Goal: Task Accomplishment & Management: Use online tool/utility

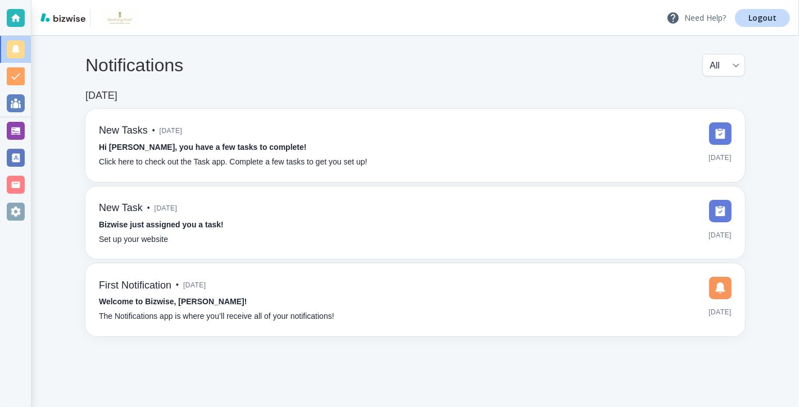
click at [695, 16] on p "Need Help?" at bounding box center [696, 17] width 60 height 13
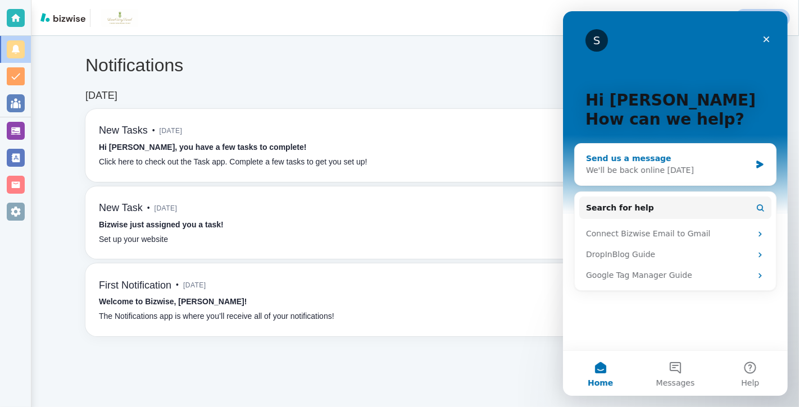
click at [698, 161] on div "Send us a message" at bounding box center [667, 159] width 165 height 12
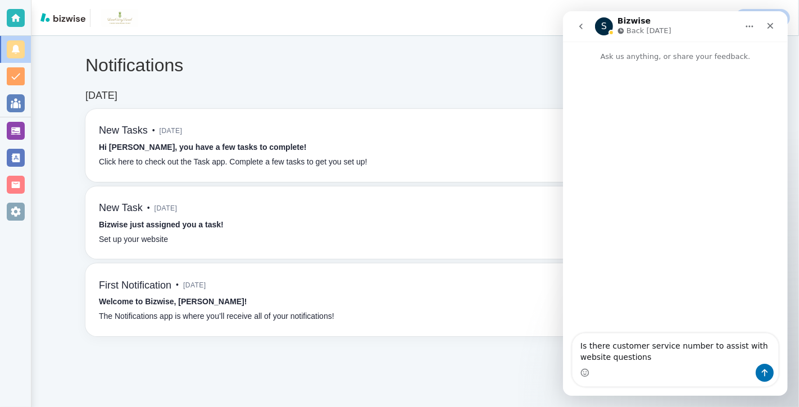
type textarea "Is there customer service number to assist with website questions?"
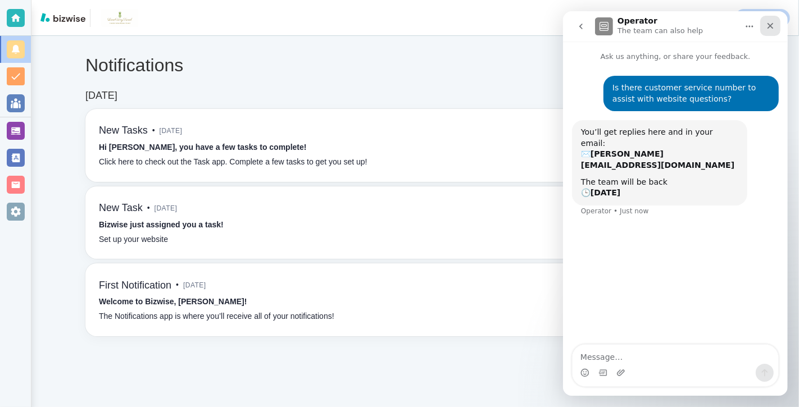
click at [768, 25] on icon "Close" at bounding box center [769, 25] width 9 height 9
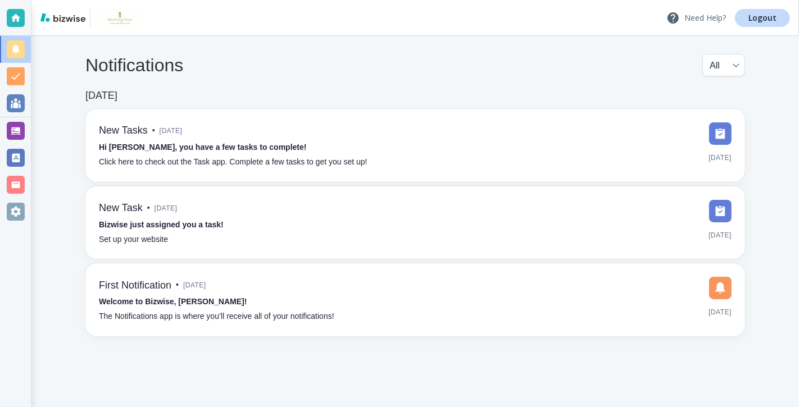
click at [694, 19] on p "Need Help?" at bounding box center [696, 17] width 60 height 13
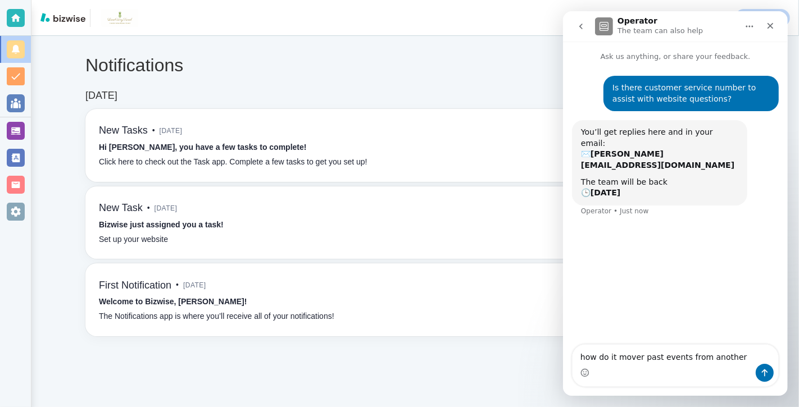
click at [639, 360] on textarea "how do it mover past events from another" at bounding box center [675, 354] width 206 height 19
click at [654, 358] on textarea "how do it move past events from another" at bounding box center [675, 354] width 206 height 19
click at [663, 359] on textarea "how do it move events from another" at bounding box center [675, 354] width 206 height 19
click at [727, 349] on textarea "how do it move events that ended to anoter pagefrom another" at bounding box center [675, 349] width 206 height 30
click at [644, 356] on textarea "how do it move events that ended to another pagefrom another" at bounding box center [675, 349] width 206 height 30
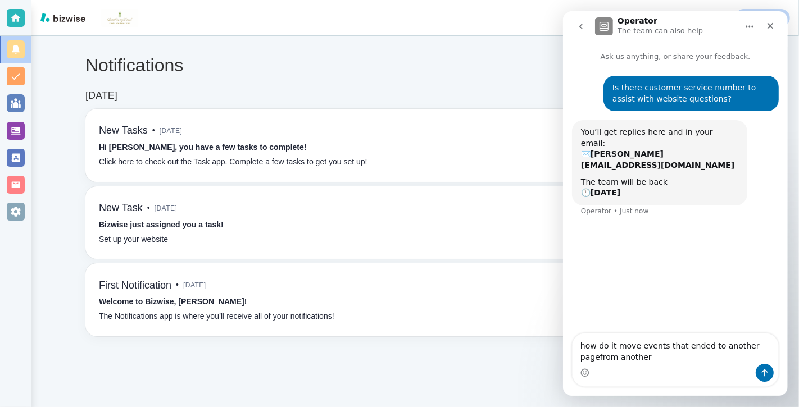
drag, startPoint x: 644, startPoint y: 356, endPoint x: 598, endPoint y: 357, distance: 46.1
click at [598, 357] on textarea "how do it move events that ended to another pagefrom another" at bounding box center [675, 349] width 206 height 30
type textarea "how do it move events that ended to another page?"
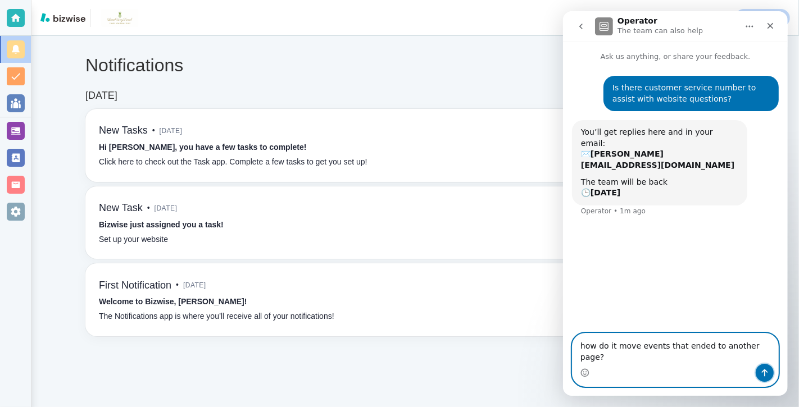
click at [763, 378] on button "Send a message…" at bounding box center [764, 373] width 18 height 18
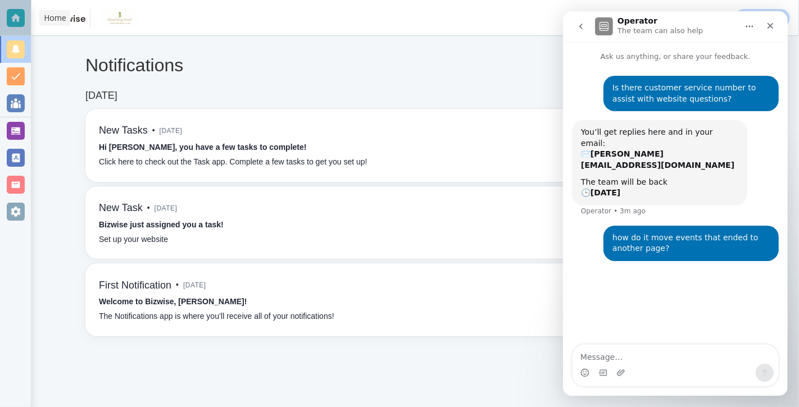
click at [19, 21] on div at bounding box center [16, 18] width 18 height 18
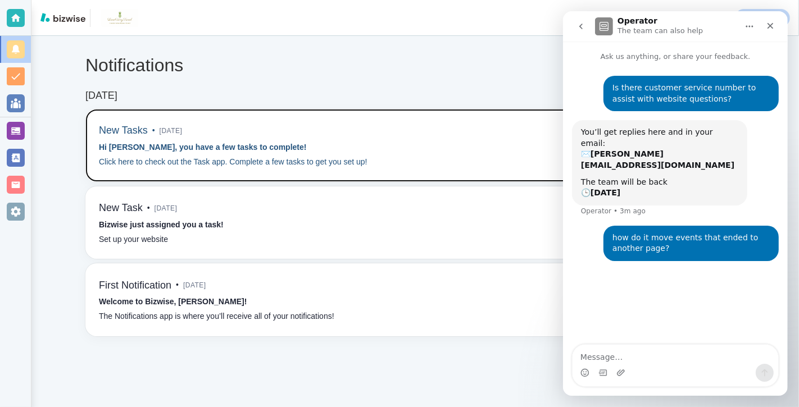
click at [314, 138] on div "New Tasks • [DATE] Hi [PERSON_NAME], you have a few tasks to complete! Click he…" at bounding box center [233, 145] width 268 height 46
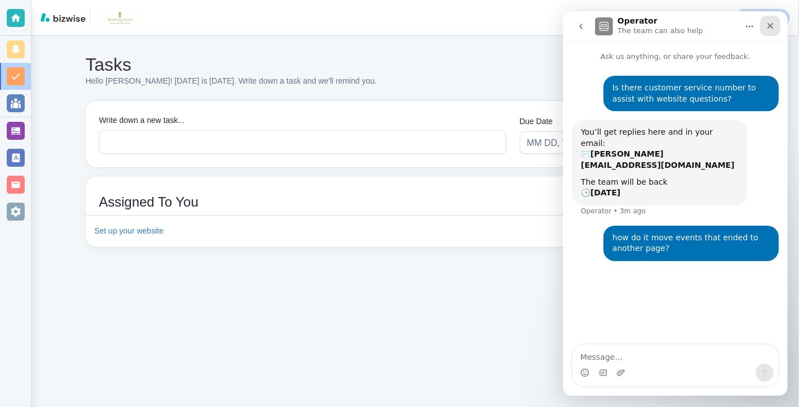
click at [768, 26] on icon "Close" at bounding box center [770, 26] width 6 height 6
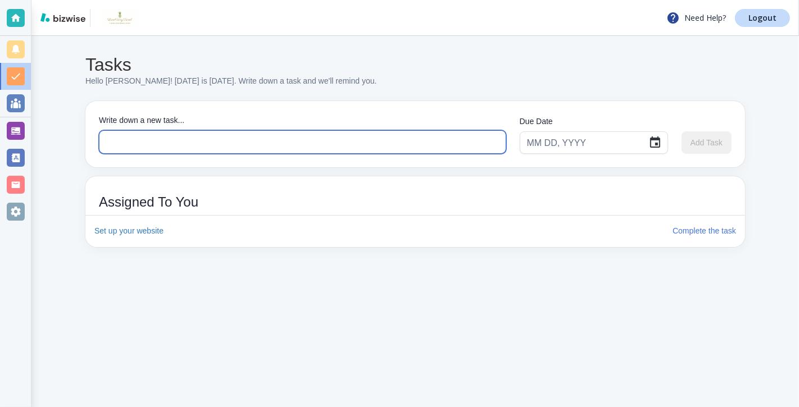
click at [409, 140] on textarea at bounding box center [302, 142] width 390 height 13
type textarea "Final payment for NH Malaga hotel"
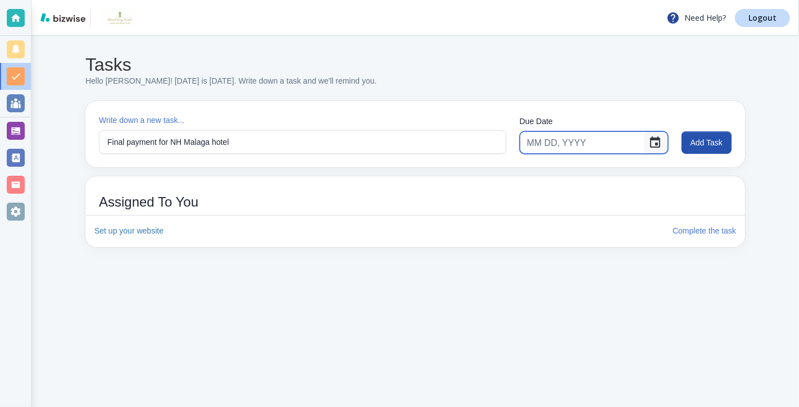
click at [654, 143] on icon "Choose date" at bounding box center [655, 141] width 10 height 11
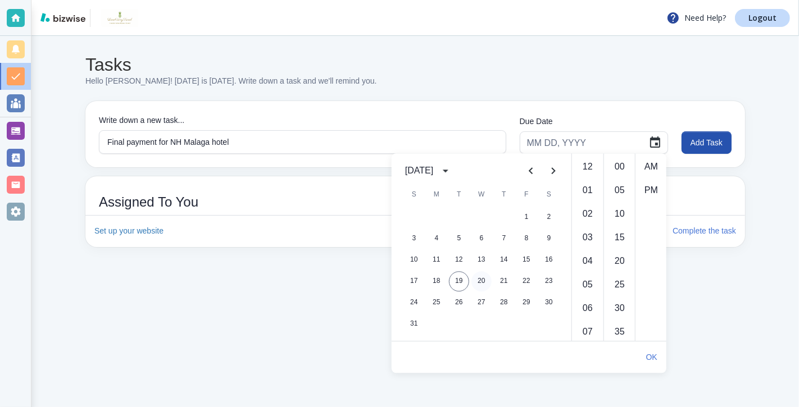
click at [483, 280] on button "20" at bounding box center [481, 281] width 20 height 20
type input "[DATE]"
click at [650, 190] on li "PM" at bounding box center [650, 190] width 27 height 22
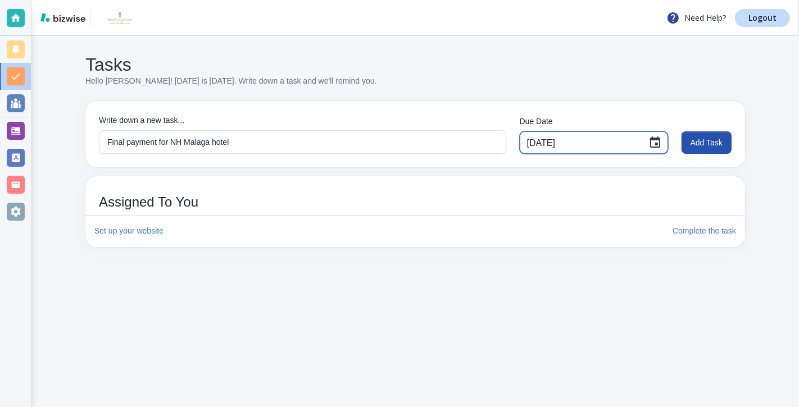
scroll to position [24, 0]
click at [705, 142] on button "Add Task" at bounding box center [706, 142] width 50 height 22
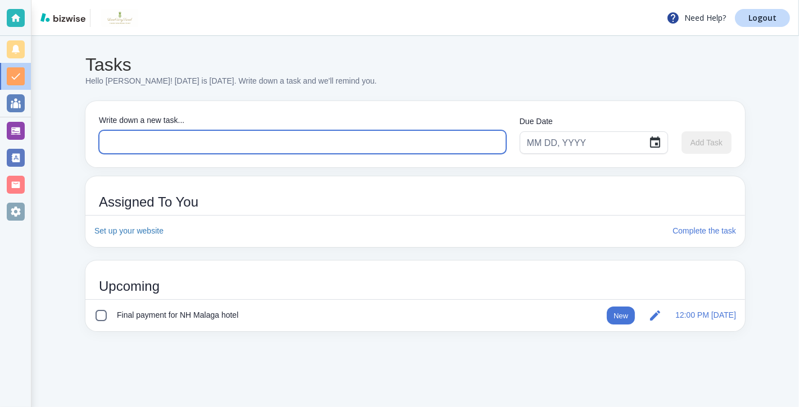
click at [147, 143] on textarea at bounding box center [302, 142] width 390 height 13
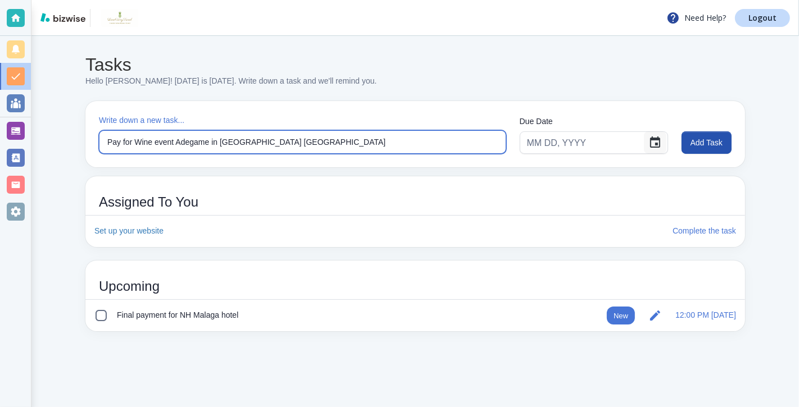
type textarea "Pay for Wine event Adegame in [GEOGRAPHIC_DATA] [GEOGRAPHIC_DATA]"
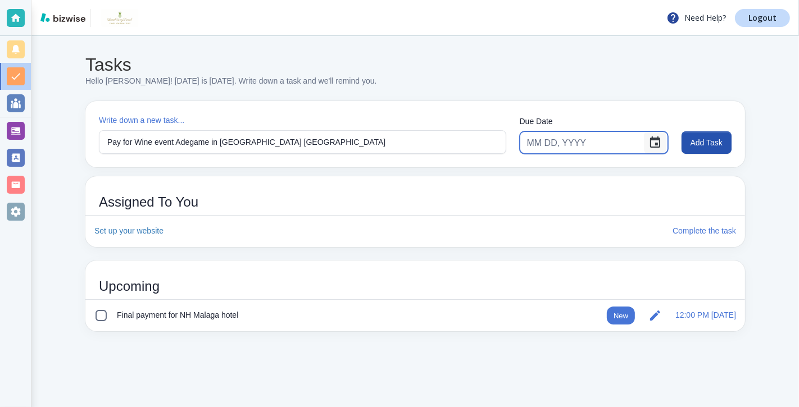
click at [653, 143] on icon "Choose date" at bounding box center [655, 141] width 10 height 11
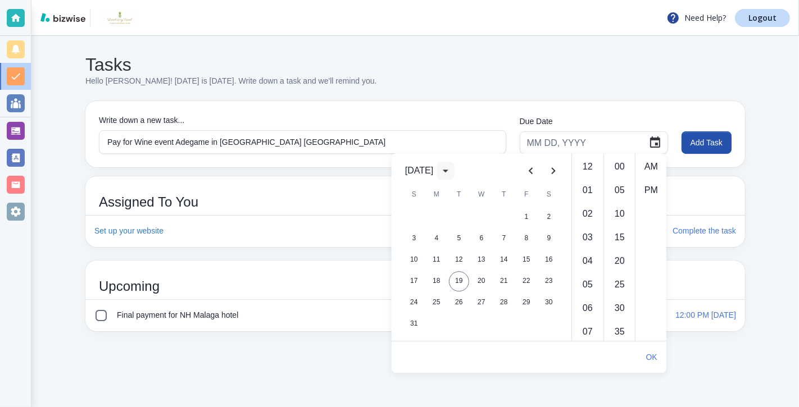
click at [452, 169] on icon "calendar view is open, switch to year view" at bounding box center [445, 170] width 13 height 13
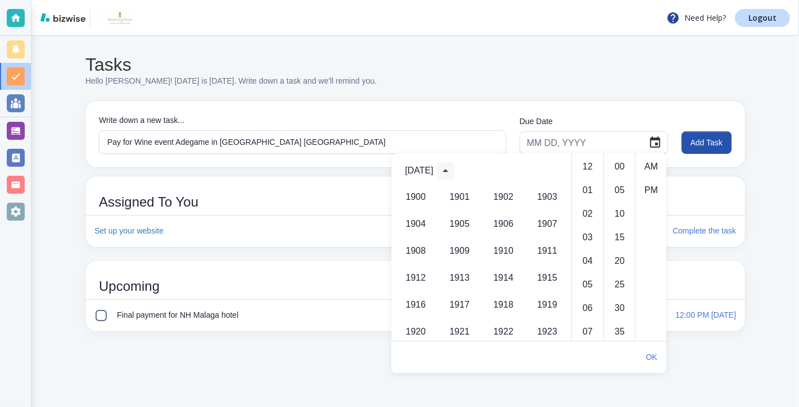
scroll to position [771, 0]
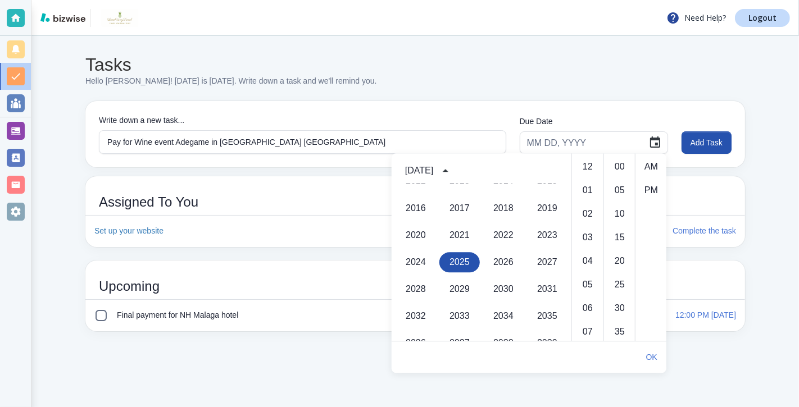
click at [462, 262] on button "2025" at bounding box center [459, 262] width 40 height 20
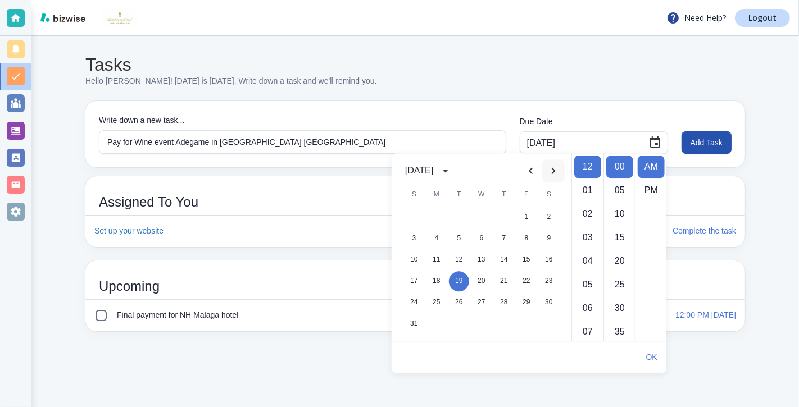
click at [554, 170] on icon "Next month" at bounding box center [553, 170] width 4 height 7
click at [439, 239] on button "8" at bounding box center [436, 239] width 20 height 20
type input "[DATE]"
click at [653, 192] on li "PM" at bounding box center [650, 190] width 27 height 22
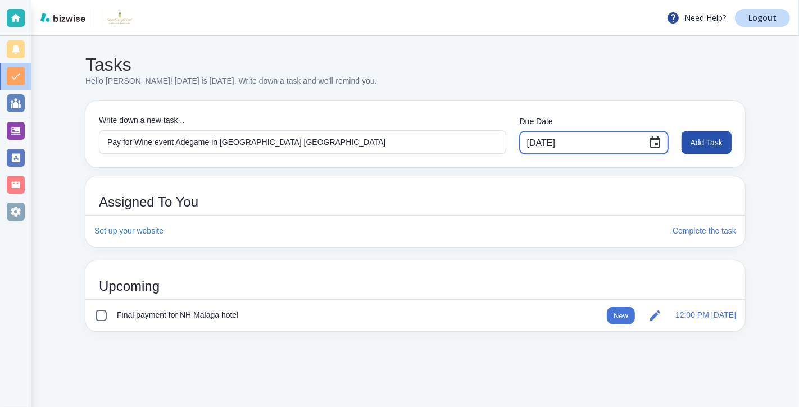
scroll to position [24, 0]
click at [653, 143] on icon "Choose date, selected date is Sep 8, 2025" at bounding box center [654, 142] width 13 height 13
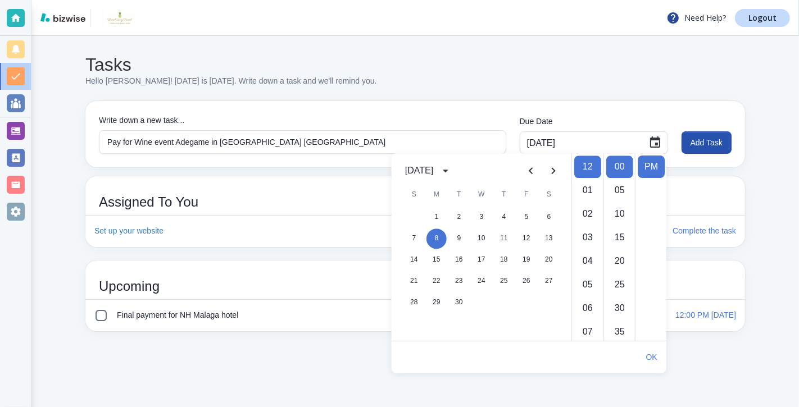
scroll to position [0, 0]
click at [589, 189] on li "01" at bounding box center [587, 190] width 27 height 22
click at [652, 357] on button "OK" at bounding box center [651, 357] width 20 height 22
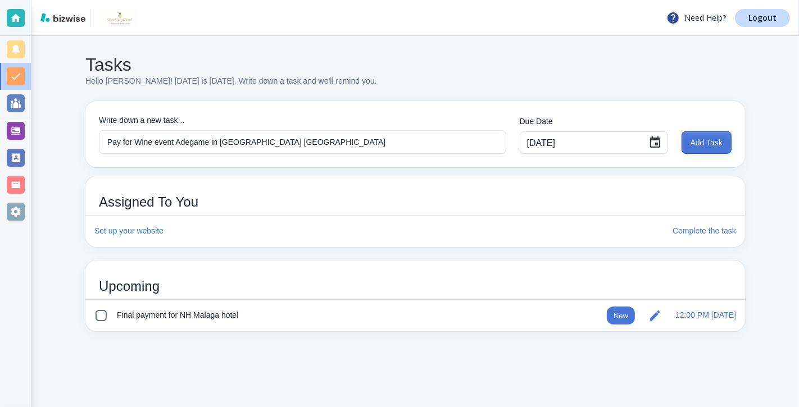
click at [705, 142] on button "Add Task" at bounding box center [706, 142] width 50 height 22
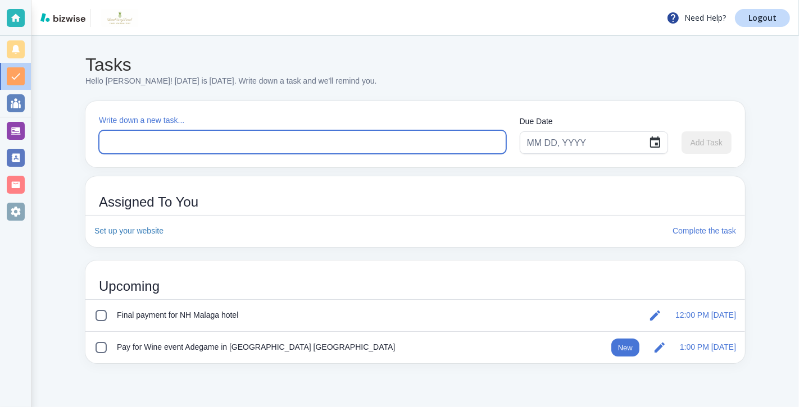
click at [183, 145] on textarea at bounding box center [302, 142] width 390 height 13
type textarea "j"
type textarea "Final TB video call re Portugal trip"
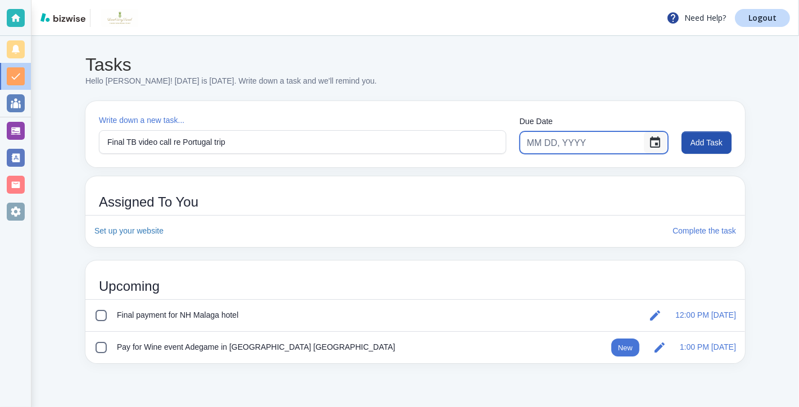
click at [651, 144] on icon "Choose date" at bounding box center [654, 142] width 13 height 13
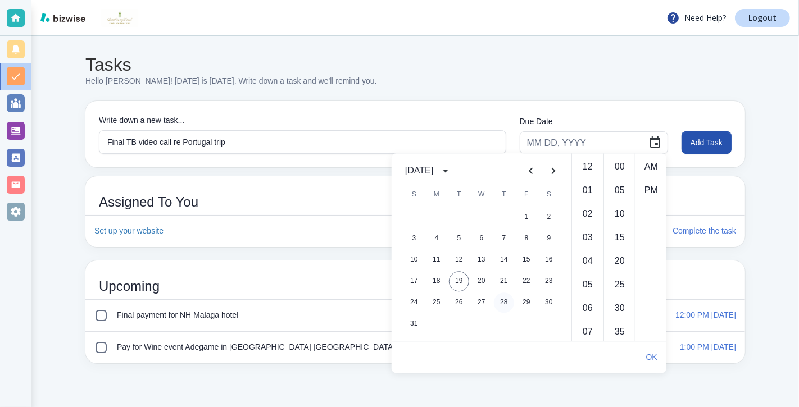
click at [506, 303] on button "28" at bounding box center [504, 303] width 20 height 20
type input "[DATE]"
click at [589, 334] on li "07" at bounding box center [587, 332] width 27 height 22
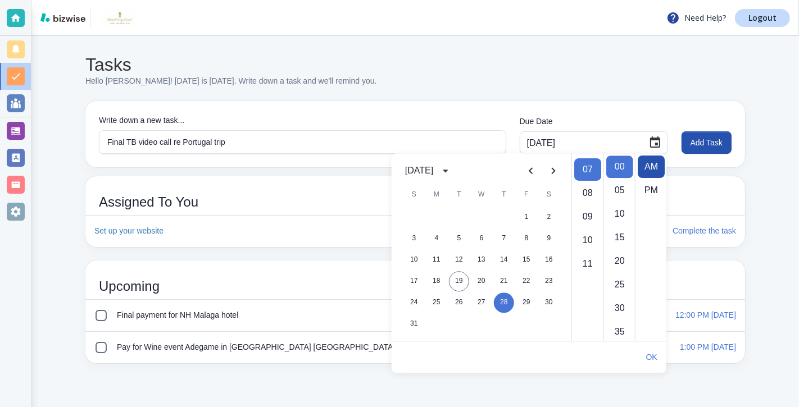
scroll to position [165, 0]
click at [649, 190] on li "PM" at bounding box center [650, 190] width 27 height 22
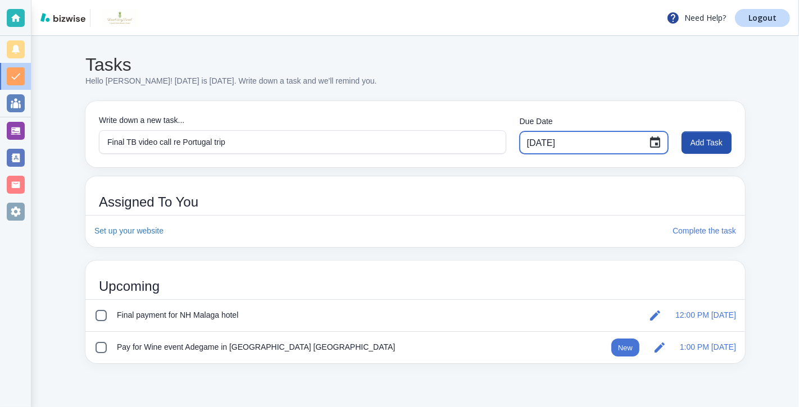
scroll to position [24, 0]
click at [709, 141] on button "Add Task" at bounding box center [706, 142] width 50 height 22
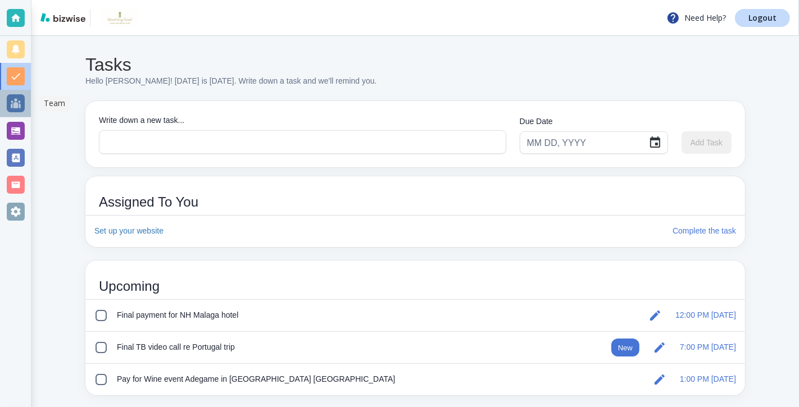
click at [15, 102] on div at bounding box center [16, 103] width 18 height 18
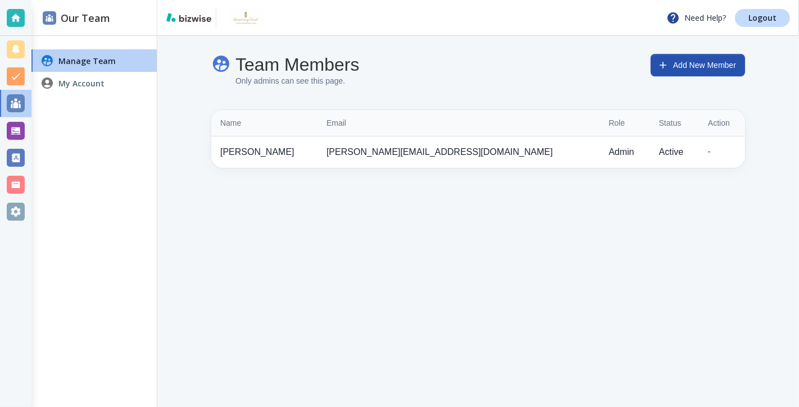
click at [69, 81] on h4 "My Account" at bounding box center [81, 84] width 46 height 12
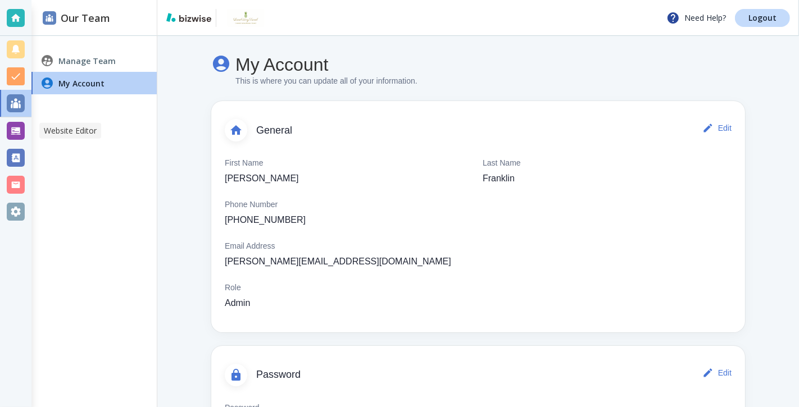
click at [14, 129] on div at bounding box center [16, 131] width 18 height 18
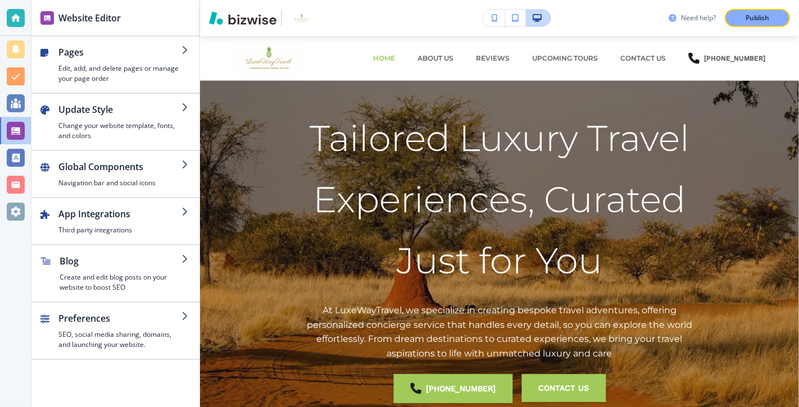
click at [695, 14] on h3 "Need help?" at bounding box center [698, 18] width 35 height 10
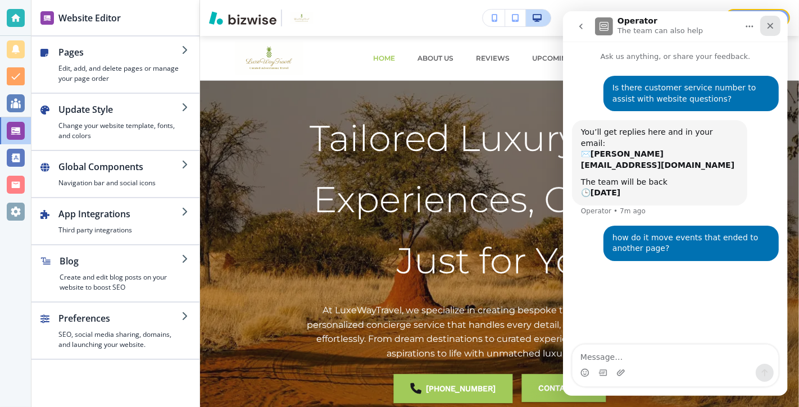
click at [771, 26] on icon "Close" at bounding box center [769, 25] width 9 height 9
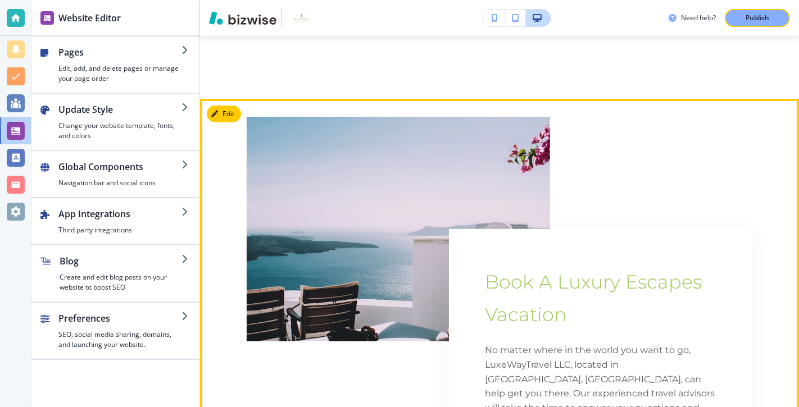
scroll to position [506, 0]
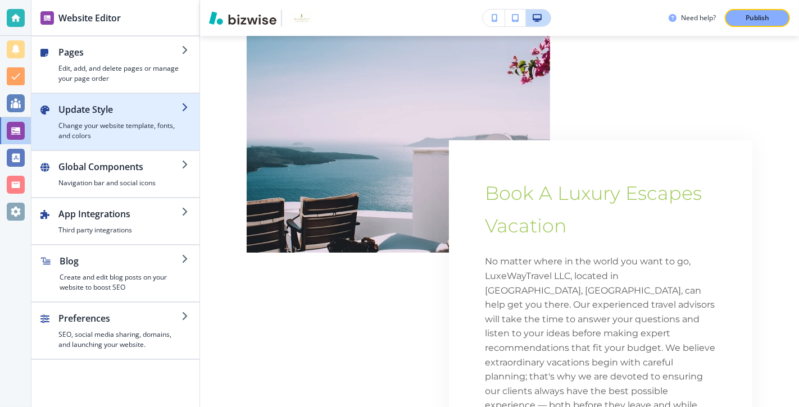
click at [154, 103] on h2 "Update Style" at bounding box center [119, 109] width 123 height 13
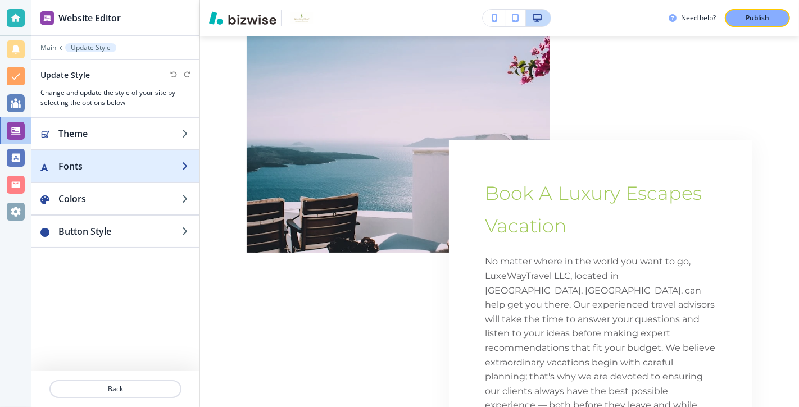
click at [150, 162] on h2 "Fonts" at bounding box center [119, 166] width 123 height 13
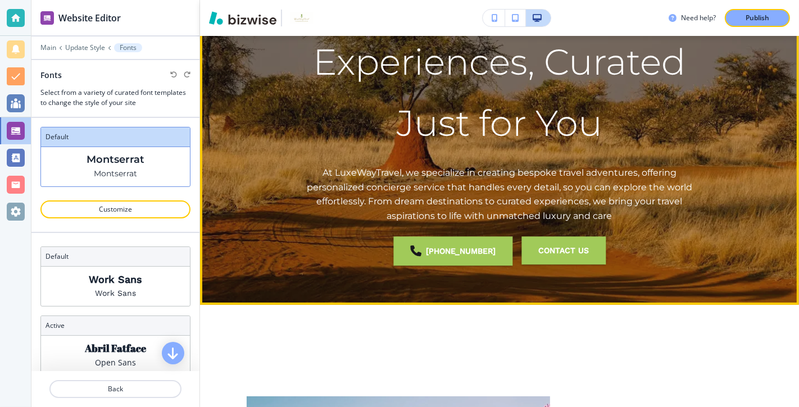
scroll to position [0, 0]
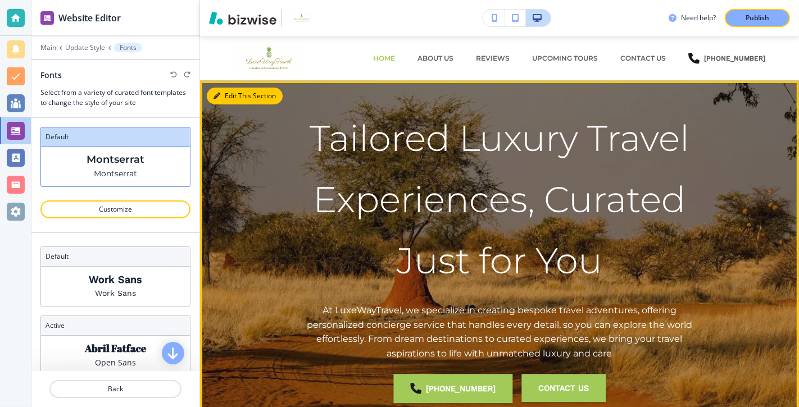
click at [219, 95] on icon "button" at bounding box center [216, 96] width 7 height 7
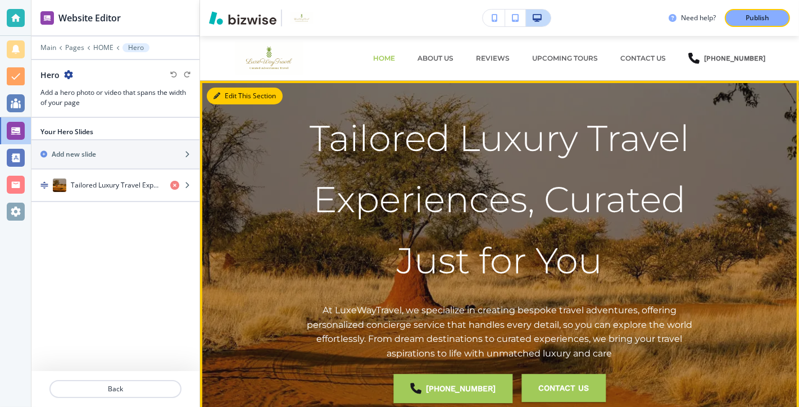
scroll to position [45, 0]
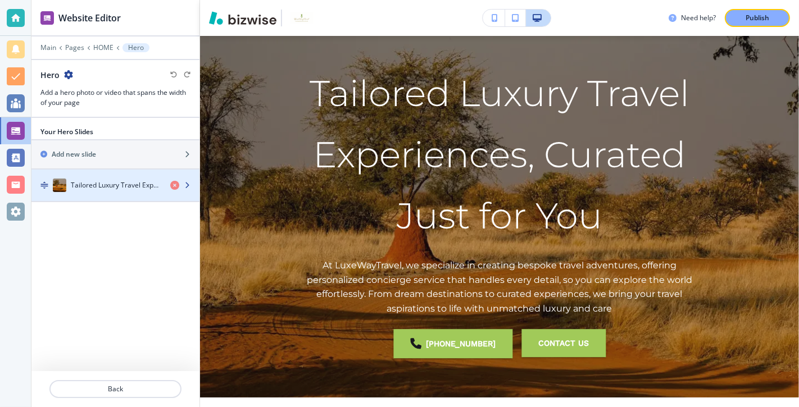
click at [129, 192] on div "button" at bounding box center [115, 196] width 168 height 9
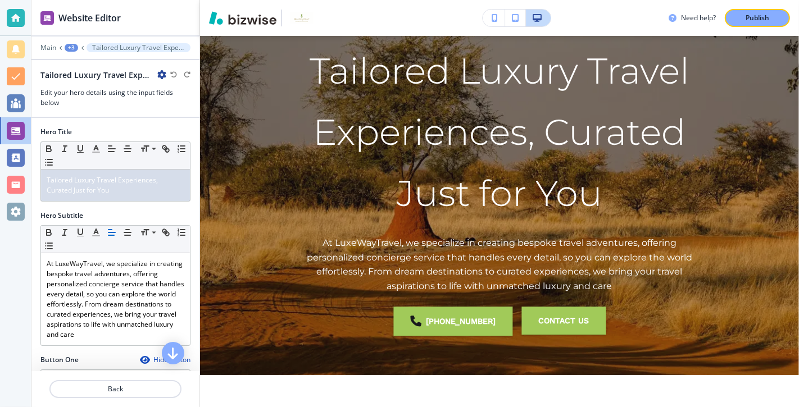
scroll to position [70, 0]
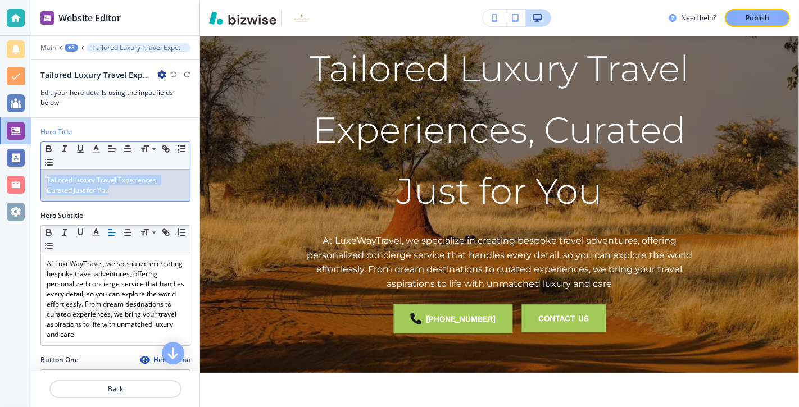
drag, startPoint x: 88, startPoint y: 192, endPoint x: 37, endPoint y: 175, distance: 54.5
click at [37, 175] on div "Hero Title Small Normal Large Huge Tailored Luxury Travel Experiences, Curated …" at bounding box center [115, 169] width 168 height 84
click at [161, 73] on icon "button" at bounding box center [161, 74] width 9 height 9
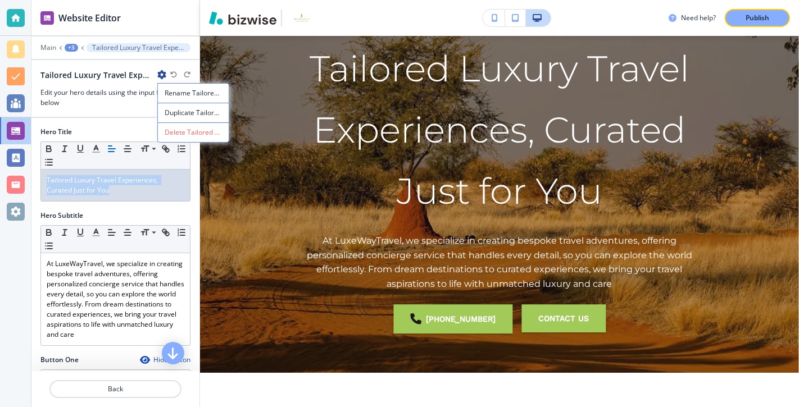
click at [165, 93] on p "Rename Tailored Luxury Travel Experiences, Curated Just for You" at bounding box center [193, 93] width 57 height 10
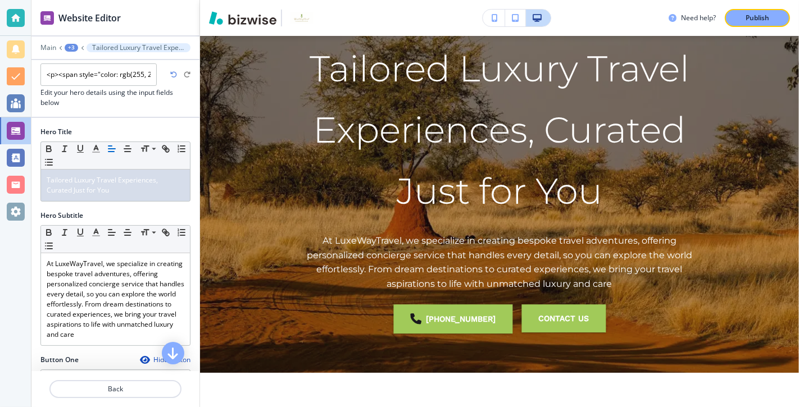
click at [153, 108] on div at bounding box center [115, 112] width 168 height 9
click at [120, 108] on div at bounding box center [115, 112] width 168 height 9
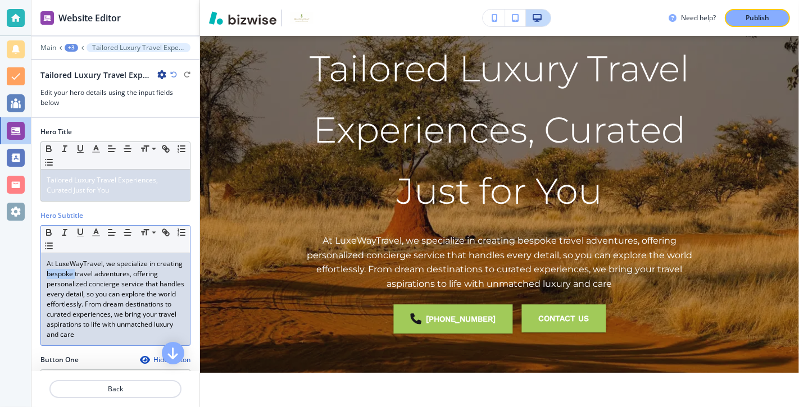
drag, startPoint x: 74, startPoint y: 272, endPoint x: 45, endPoint y: 272, distance: 29.2
click at [45, 272] on div "At LuxeWayTravel, we specialize in creating bespoke travel adventures, offering…" at bounding box center [115, 299] width 149 height 92
click at [514, 19] on icon "button" at bounding box center [515, 18] width 7 height 8
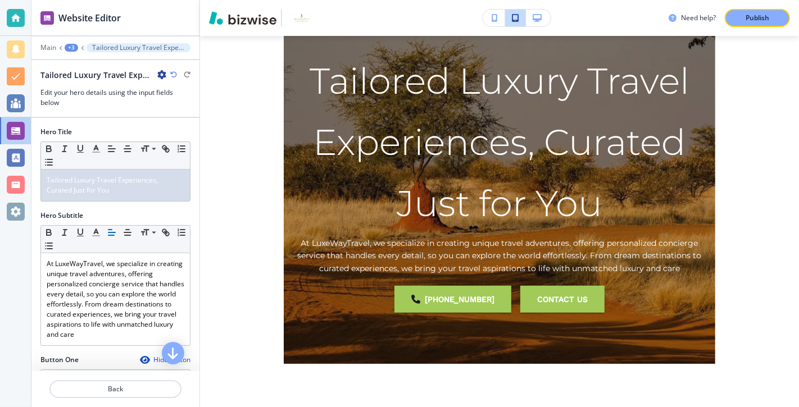
click at [493, 21] on icon "button" at bounding box center [494, 18] width 6 height 8
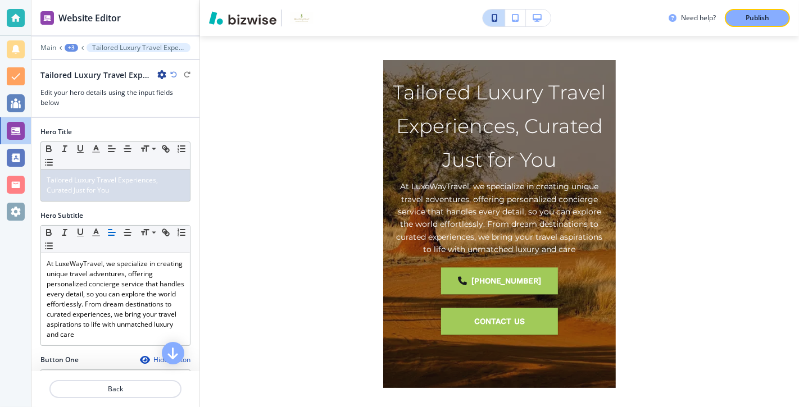
click at [539, 17] on icon "button" at bounding box center [536, 18] width 9 height 8
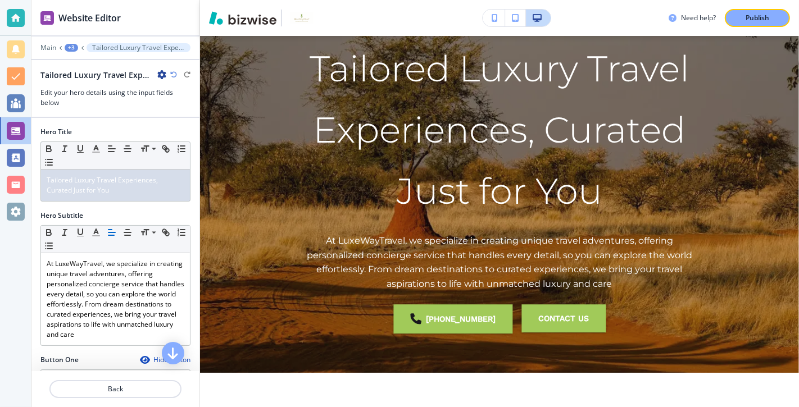
click at [127, 104] on h3 "Edit your hero details using the input fields below" at bounding box center [115, 98] width 150 height 20
click at [16, 213] on div at bounding box center [16, 212] width 18 height 18
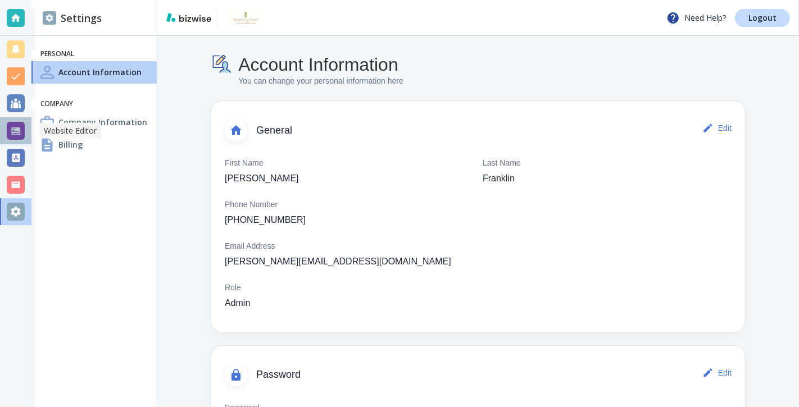
click at [17, 131] on div at bounding box center [16, 131] width 18 height 18
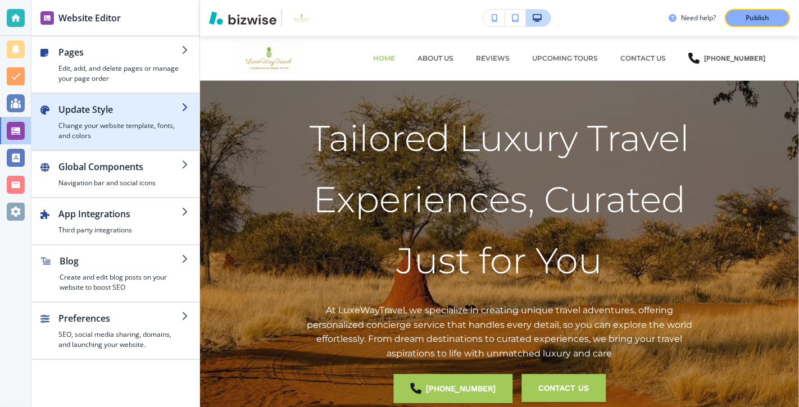
click at [163, 110] on h2 "Update Style" at bounding box center [119, 109] width 123 height 13
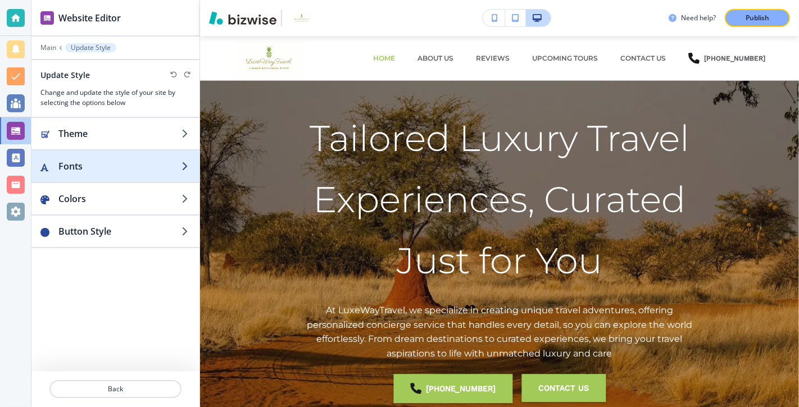
click at [158, 160] on h2 "Fonts" at bounding box center [119, 166] width 123 height 13
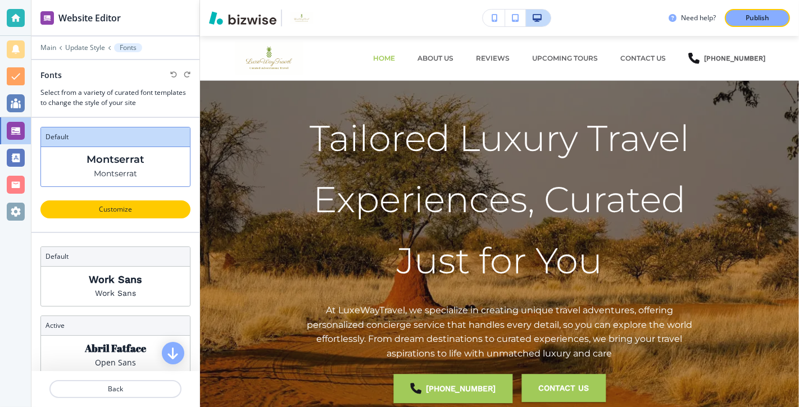
click at [119, 207] on p "Customize" at bounding box center [115, 209] width 121 height 10
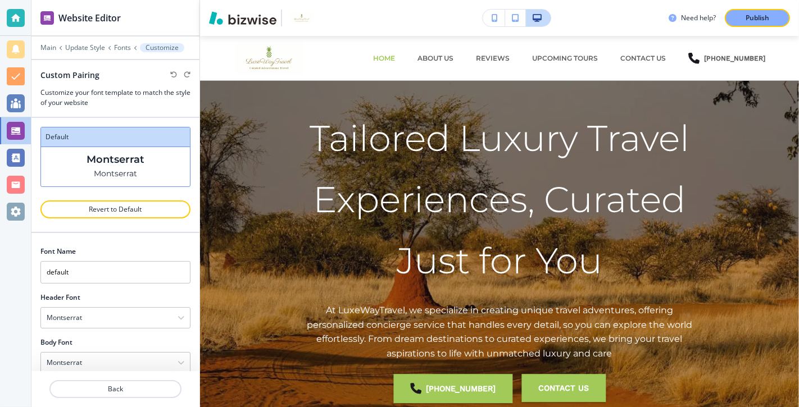
click at [145, 164] on div "[PERSON_NAME]" at bounding box center [115, 166] width 149 height 39
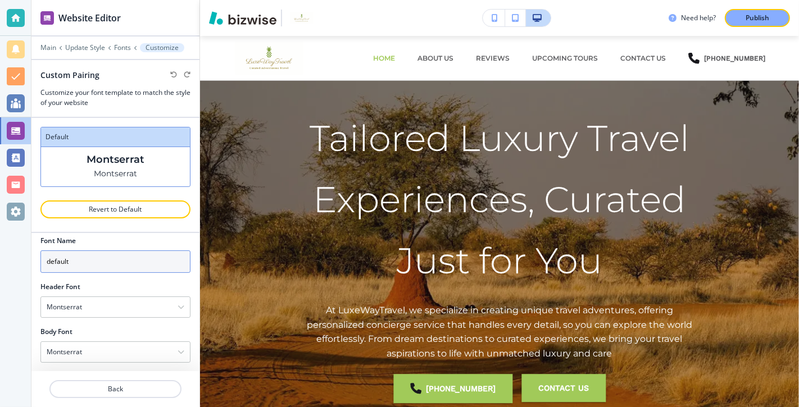
click at [114, 261] on input "default" at bounding box center [115, 262] width 150 height 22
type input "d"
click at [183, 304] on icon "button" at bounding box center [180, 307] width 7 height 7
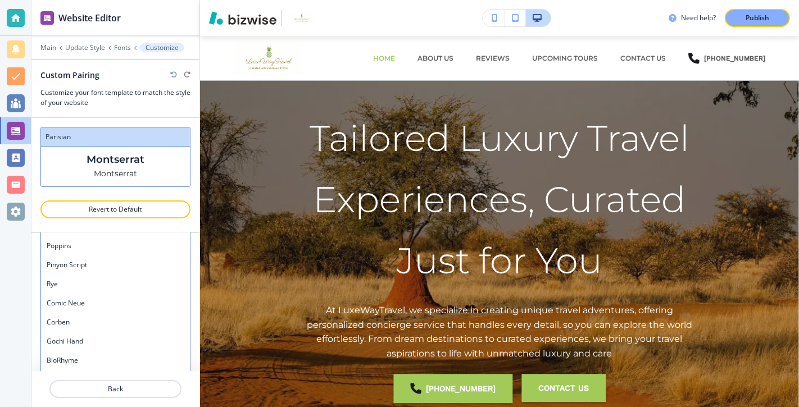
scroll to position [121, 0]
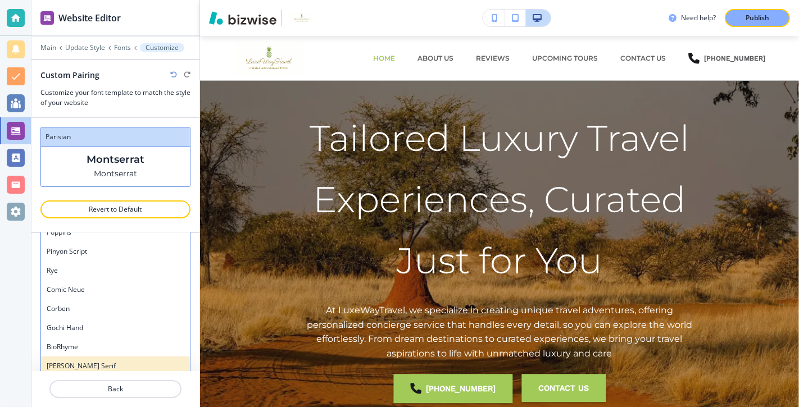
click at [102, 361] on h4 "[PERSON_NAME] Serif" at bounding box center [116, 366] width 138 height 10
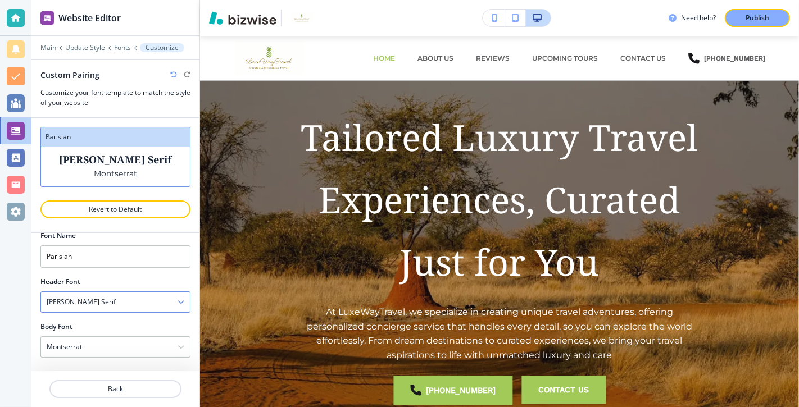
scroll to position [11, 0]
click at [170, 302] on div "[PERSON_NAME] Serif" at bounding box center [115, 307] width 149 height 20
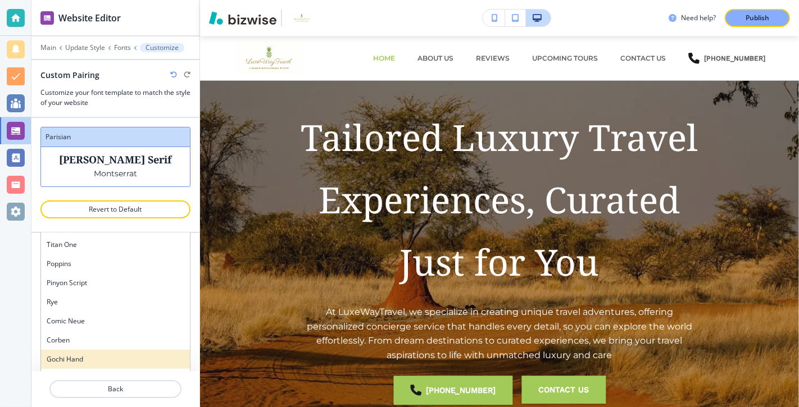
scroll to position [886, 0]
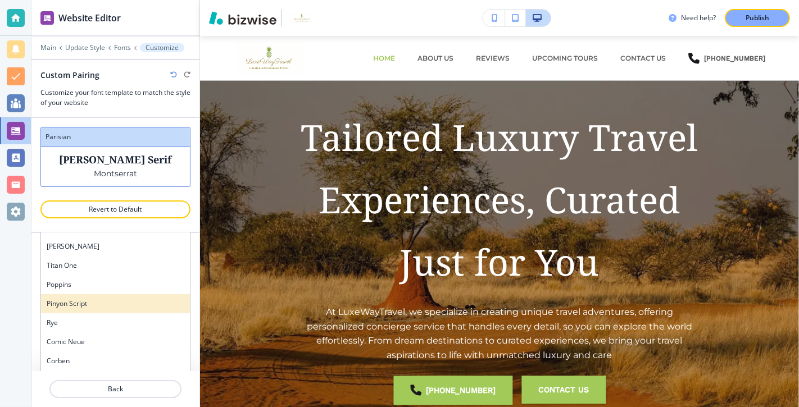
click at [120, 299] on h4 "Pinyon Script" at bounding box center [116, 304] width 138 height 10
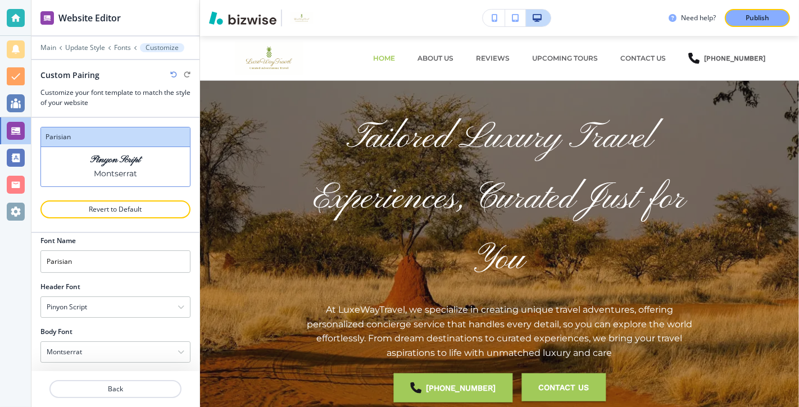
click at [182, 304] on icon "button" at bounding box center [180, 307] width 7 height 7
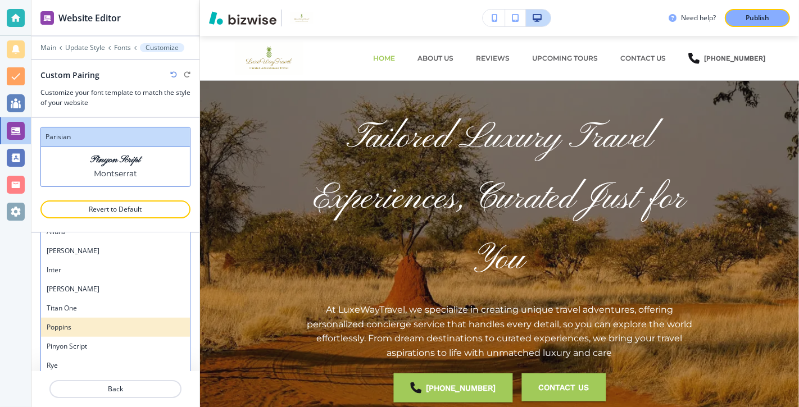
scroll to position [843, 0]
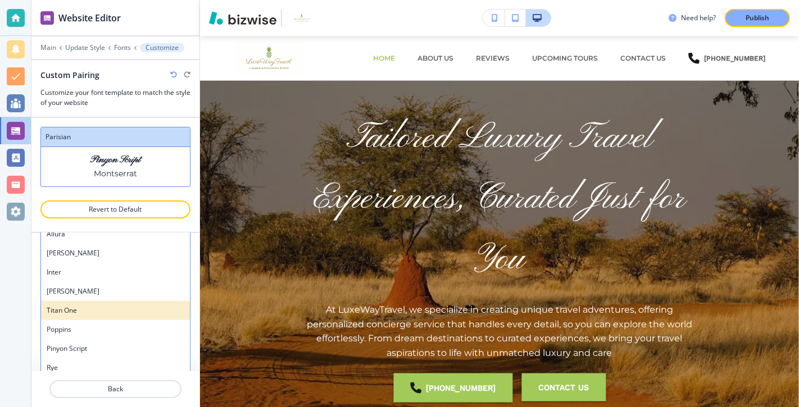
click at [136, 306] on h4 "Titan One" at bounding box center [116, 311] width 138 height 10
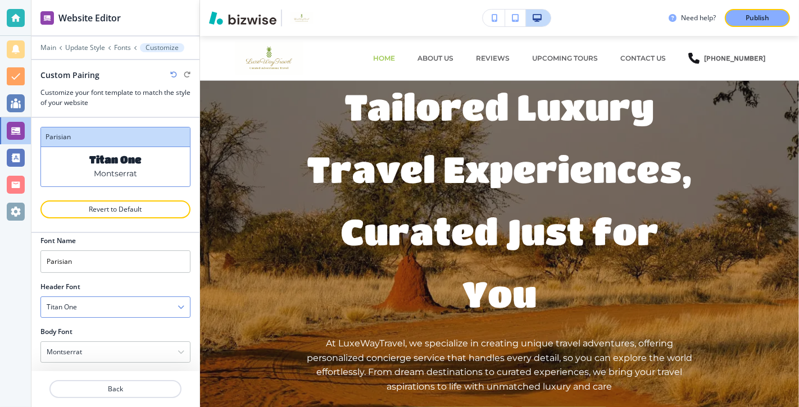
scroll to position [0, 0]
click at [173, 311] on div "Titan One" at bounding box center [115, 317] width 149 height 20
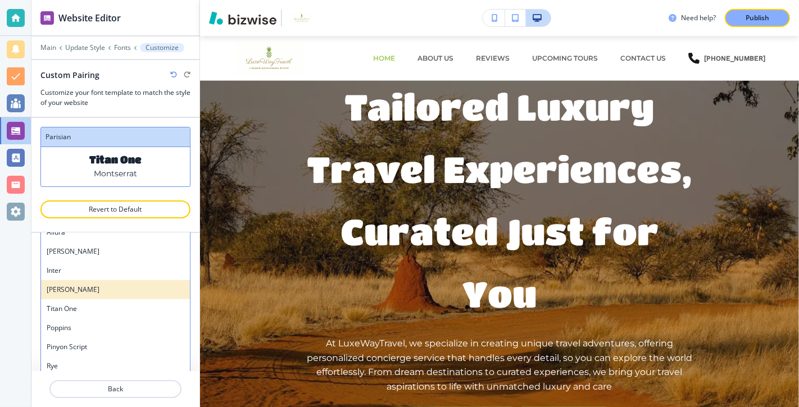
click at [139, 286] on h4 "[PERSON_NAME]" at bounding box center [116, 290] width 138 height 10
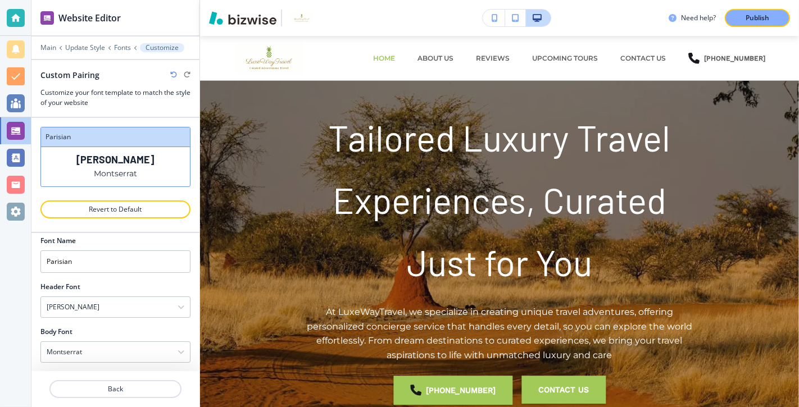
click at [180, 304] on icon "button" at bounding box center [180, 307] width 7 height 7
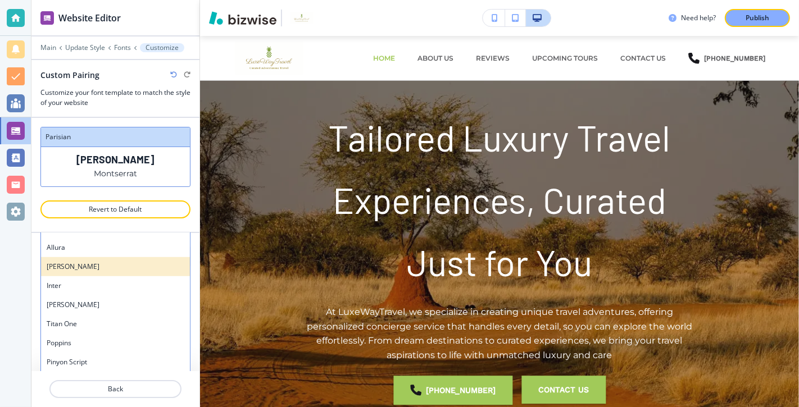
click at [124, 268] on div "[PERSON_NAME]" at bounding box center [115, 266] width 149 height 19
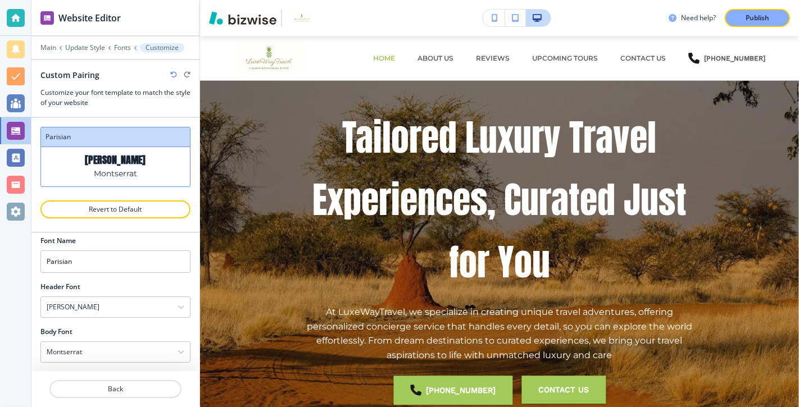
click at [179, 304] on icon "button" at bounding box center [180, 307] width 7 height 7
click at [139, 323] on h4 "Comic Sans" at bounding box center [116, 324] width 138 height 10
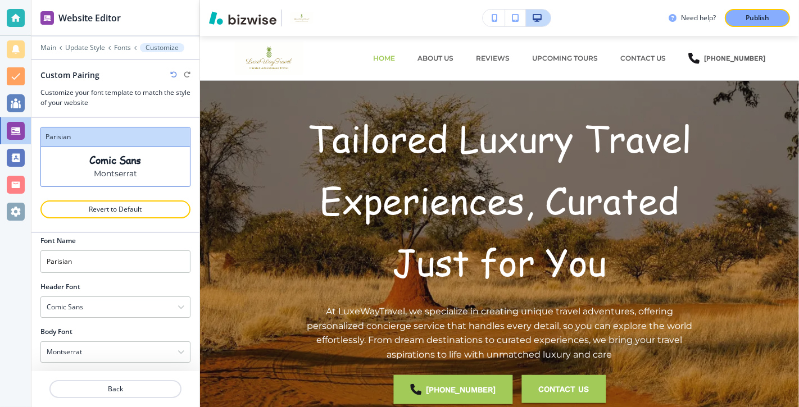
click at [180, 305] on icon "button" at bounding box center [180, 307] width 7 height 7
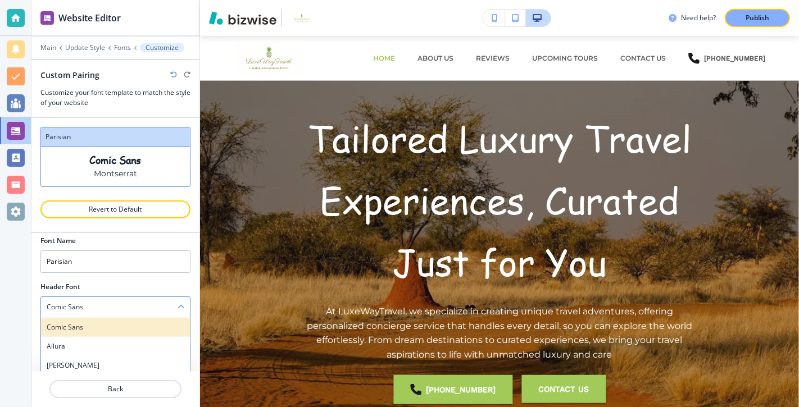
click at [147, 322] on h4 "Comic Sans" at bounding box center [116, 327] width 138 height 10
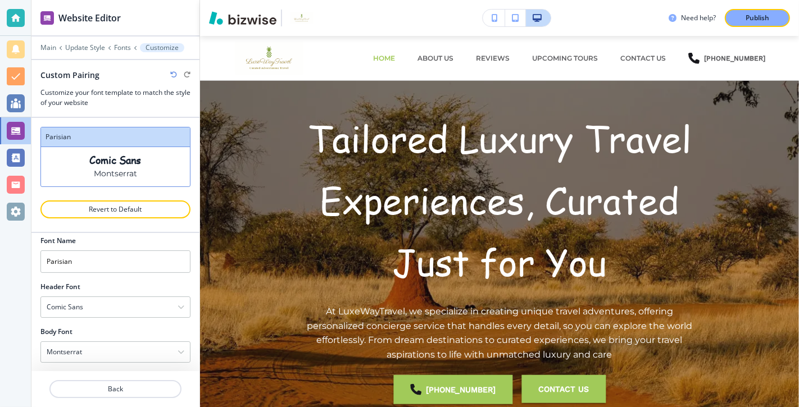
click at [181, 304] on icon "button" at bounding box center [180, 307] width 7 height 7
click at [113, 326] on h4 "Allura" at bounding box center [116, 327] width 138 height 10
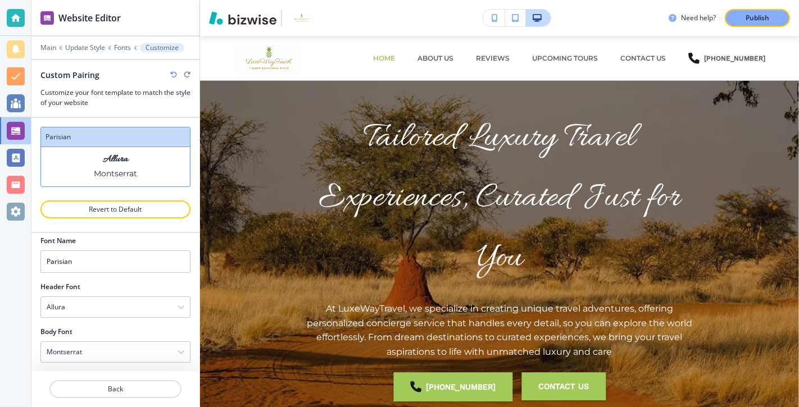
click at [181, 305] on icon "button" at bounding box center [180, 307] width 7 height 7
click at [140, 359] on h4 "Pinyon Script" at bounding box center [116, 362] width 138 height 10
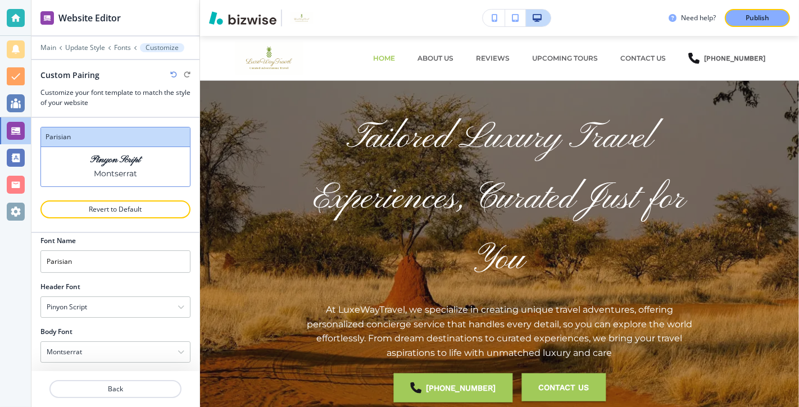
click at [151, 327] on div "Body Font" at bounding box center [115, 332] width 150 height 10
click at [181, 304] on icon "button" at bounding box center [180, 307] width 7 height 7
click at [147, 303] on div "Pinyon Script" at bounding box center [115, 307] width 149 height 20
click at [162, 260] on input "Parisian" at bounding box center [115, 262] width 150 height 22
drag, startPoint x: 84, startPoint y: 248, endPoint x: 79, endPoint y: 249, distance: 5.7
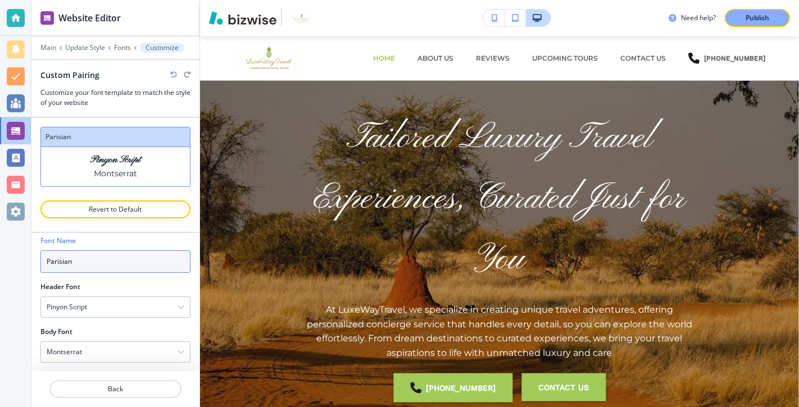
click at [78, 251] on input "Parisian" at bounding box center [115, 262] width 150 height 22
drag, startPoint x: 76, startPoint y: 262, endPoint x: 19, endPoint y: 262, distance: 57.3
click at [19, 262] on div "Website Editor Main Update Style Fonts Customize Custom Pairing Customize your …" at bounding box center [399, 203] width 799 height 407
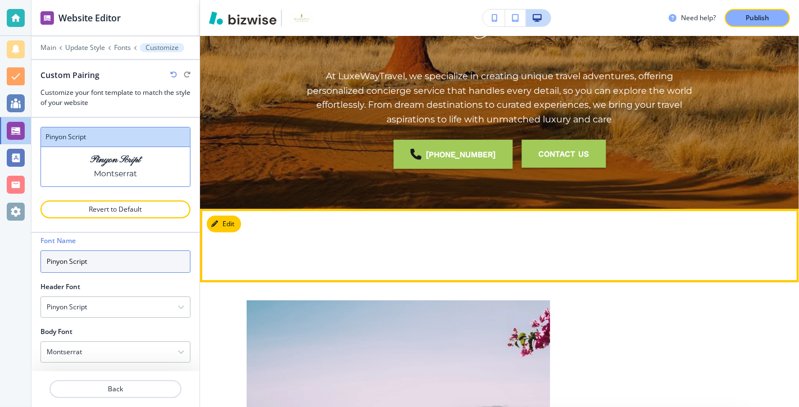
scroll to position [239, 0]
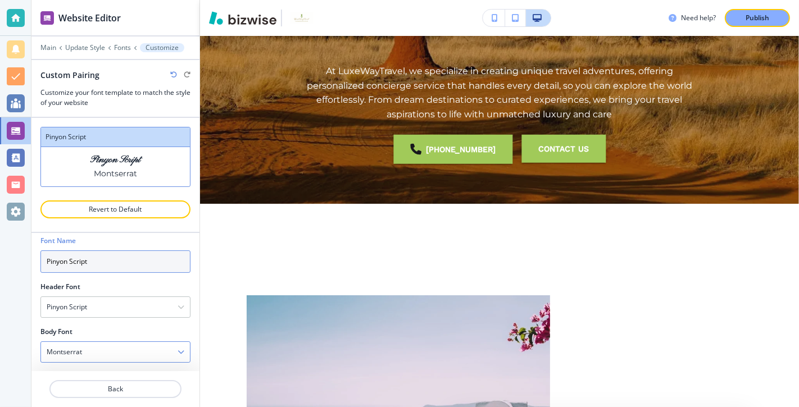
type input "Pinyon Script"
click at [180, 349] on icon "button" at bounding box center [180, 352] width 7 height 7
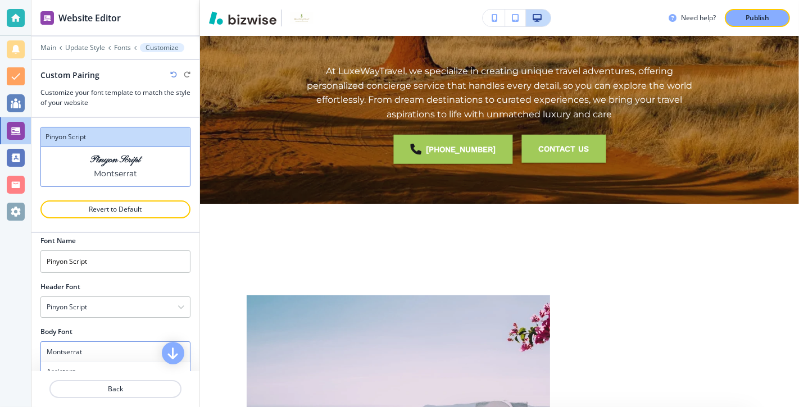
scroll to position [152, 0]
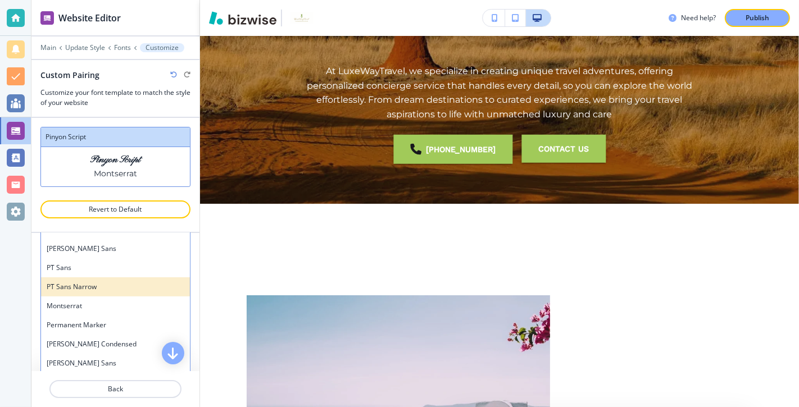
click at [149, 282] on h4 "PT Sans Narrow" at bounding box center [116, 287] width 138 height 10
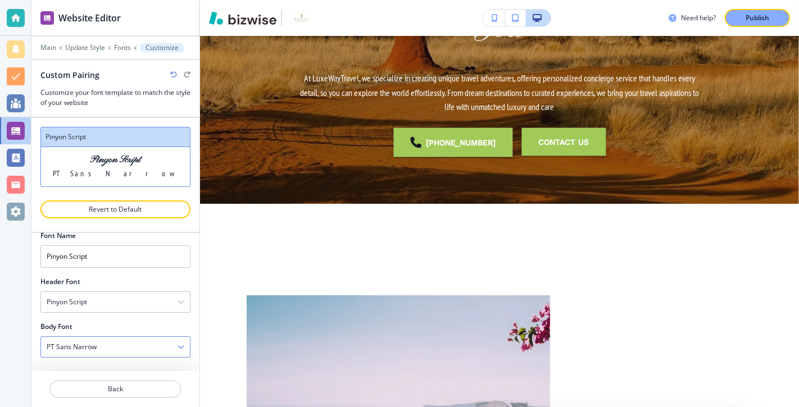
scroll to position [11, 0]
click at [177, 306] on div "Pinyon Script" at bounding box center [115, 307] width 149 height 20
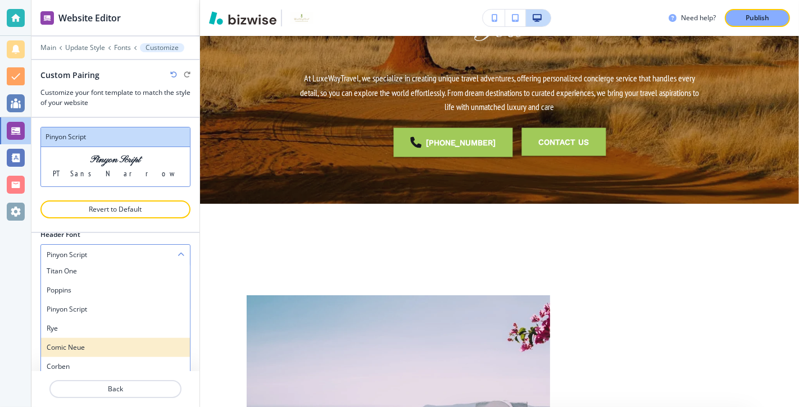
scroll to position [121, 0]
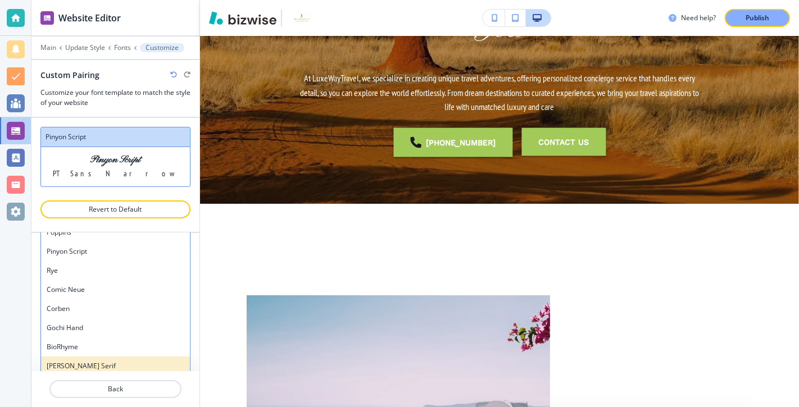
click at [143, 361] on h4 "[PERSON_NAME] Serif" at bounding box center [116, 366] width 138 height 10
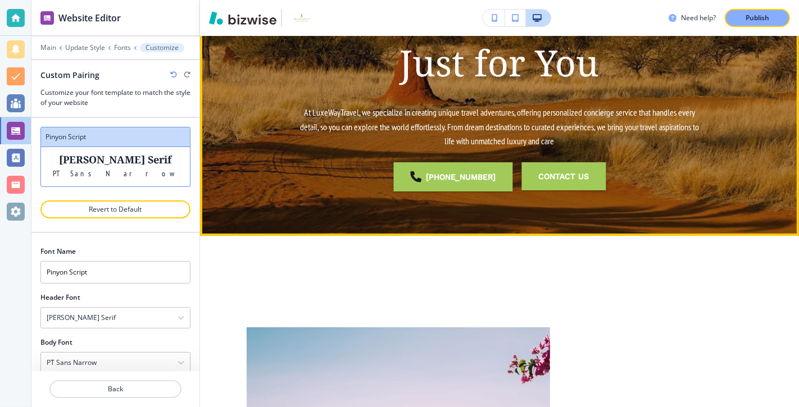
scroll to position [206, 0]
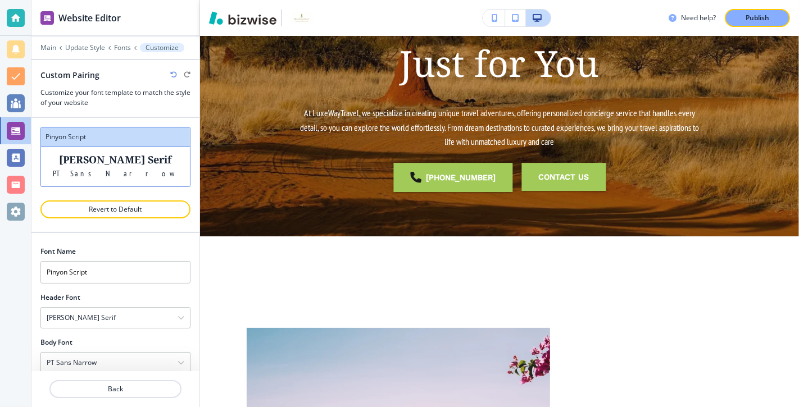
click at [179, 315] on icon "button" at bounding box center [180, 318] width 7 height 7
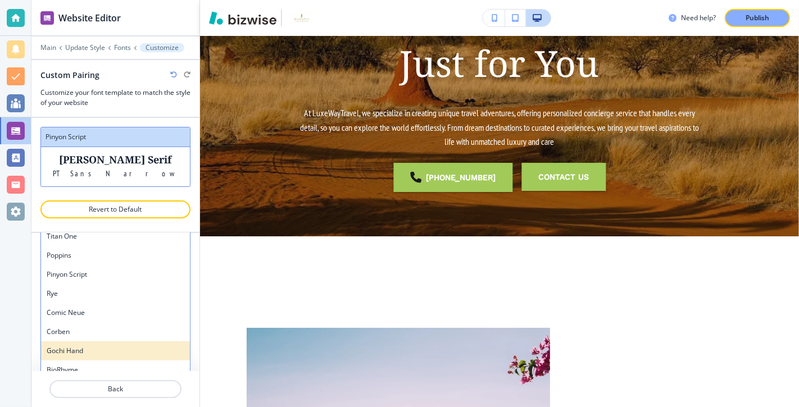
scroll to position [878, 0]
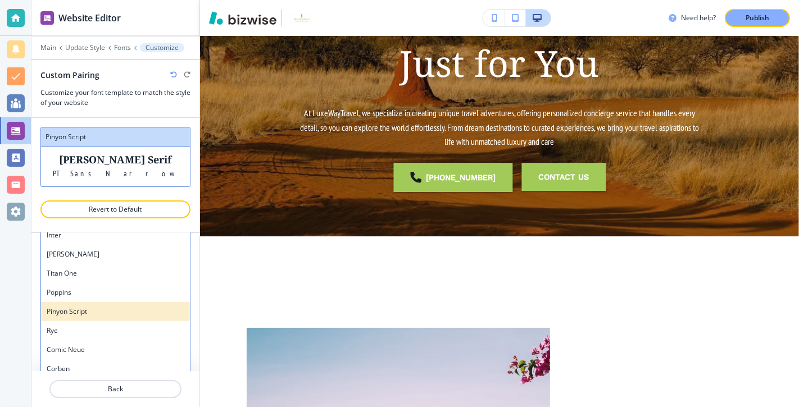
click at [135, 308] on h4 "Pinyon Script" at bounding box center [116, 312] width 138 height 10
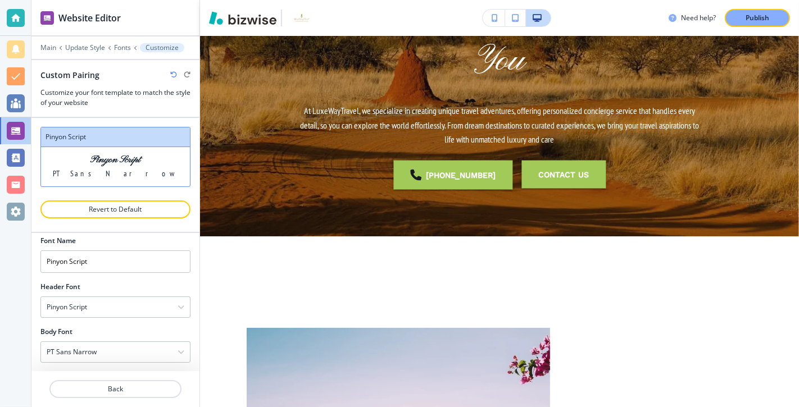
click at [160, 348] on div "PT Sans Narrow" at bounding box center [115, 352] width 149 height 20
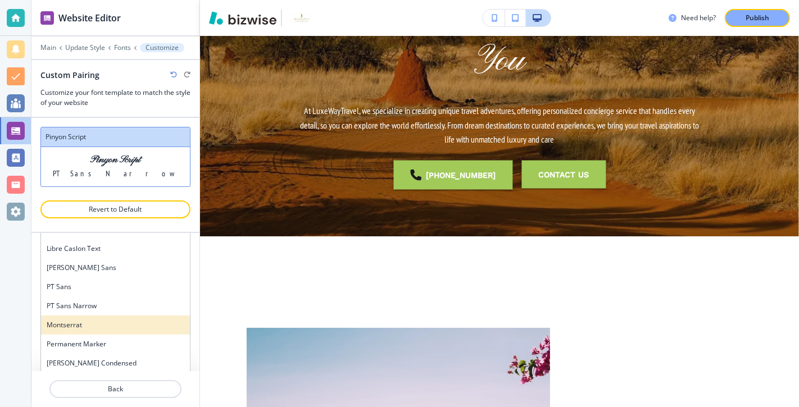
click at [159, 320] on h4 "Montserrat" at bounding box center [116, 325] width 138 height 10
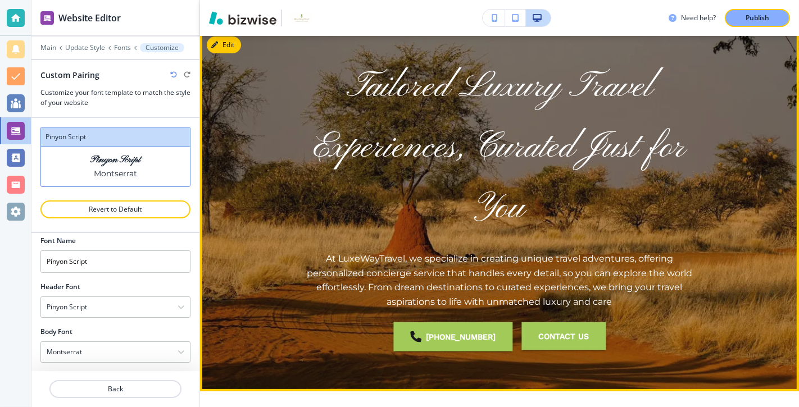
scroll to position [12, 0]
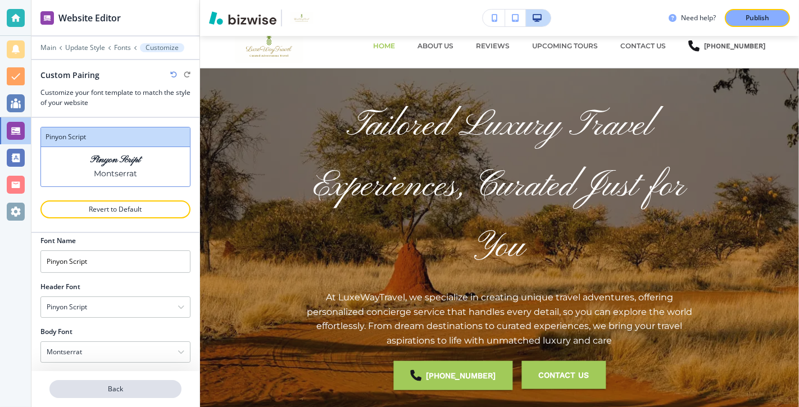
click at [119, 389] on p "Back" at bounding box center [116, 389] width 130 height 10
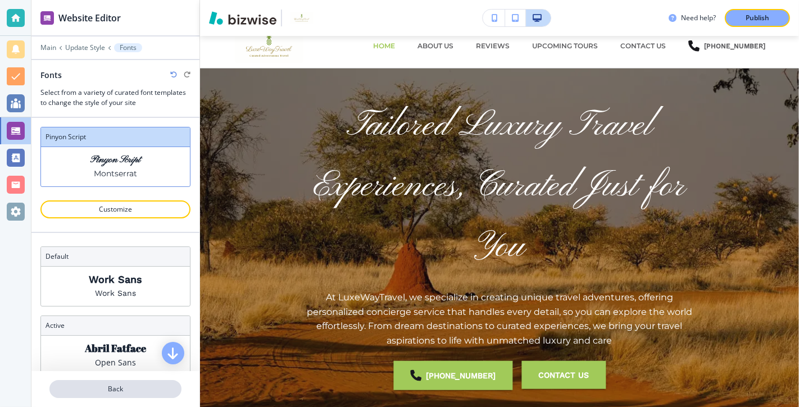
click at [120, 391] on p "Back" at bounding box center [116, 389] width 130 height 10
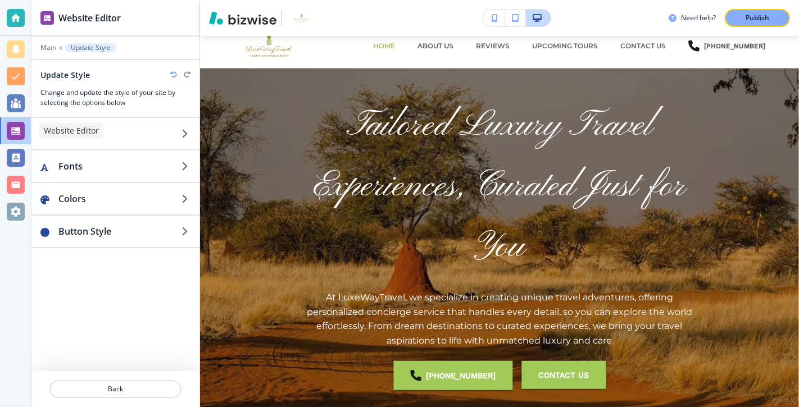
click at [17, 131] on div at bounding box center [16, 131] width 18 height 18
click at [50, 50] on p "Main" at bounding box center [48, 48] width 16 height 8
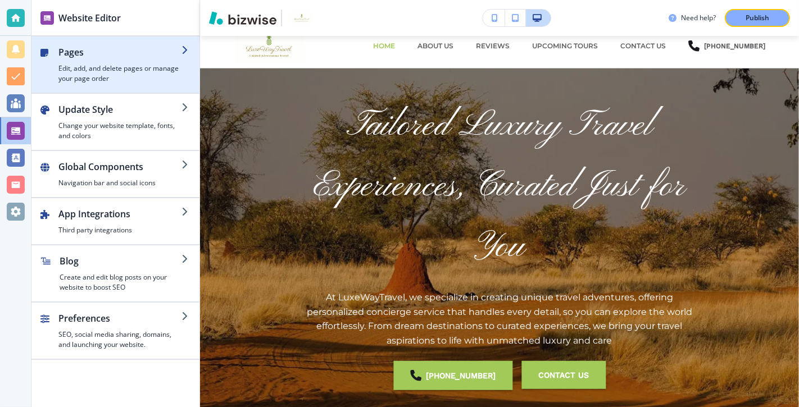
click at [175, 48] on h2 "Pages" at bounding box center [119, 51] width 123 height 13
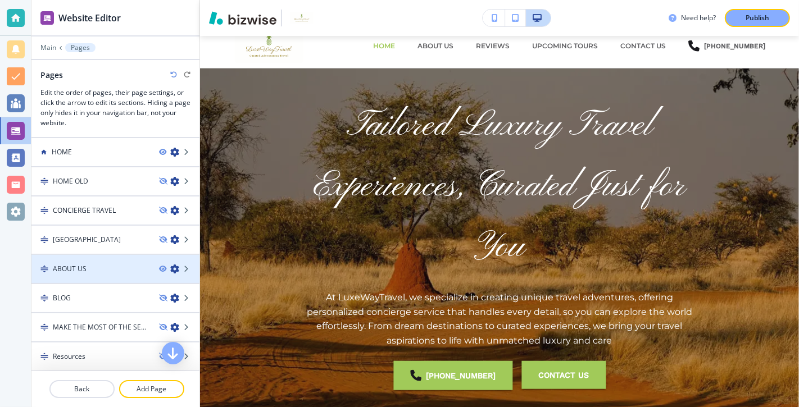
click at [133, 271] on div "ABOUT US" at bounding box center [90, 269] width 119 height 10
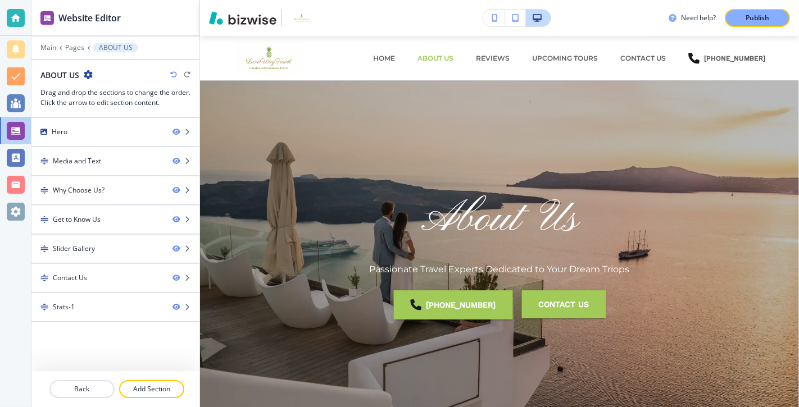
click at [133, 273] on div "Contact Us" at bounding box center [97, 278] width 132 height 10
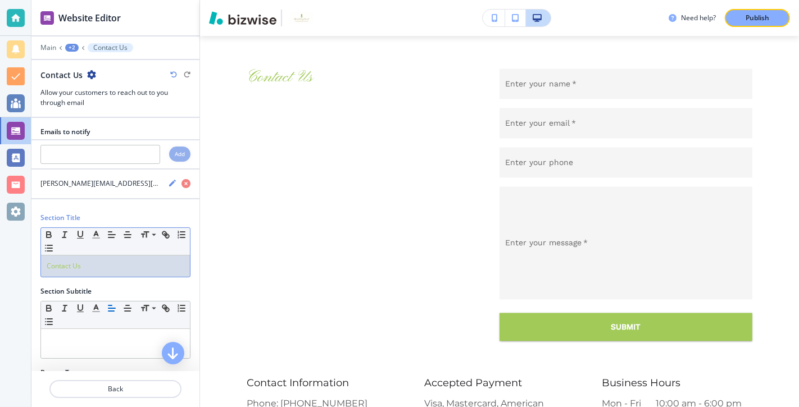
click at [98, 256] on div "Contact Us" at bounding box center [115, 266] width 149 height 21
drag, startPoint x: 95, startPoint y: 258, endPoint x: 14, endPoint y: 258, distance: 81.4
click at [14, 258] on div "Website Editor Main +2 Contact Us Contact Us Allow your customers to reach out …" at bounding box center [399, 203] width 799 height 407
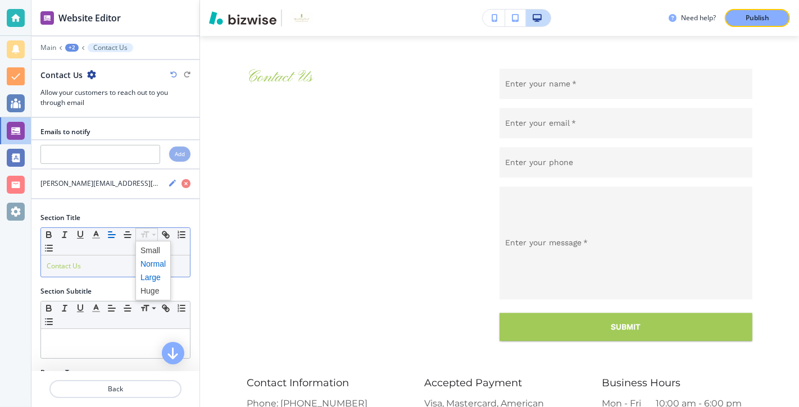
click at [154, 272] on span at bounding box center [152, 277] width 25 height 13
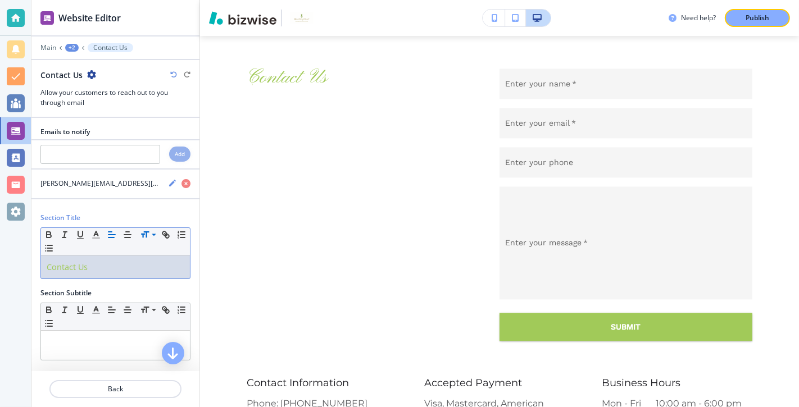
click at [12, 261] on div at bounding box center [15, 203] width 31 height 407
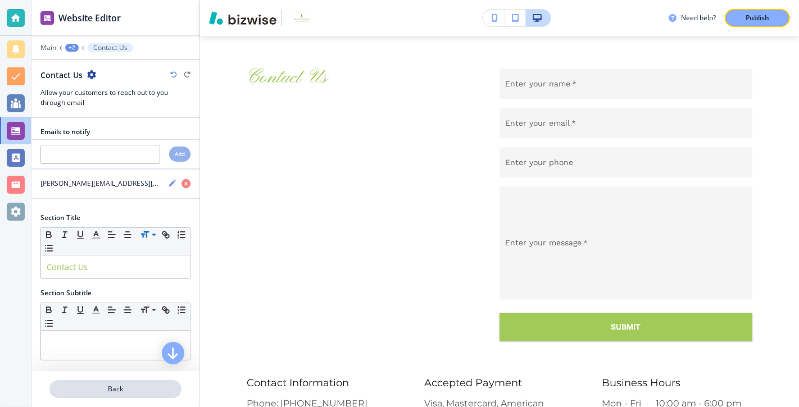
click at [125, 389] on p "Back" at bounding box center [116, 389] width 130 height 10
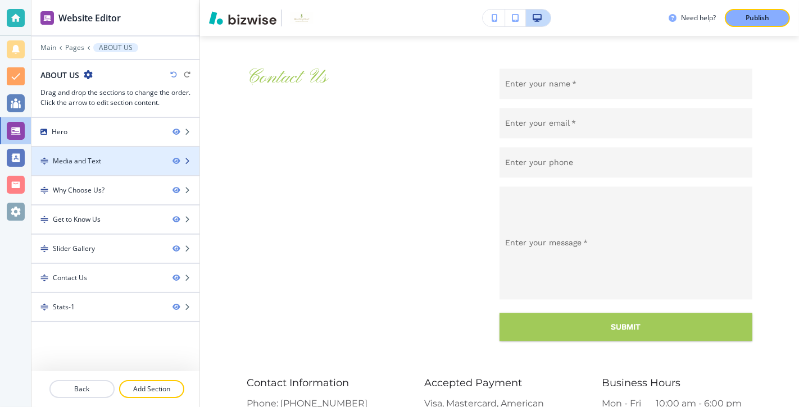
click at [130, 160] on div "Media and Text" at bounding box center [97, 161] width 132 height 10
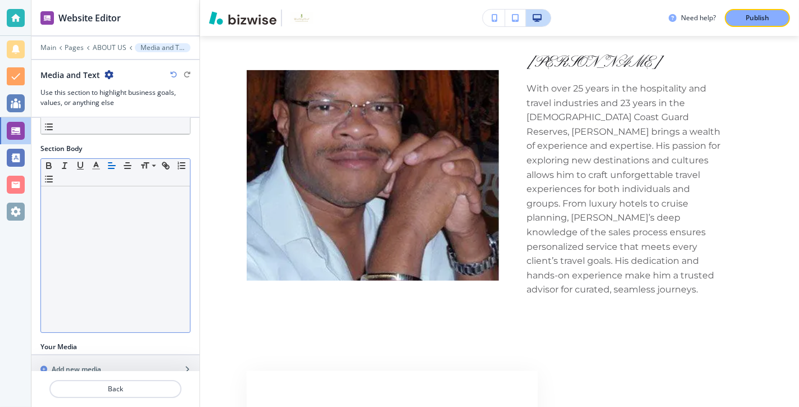
scroll to position [188, 0]
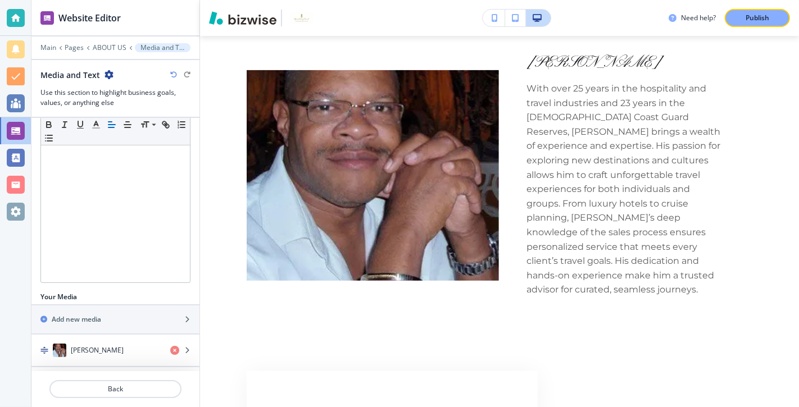
click at [12, 321] on div at bounding box center [15, 203] width 31 height 407
click at [99, 391] on p "Back" at bounding box center [116, 389] width 130 height 10
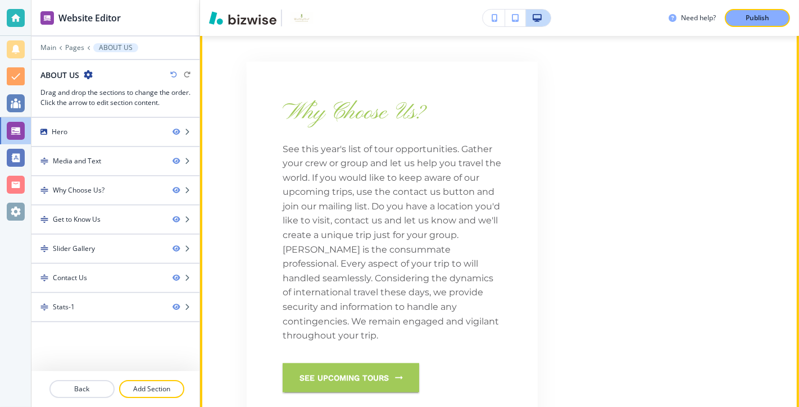
scroll to position [718, 0]
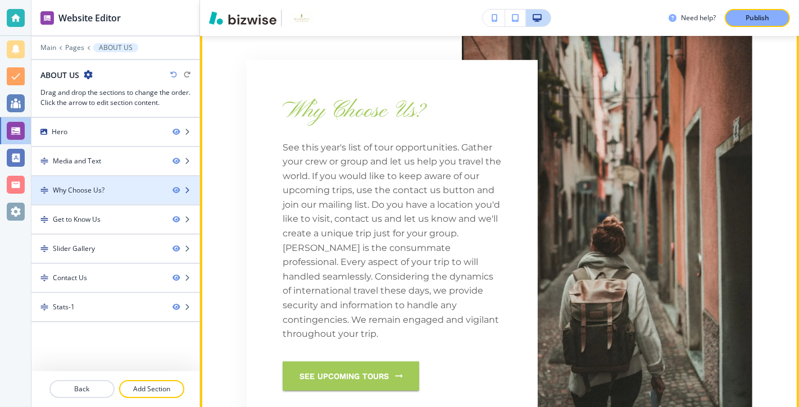
click at [139, 189] on div "Why Choose Us?" at bounding box center [97, 190] width 132 height 10
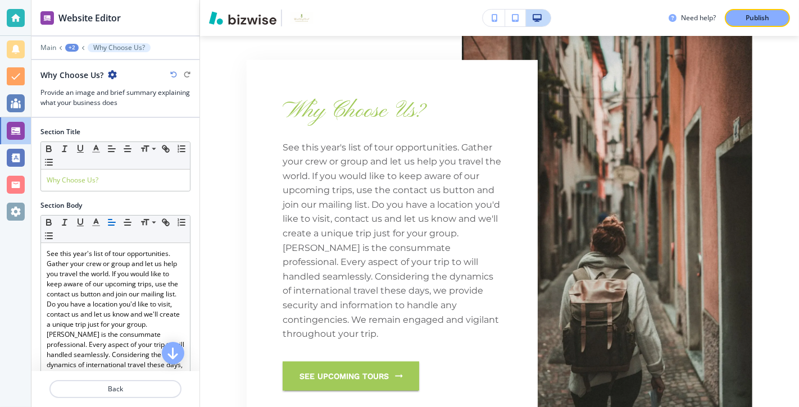
scroll to position [671, 0]
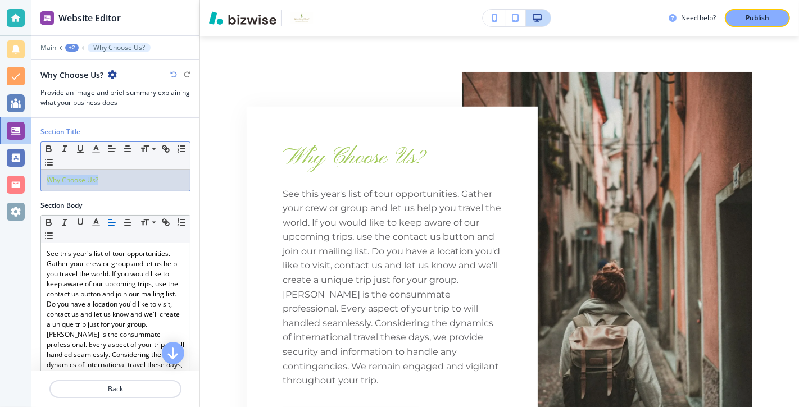
drag, startPoint x: 114, startPoint y: 179, endPoint x: 27, endPoint y: 178, distance: 87.1
click at [27, 178] on div "Website Editor Main +2 Why Choose Us? Why Choose Us? Provide an image and brief…" at bounding box center [399, 203] width 799 height 407
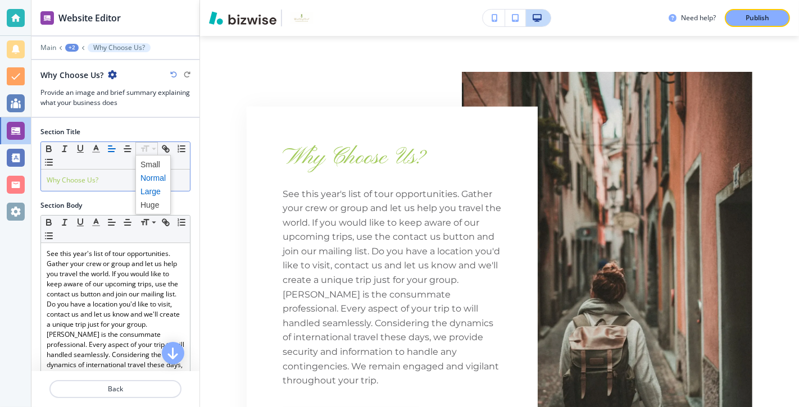
click at [151, 189] on span at bounding box center [152, 191] width 25 height 13
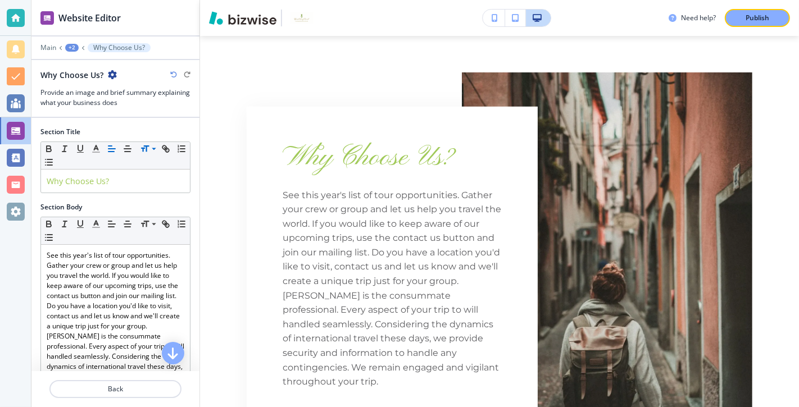
click at [21, 278] on div at bounding box center [15, 203] width 31 height 407
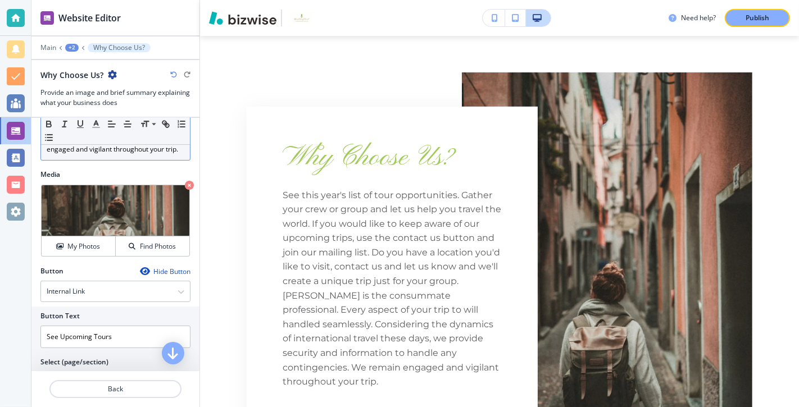
scroll to position [286, 0]
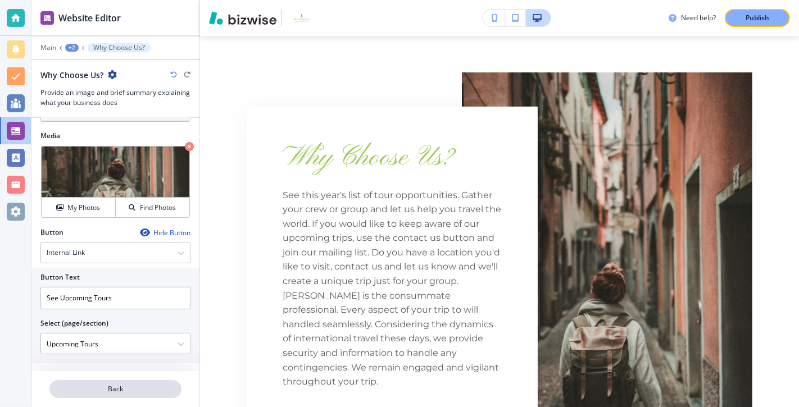
click at [116, 388] on p "Back" at bounding box center [116, 389] width 130 height 10
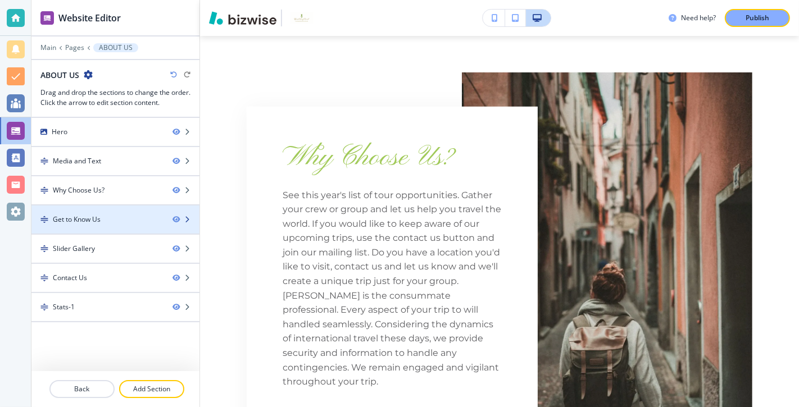
click at [127, 219] on div "Get to Know Us" at bounding box center [97, 220] width 132 height 10
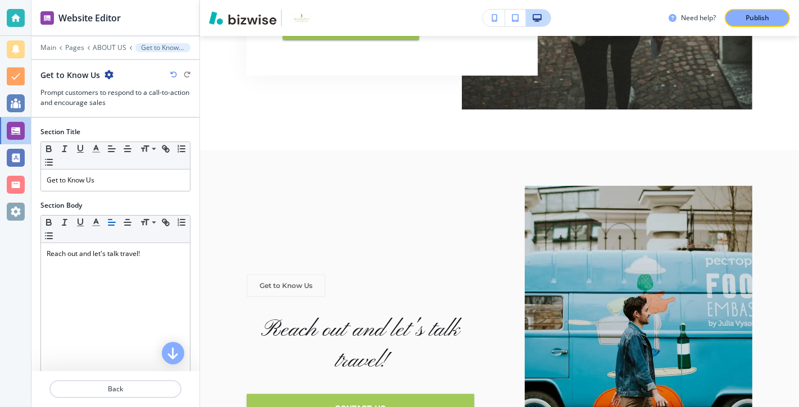
scroll to position [1151, 0]
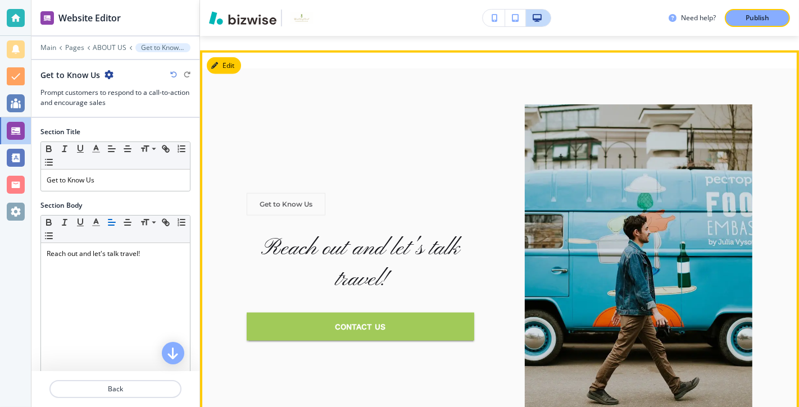
click at [286, 214] on div "Get to Know Us Reach out and let's talk travel! Contact Us" at bounding box center [360, 267] width 227 height 148
click at [319, 193] on div "Get to Know Us" at bounding box center [286, 204] width 79 height 22
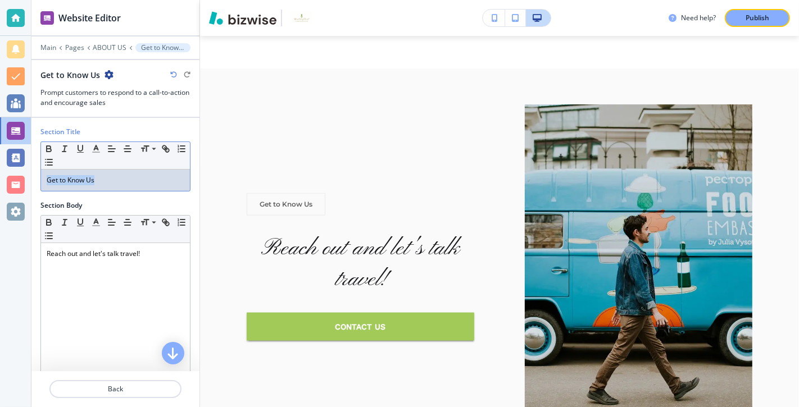
drag, startPoint x: 102, startPoint y: 178, endPoint x: 37, endPoint y: 178, distance: 65.2
click at [37, 178] on div "Section Title Small Normal Large Huge Get to Know Us" at bounding box center [115, 164] width 168 height 74
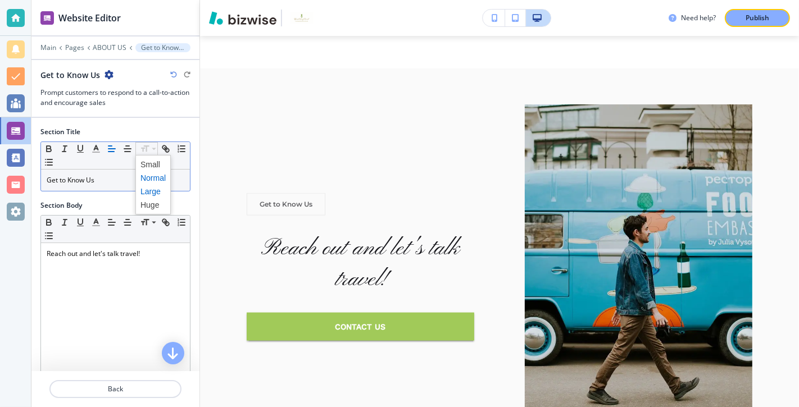
click at [155, 187] on span at bounding box center [152, 191] width 25 height 13
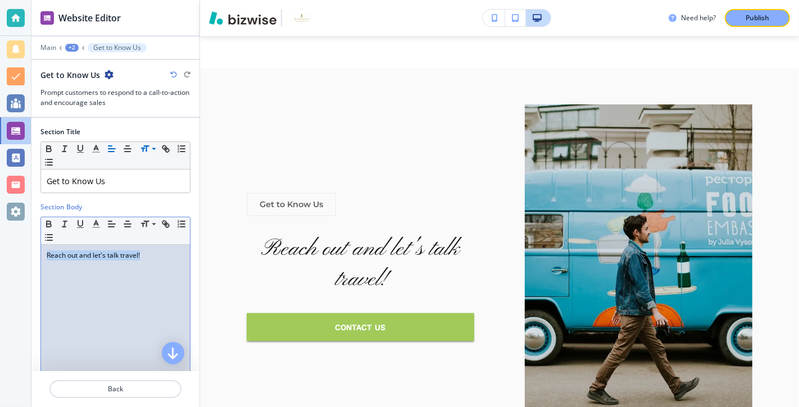
drag, startPoint x: 146, startPoint y: 250, endPoint x: 29, endPoint y: 253, distance: 116.9
click at [29, 253] on div "Website Editor Main +2 Get to Know Us Get to Know Us Prompt customers to respon…" at bounding box center [399, 203] width 799 height 407
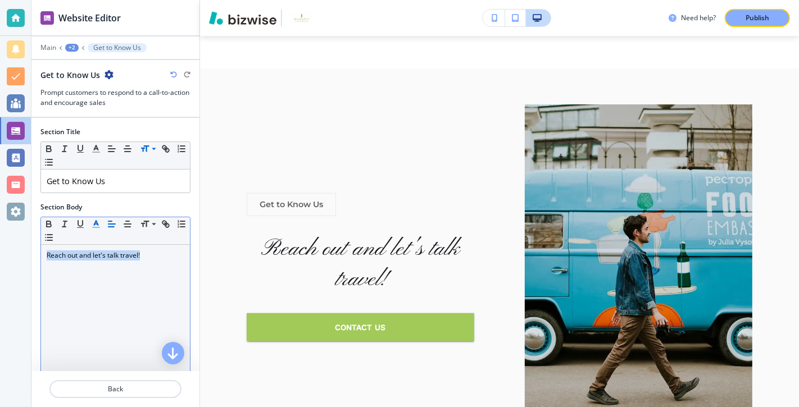
click at [97, 224] on line "button" at bounding box center [95, 224] width 3 height 0
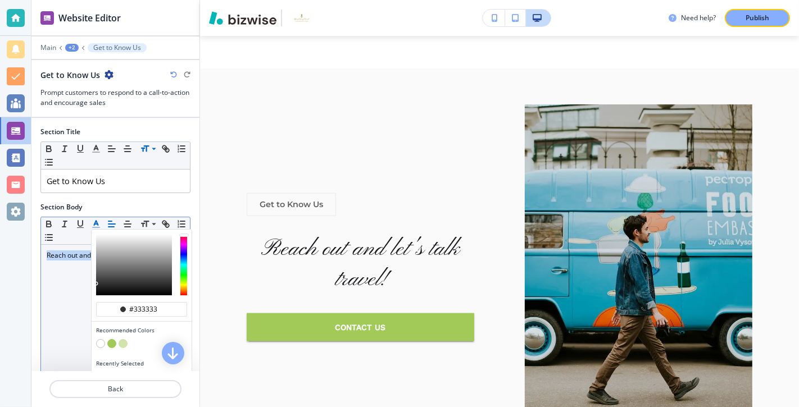
click at [112, 341] on button "button" at bounding box center [111, 343] width 9 height 9
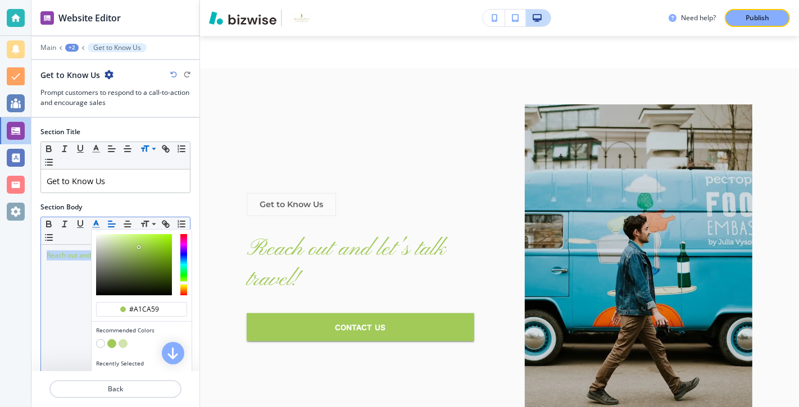
click at [123, 340] on button "button" at bounding box center [123, 343] width 9 height 9
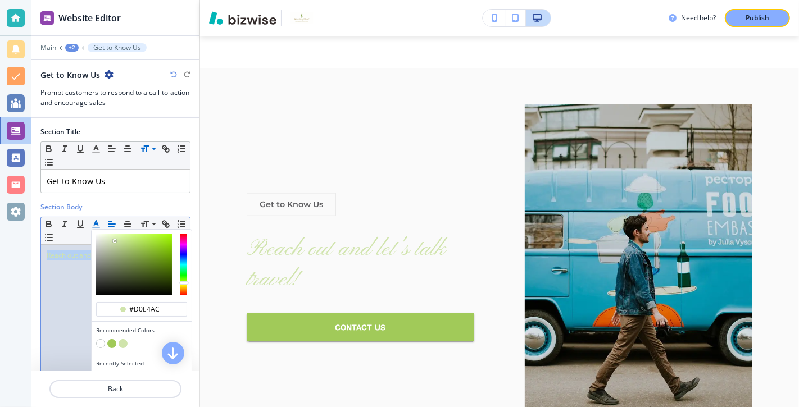
click at [113, 339] on button "button" at bounding box center [111, 343] width 9 height 9
type input "#a1ca59"
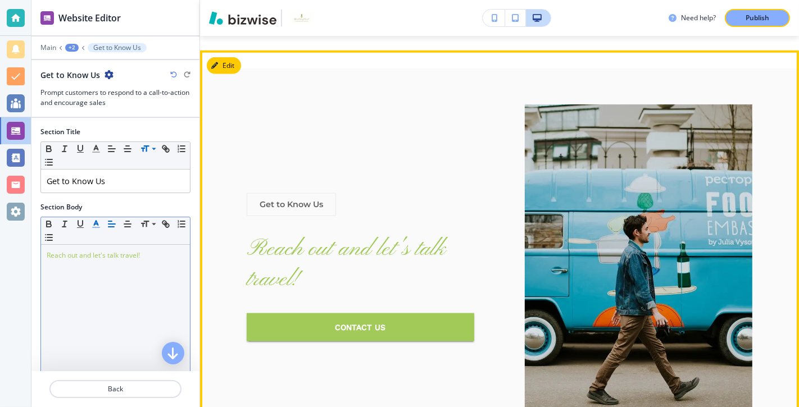
click at [349, 193] on div "Get to Know Us Reach out and let's talk travel! Contact Us" at bounding box center [360, 267] width 227 height 148
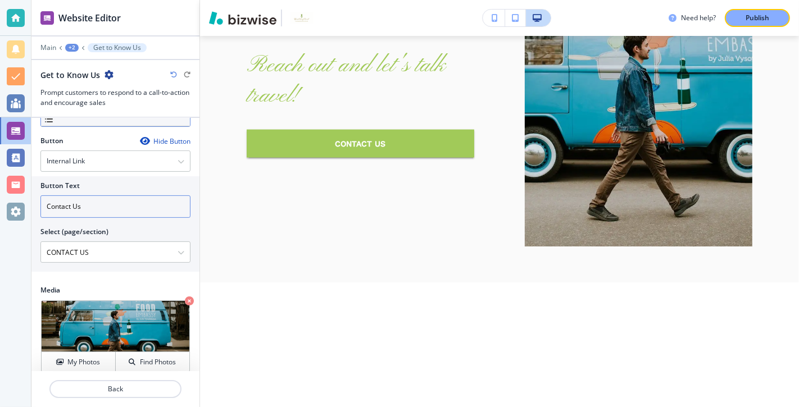
scroll to position [270, 0]
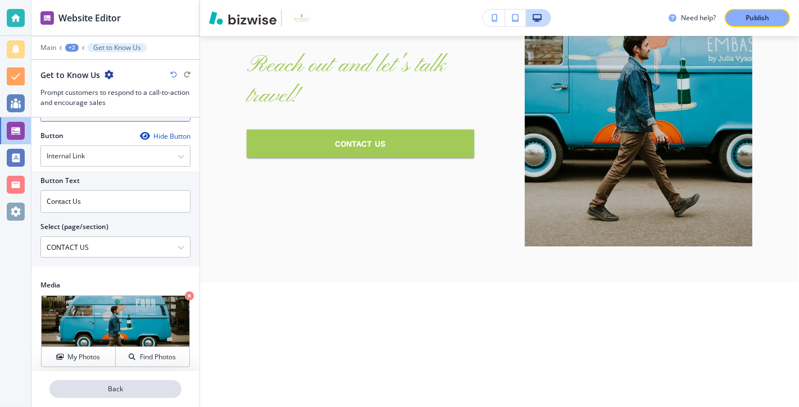
click at [118, 387] on p "Back" at bounding box center [116, 389] width 130 height 10
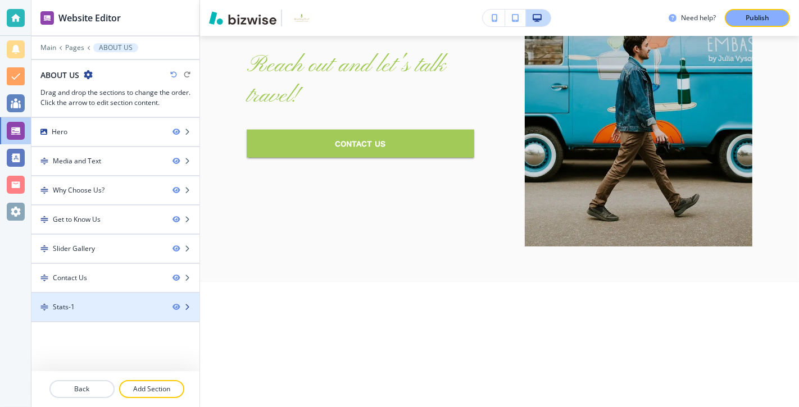
click at [104, 302] on div "Stats-1" at bounding box center [97, 307] width 132 height 10
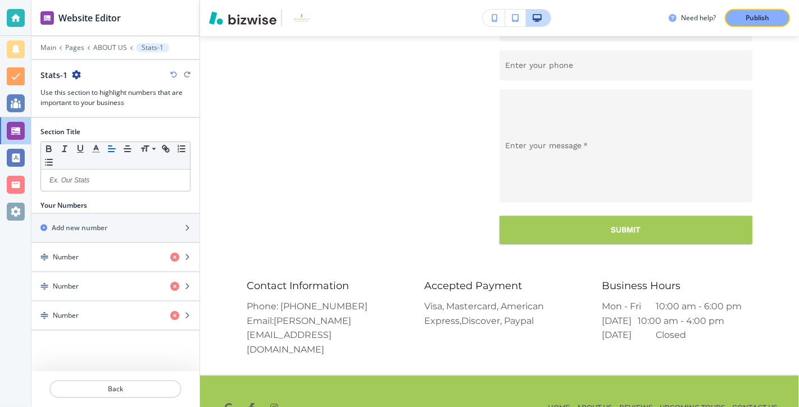
scroll to position [2062, 0]
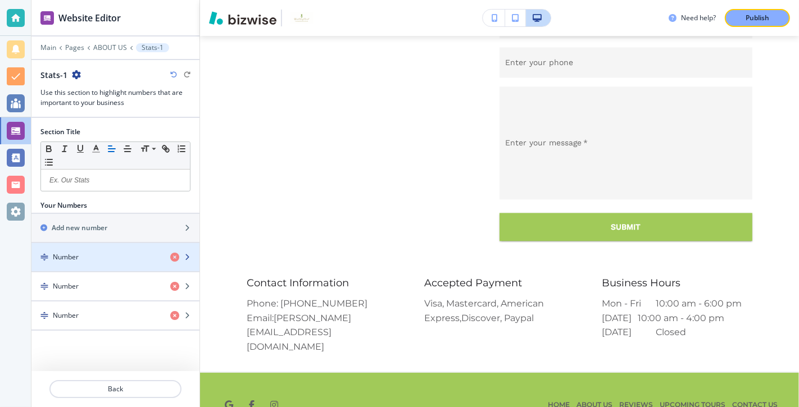
click at [125, 253] on div "Number" at bounding box center [96, 257] width 130 height 10
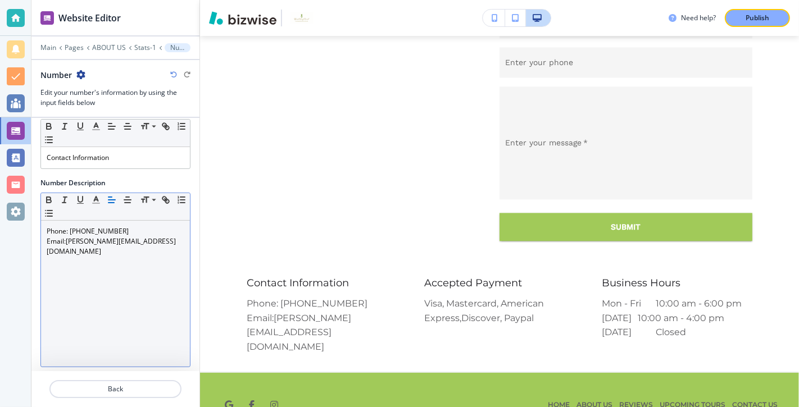
scroll to position [92, 0]
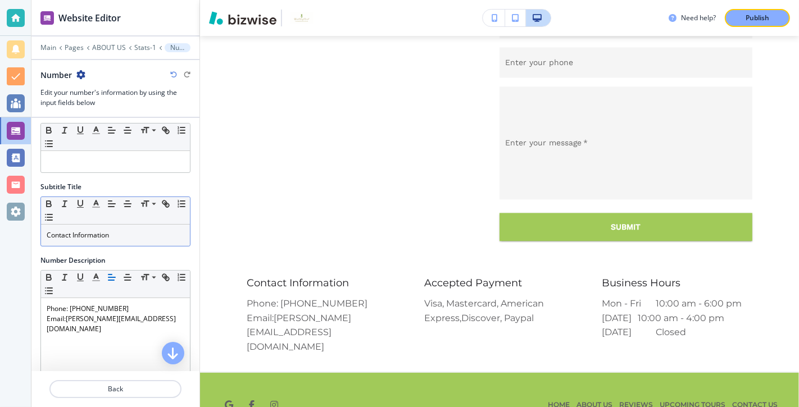
click at [140, 232] on p "Contact Information" at bounding box center [116, 235] width 138 height 10
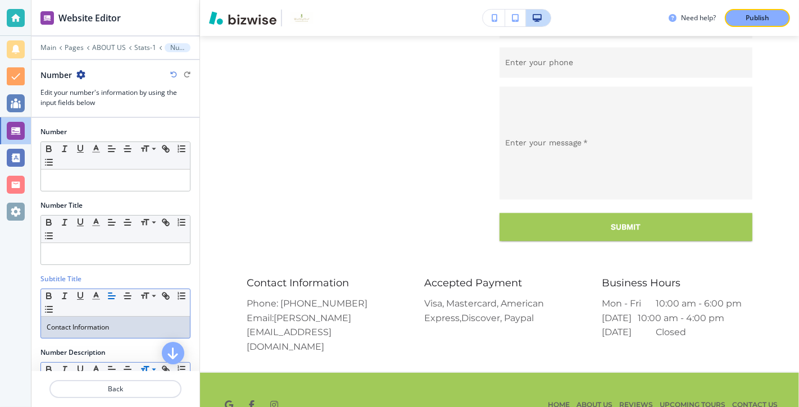
scroll to position [11, 0]
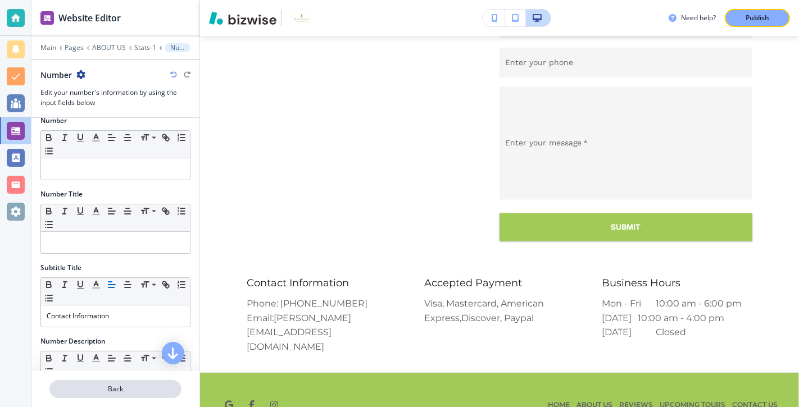
click at [123, 387] on p "Back" at bounding box center [116, 389] width 130 height 10
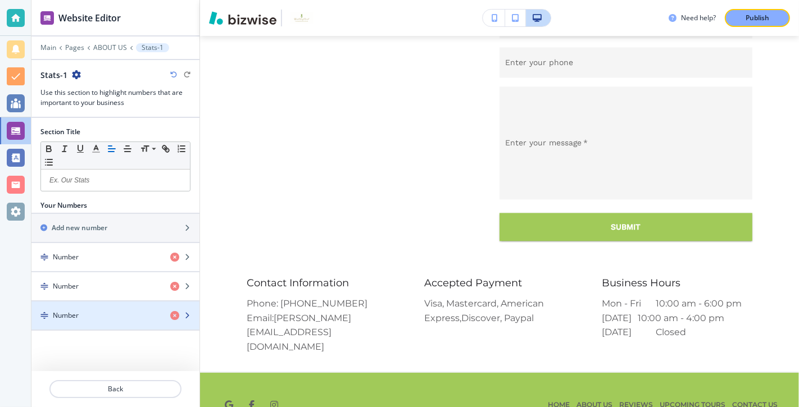
click at [118, 316] on div "Number" at bounding box center [96, 316] width 130 height 10
click at [121, 313] on div "Number" at bounding box center [96, 316] width 130 height 10
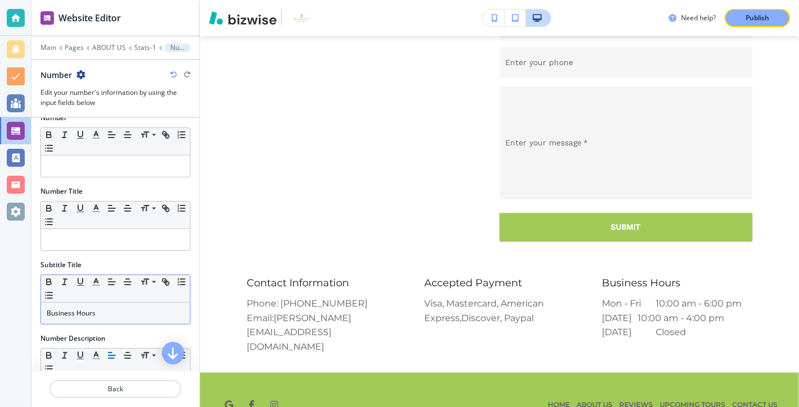
scroll to position [0, 0]
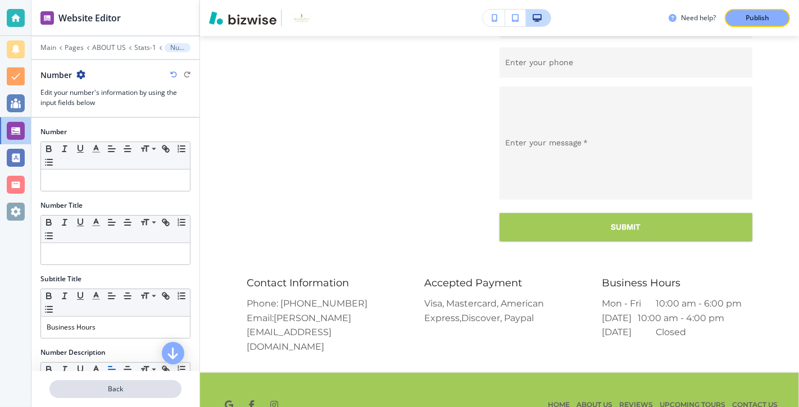
click at [109, 389] on p "Back" at bounding box center [116, 389] width 130 height 10
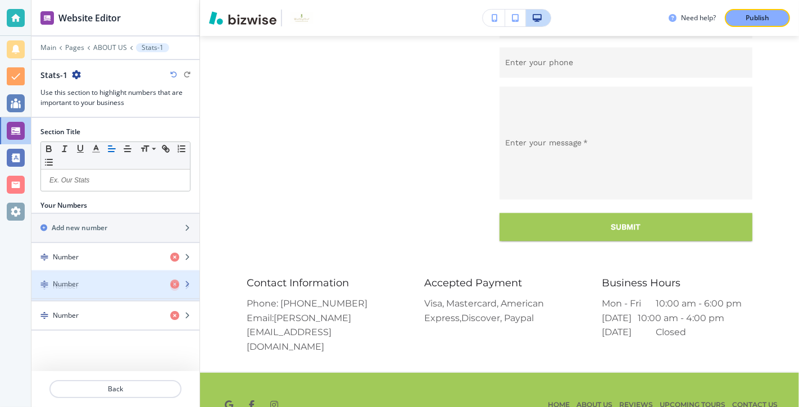
click at [115, 285] on div "Number" at bounding box center [96, 286] width 130 height 10
click at [127, 281] on div "Number" at bounding box center [96, 286] width 130 height 10
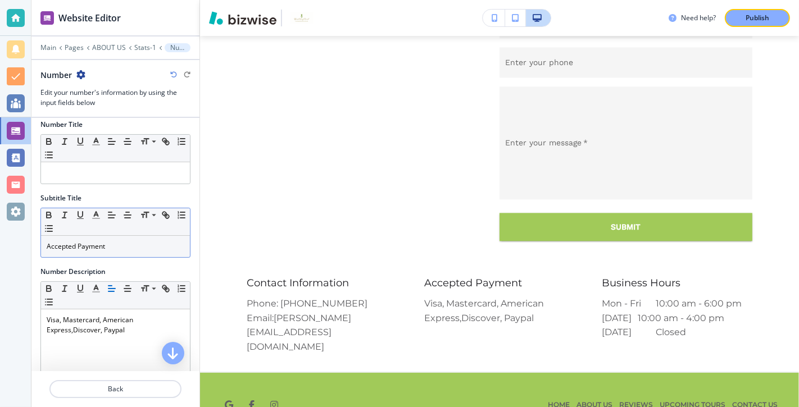
scroll to position [83, 0]
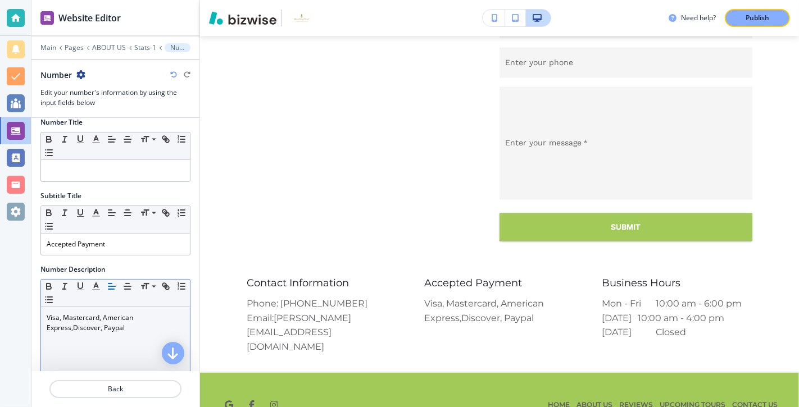
click at [72, 322] on p "Visa, Mastercard, American Express,Discover, Paypal" at bounding box center [116, 323] width 138 height 20
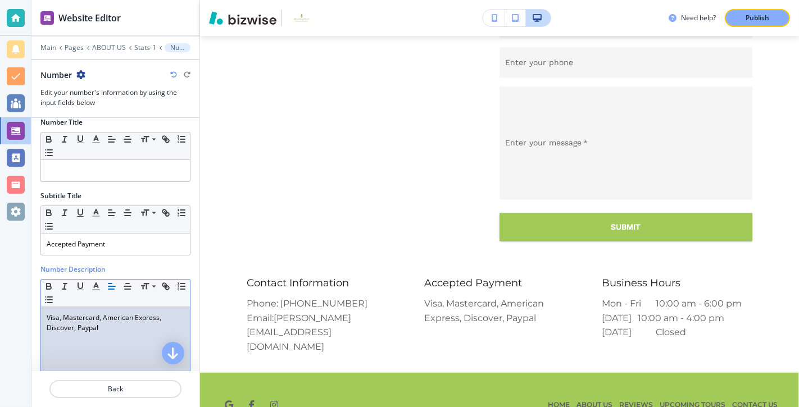
click at [75, 325] on p "Visa, Mastercard, American Express, Discover, Paypal" at bounding box center [116, 323] width 138 height 20
click at [111, 325] on p "Visa, Mastercard, American Express, Discover, Paypal" at bounding box center [116, 323] width 138 height 20
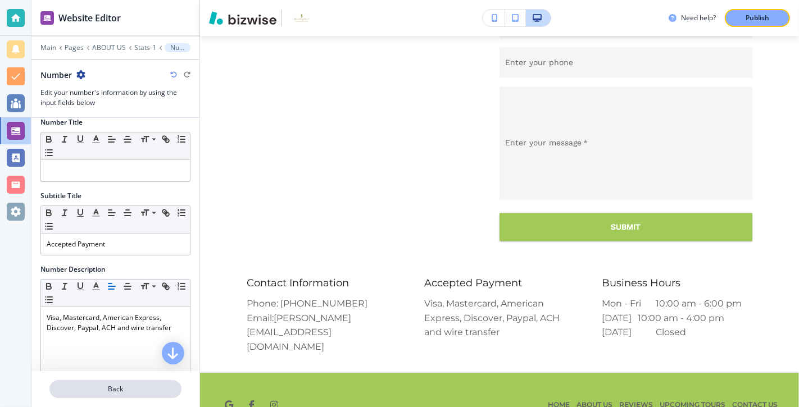
click at [116, 390] on p "Back" at bounding box center [116, 389] width 130 height 10
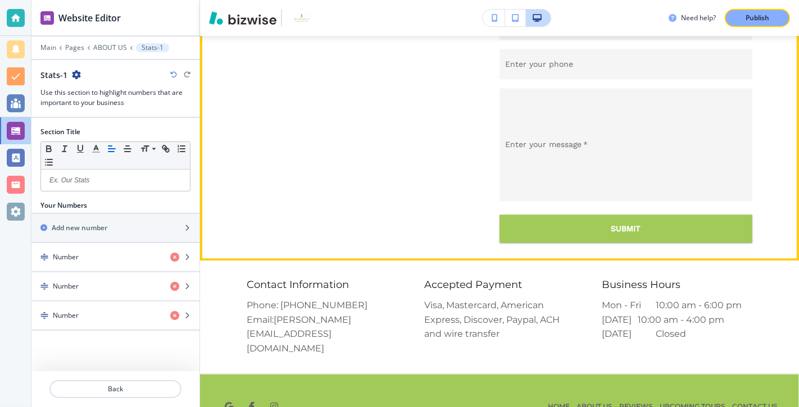
scroll to position [2062, 0]
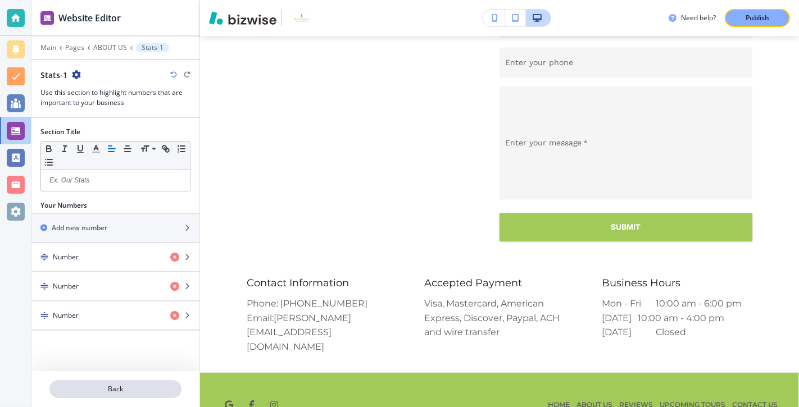
click at [121, 388] on p "Back" at bounding box center [116, 389] width 130 height 10
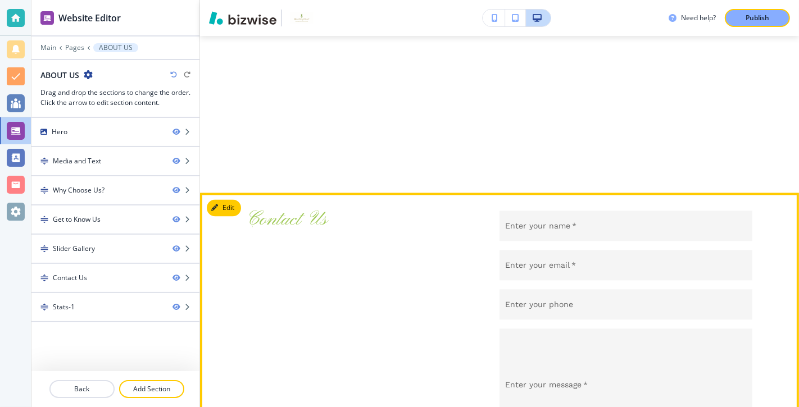
scroll to position [1806, 0]
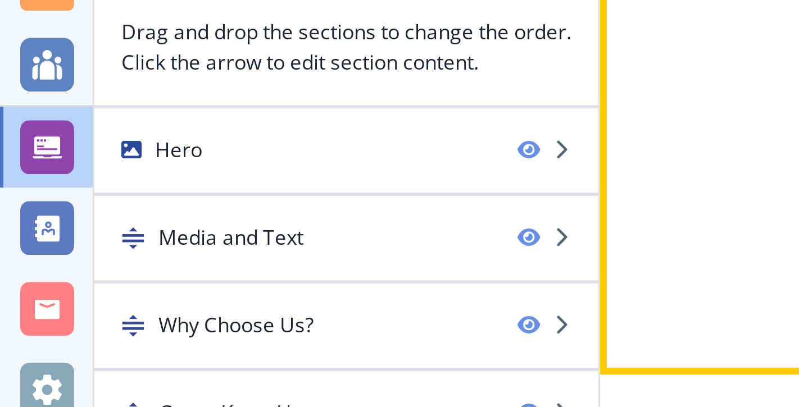
click at [222, 118] on div at bounding box center [499, 17] width 599 height 341
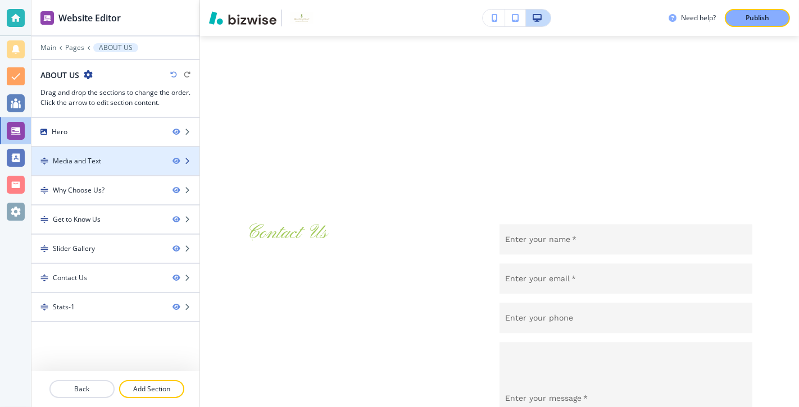
click at [137, 156] on div "Media and Text" at bounding box center [97, 161] width 132 height 10
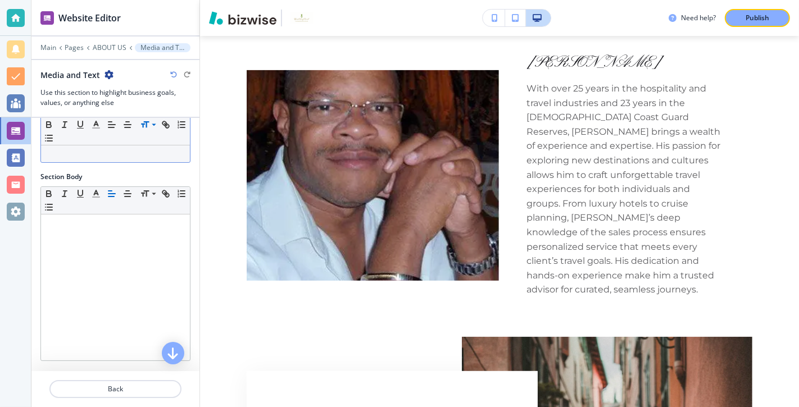
scroll to position [188, 0]
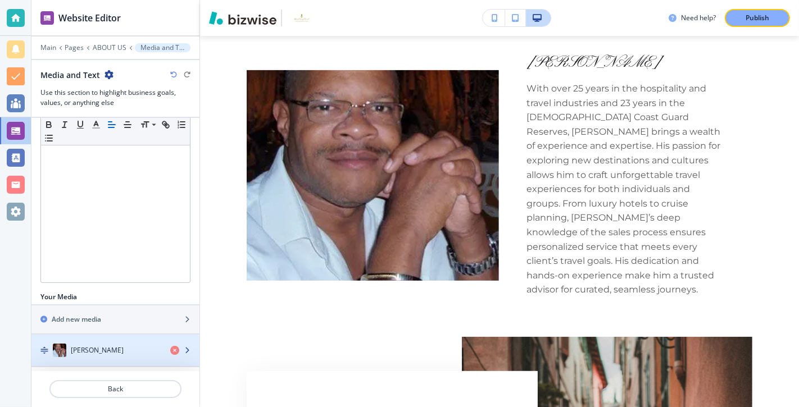
click at [133, 345] on div "[PERSON_NAME]" at bounding box center [96, 350] width 130 height 13
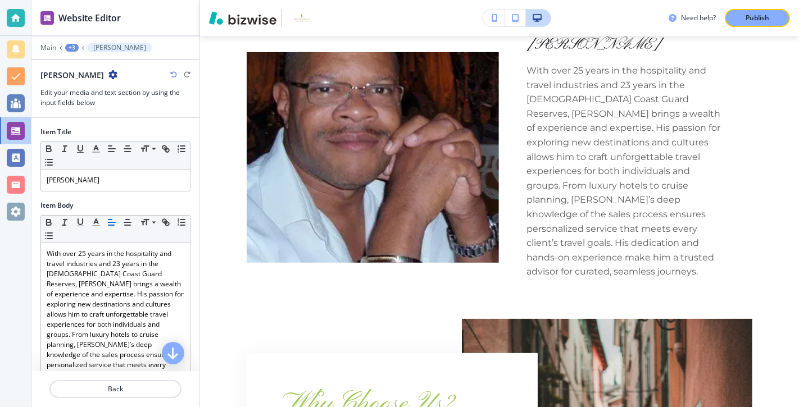
scroll to position [425, 0]
click at [122, 175] on p "[PERSON_NAME]" at bounding box center [116, 180] width 138 height 10
click at [148, 191] on span at bounding box center [152, 191] width 25 height 13
click at [157, 179] on span at bounding box center [152, 177] width 25 height 13
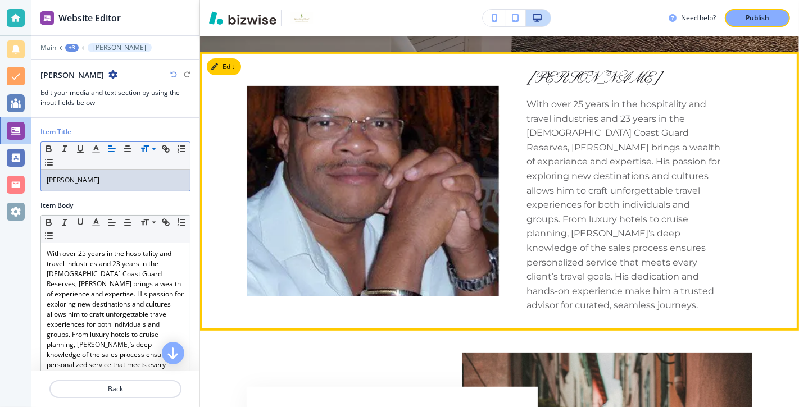
scroll to position [395, 0]
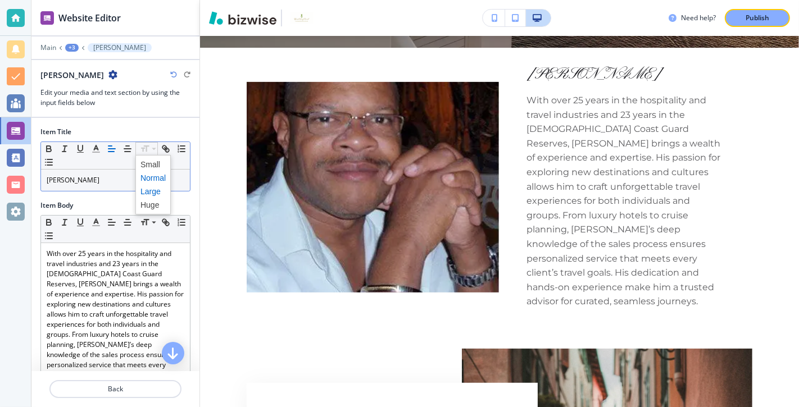
click at [152, 190] on span at bounding box center [152, 191] width 25 height 13
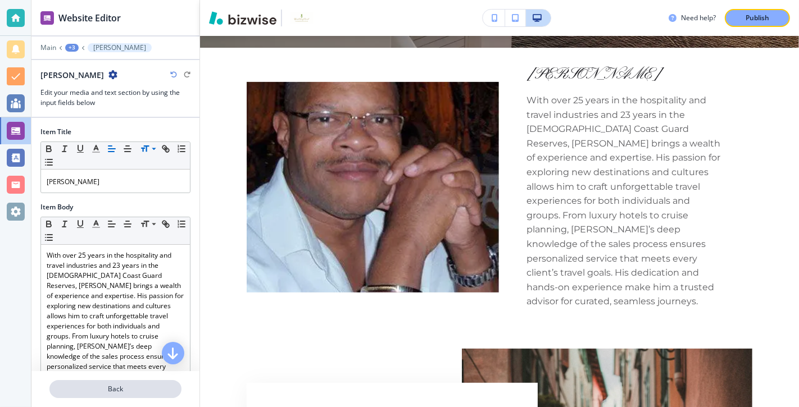
click at [122, 382] on button "Back" at bounding box center [115, 389] width 132 height 18
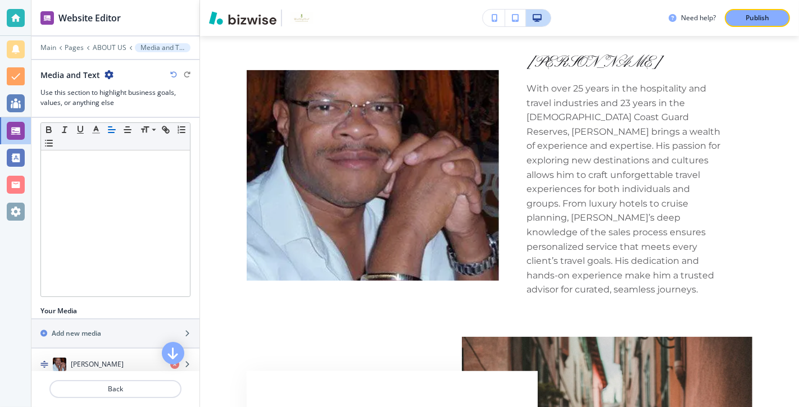
scroll to position [188, 0]
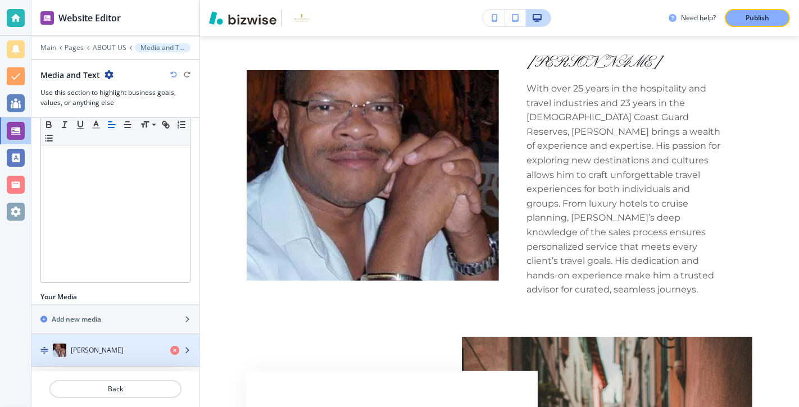
click at [132, 357] on div "button" at bounding box center [115, 361] width 168 height 9
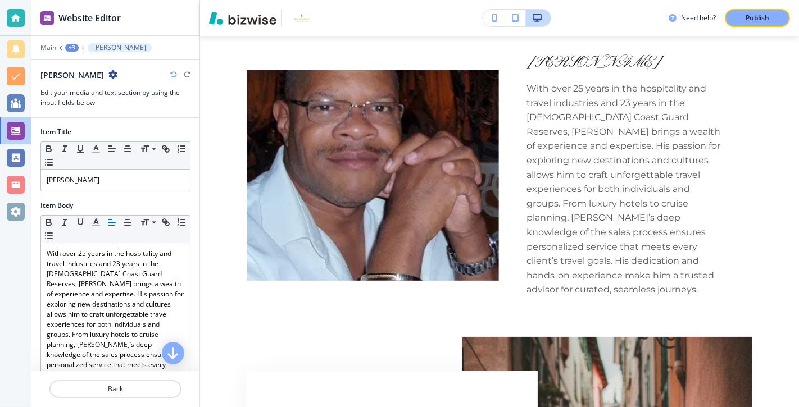
scroll to position [425, 0]
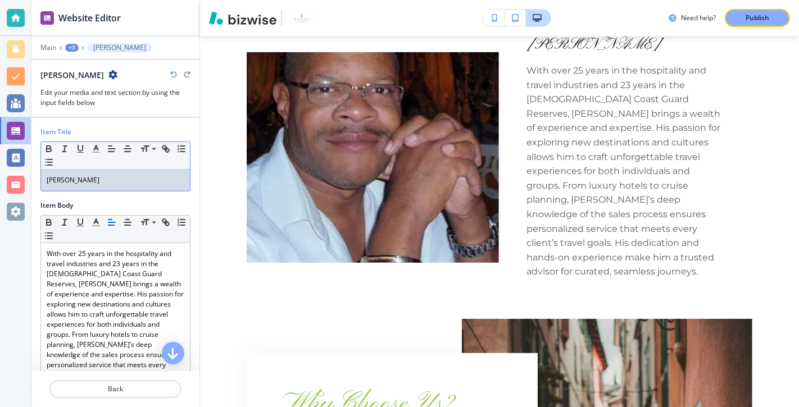
drag, startPoint x: 107, startPoint y: 180, endPoint x: 31, endPoint y: 181, distance: 75.8
click at [31, 181] on div "Website Editor Main +3 [PERSON_NAME] [PERSON_NAME] Edit your media and text sec…" at bounding box center [399, 203] width 799 height 407
click at [97, 145] on polyline "button" at bounding box center [96, 147] width 4 height 4
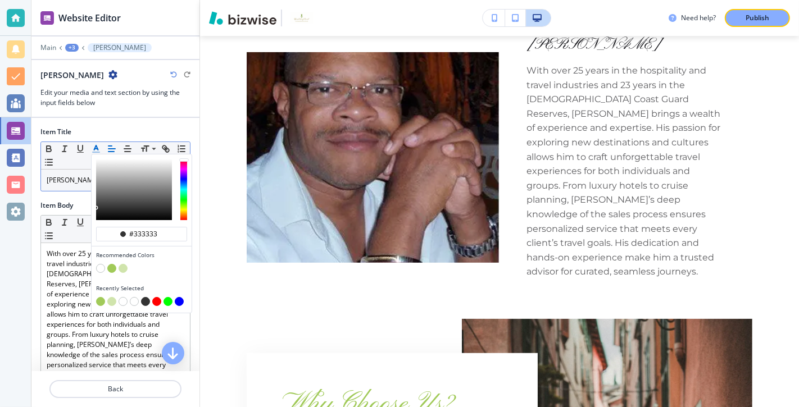
click at [113, 266] on button "button" at bounding box center [111, 268] width 9 height 9
type input "#a1ca59"
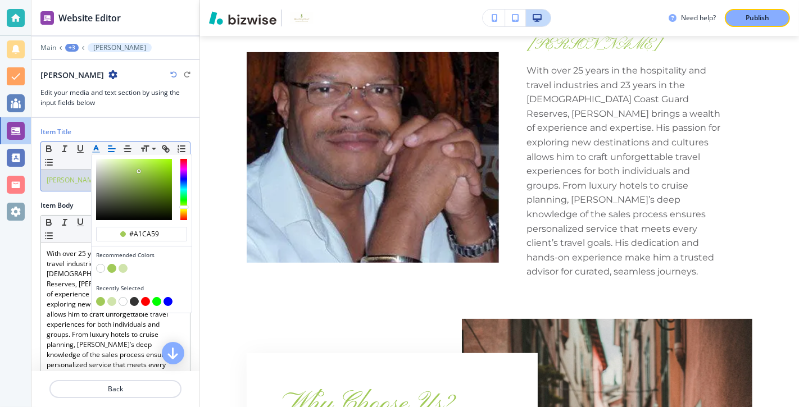
click at [99, 299] on button "button" at bounding box center [100, 301] width 9 height 9
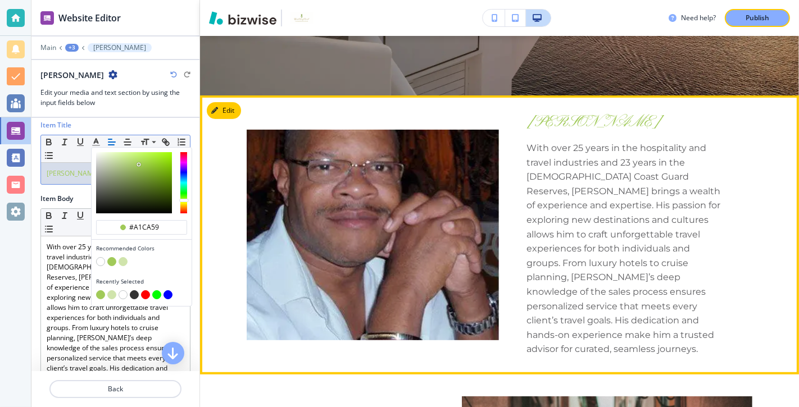
scroll to position [399, 0]
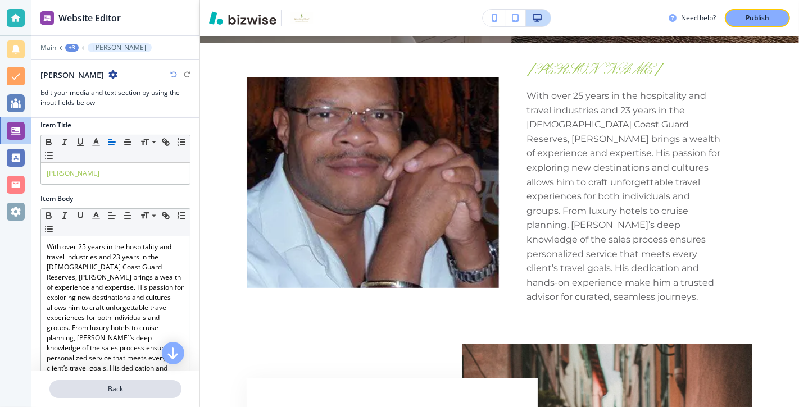
click at [117, 386] on p "Back" at bounding box center [116, 389] width 130 height 10
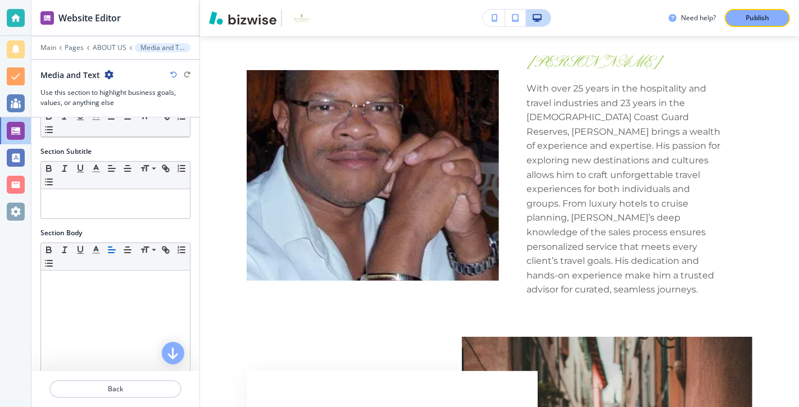
scroll to position [0, 0]
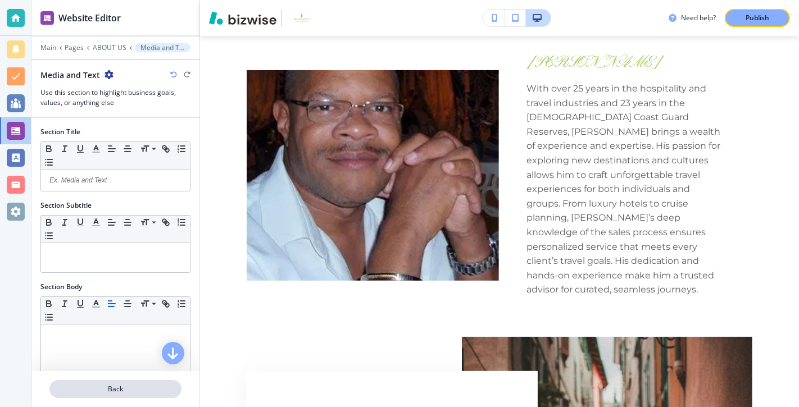
click at [115, 389] on p "Back" at bounding box center [116, 389] width 130 height 10
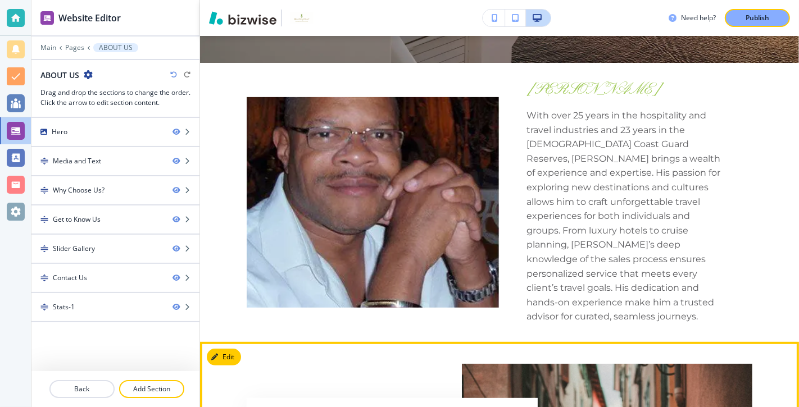
scroll to position [374, 0]
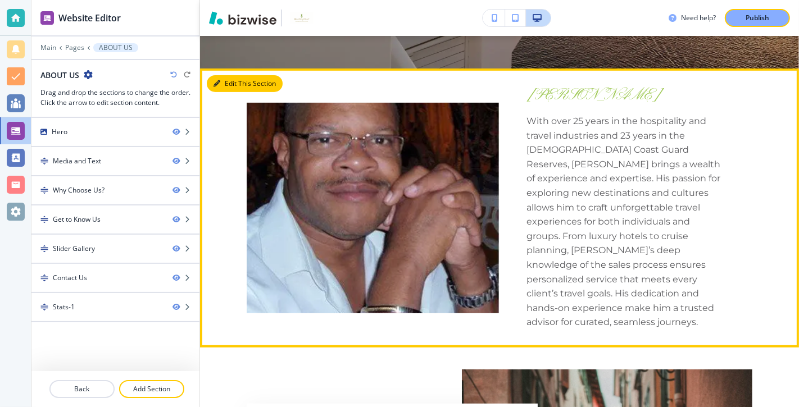
click at [226, 85] on button "Edit This Section" at bounding box center [245, 83] width 76 height 17
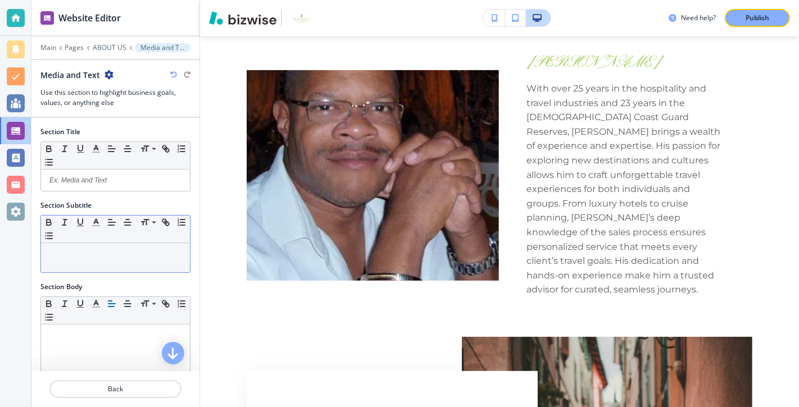
scroll to position [188, 0]
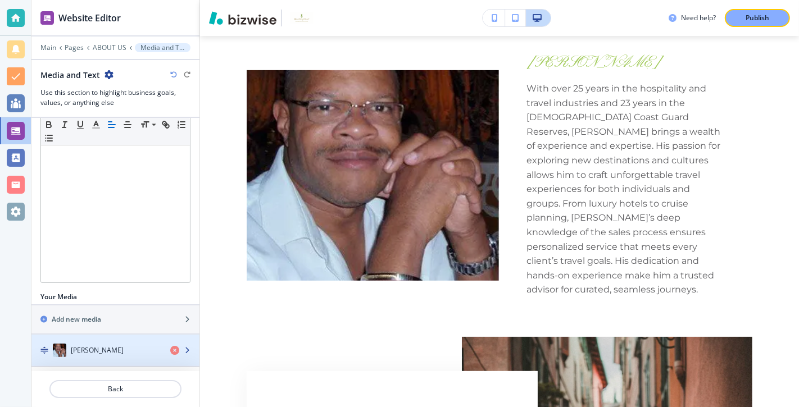
click at [150, 345] on div "[PERSON_NAME]" at bounding box center [96, 350] width 130 height 13
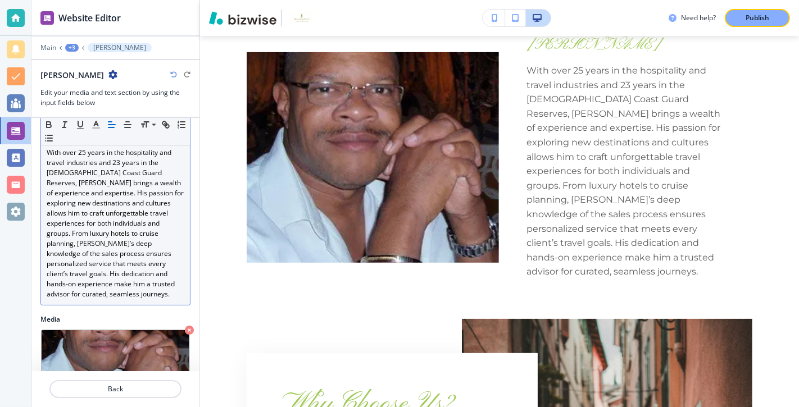
scroll to position [171, 0]
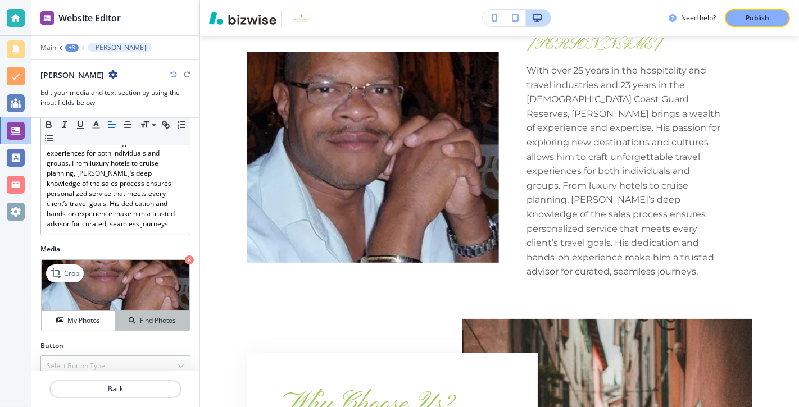
click at [149, 316] on h4 "Find Photos" at bounding box center [158, 321] width 36 height 10
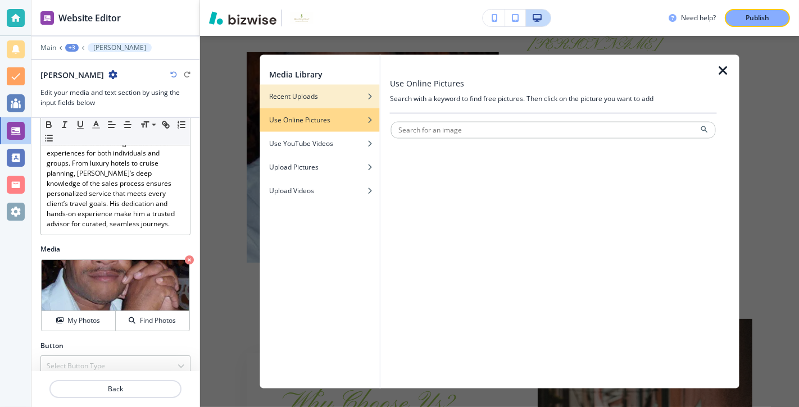
click at [359, 97] on div "Recent Uploads" at bounding box center [320, 96] width 120 height 10
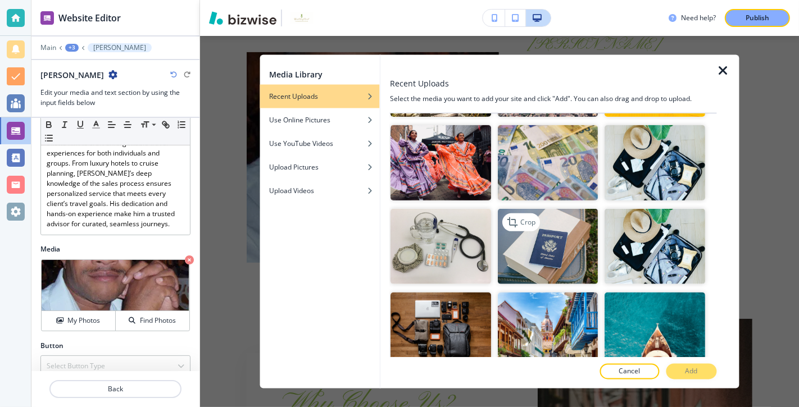
scroll to position [469, 0]
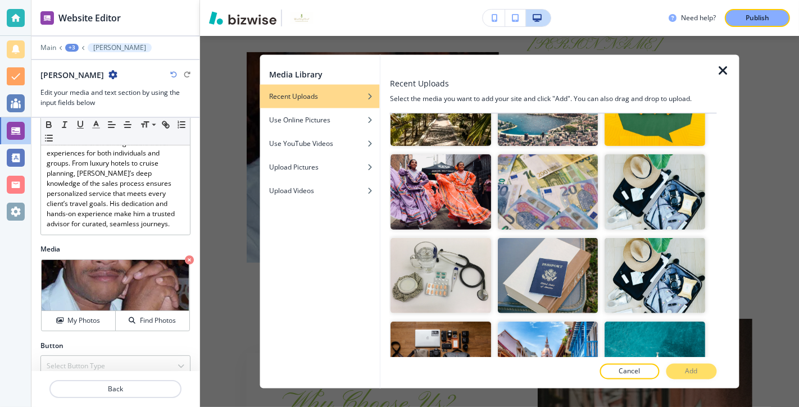
click at [696, 375] on div "Cancel Add" at bounding box center [553, 372] width 327 height 16
click at [686, 367] on div "Cancel Add" at bounding box center [553, 372] width 327 height 16
click at [312, 165] on h4 "Upload Pictures" at bounding box center [293, 167] width 49 height 10
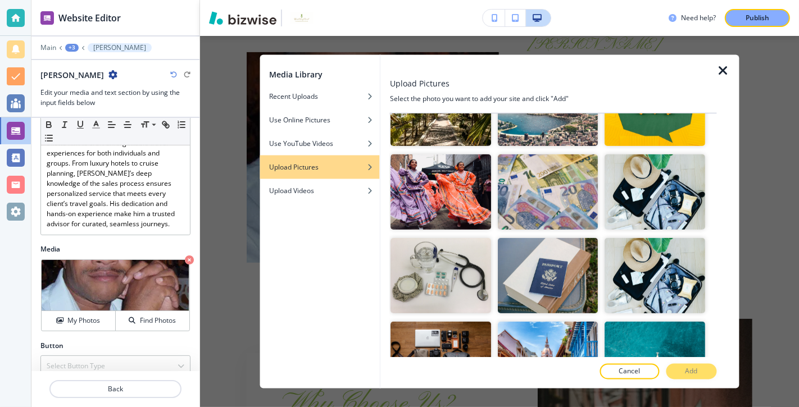
click at [348, 165] on div "Upload Pictures" at bounding box center [320, 167] width 120 height 10
click at [690, 370] on div "Cancel Add" at bounding box center [553, 372] width 327 height 16
click at [305, 166] on h4 "Upload Pictures" at bounding box center [293, 167] width 49 height 10
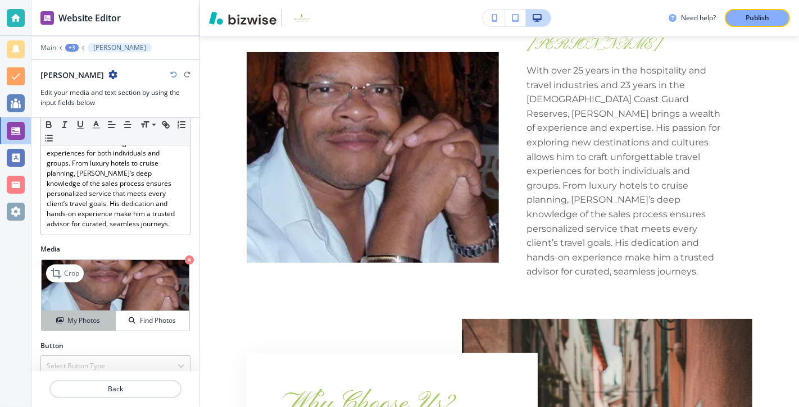
click at [75, 316] on h4 "My Photos" at bounding box center [83, 321] width 33 height 10
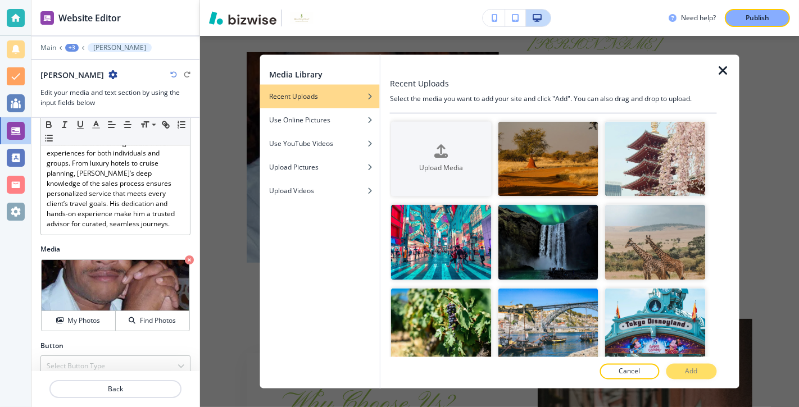
click at [690, 372] on div "Cancel Add" at bounding box center [553, 372] width 327 height 16
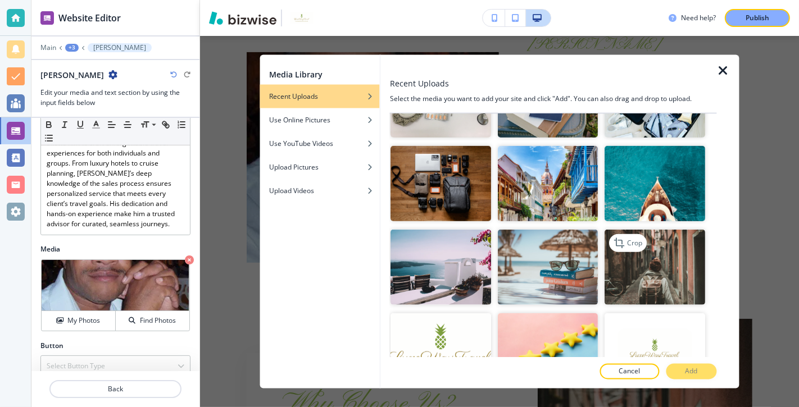
scroll to position [704, 0]
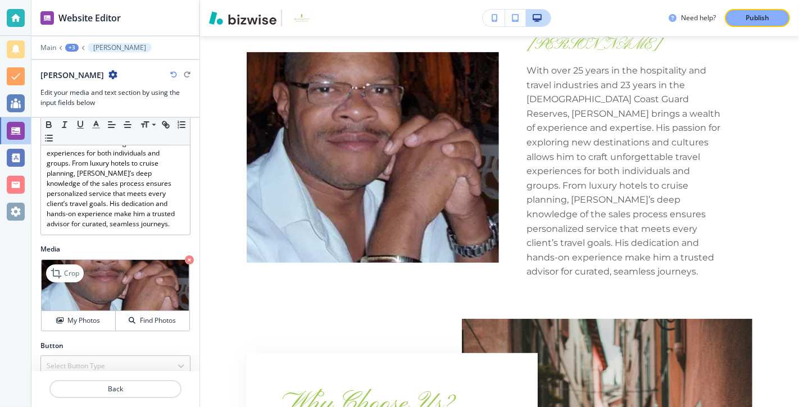
click at [189, 256] on icon "button" at bounding box center [189, 260] width 9 height 9
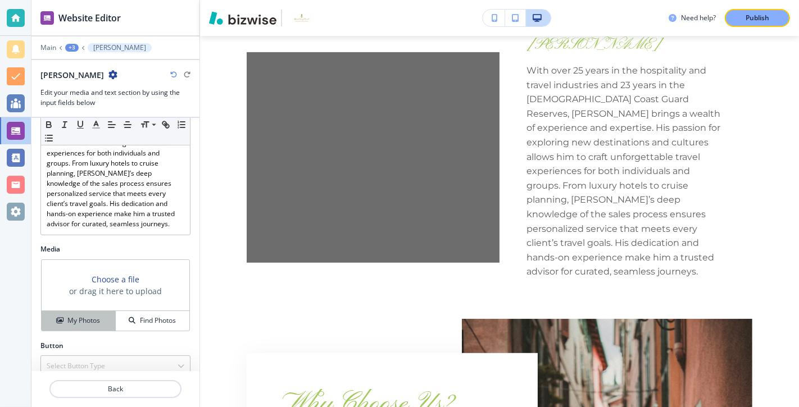
click at [84, 316] on h4 "My Photos" at bounding box center [83, 321] width 33 height 10
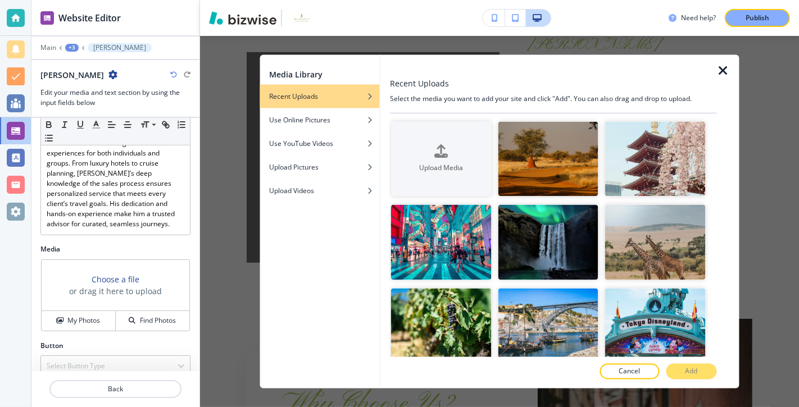
click at [145, 285] on h3 "or drag it here to upload" at bounding box center [115, 291] width 93 height 12
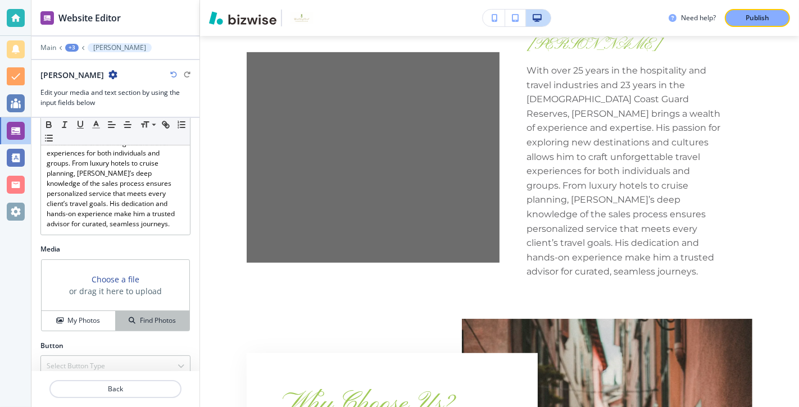
click at [145, 316] on h4 "Find Photos" at bounding box center [158, 321] width 36 height 10
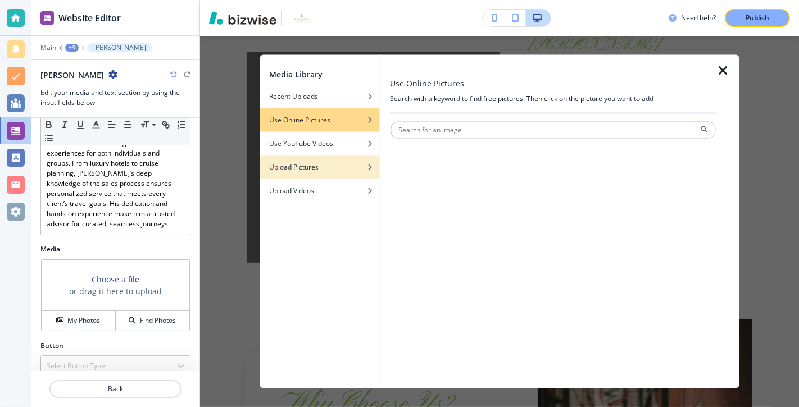
click at [320, 166] on div "Upload Pictures" at bounding box center [320, 167] width 120 height 10
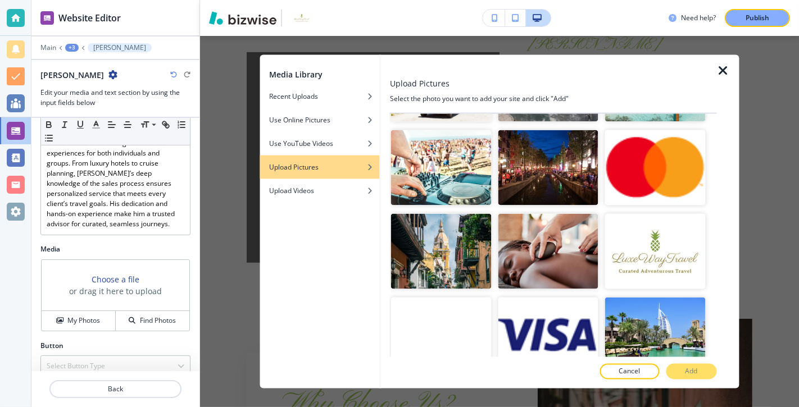
scroll to position [2633, 0]
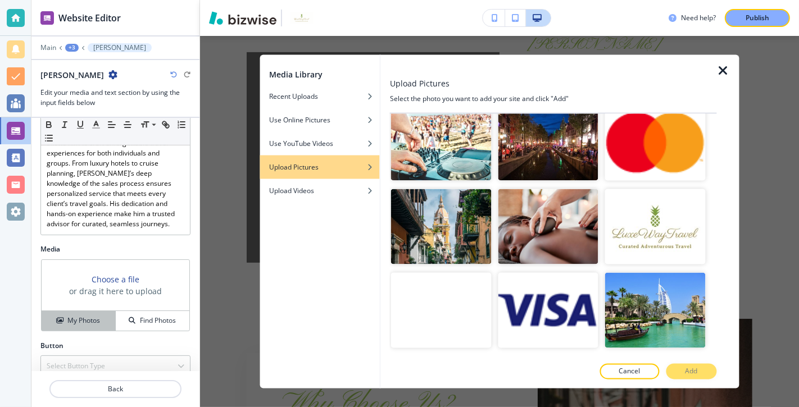
click at [92, 316] on h4 "My Photos" at bounding box center [83, 321] width 33 height 10
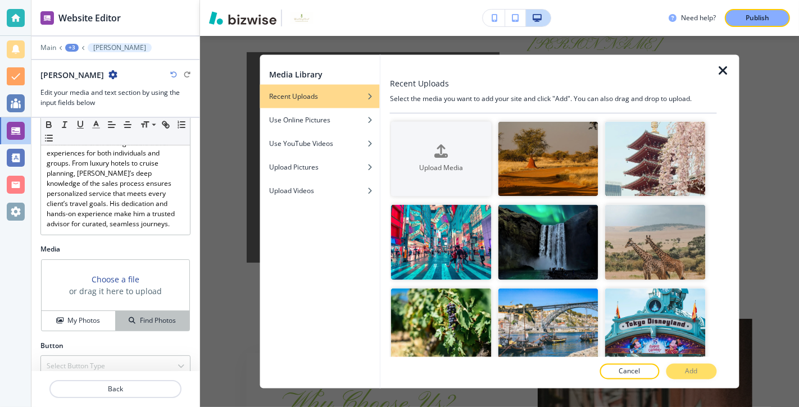
click at [148, 316] on h4 "Find Photos" at bounding box center [158, 321] width 36 height 10
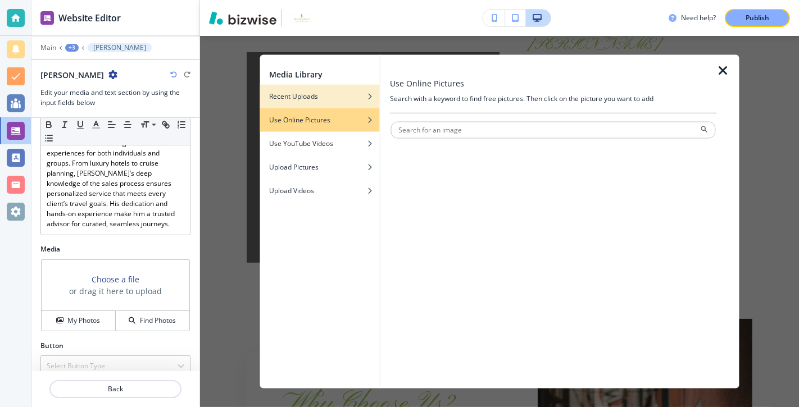
click at [316, 95] on h4 "Recent Uploads" at bounding box center [293, 96] width 49 height 10
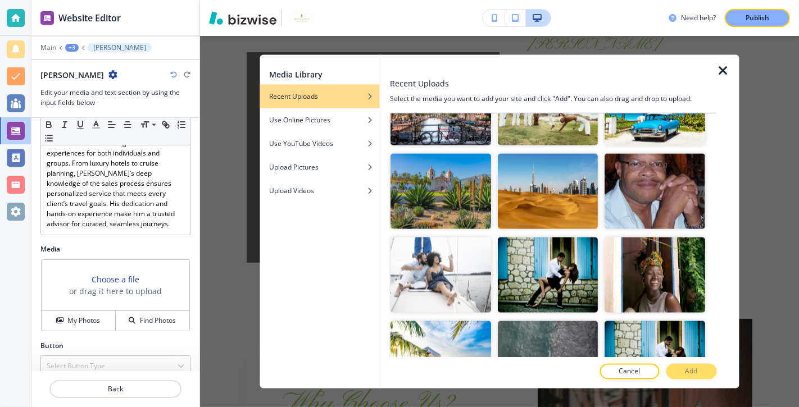
scroll to position [1475, 0]
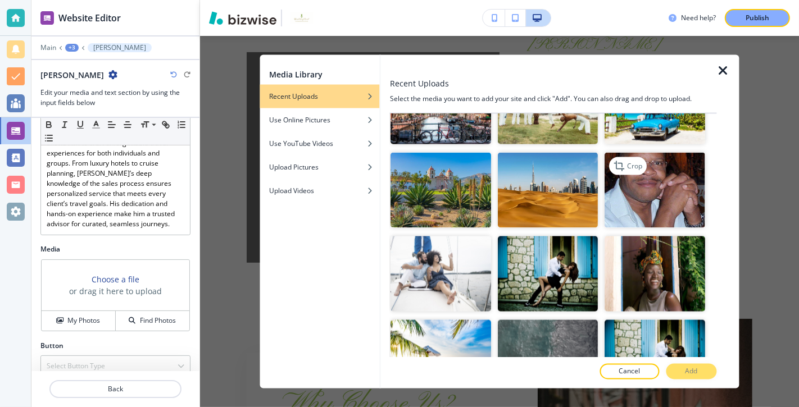
click at [664, 208] on img "button" at bounding box center [655, 189] width 101 height 75
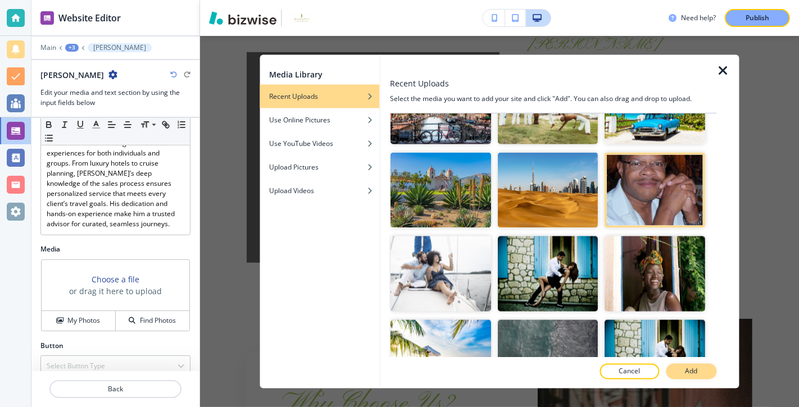
click at [694, 369] on p "Add" at bounding box center [691, 372] width 12 height 10
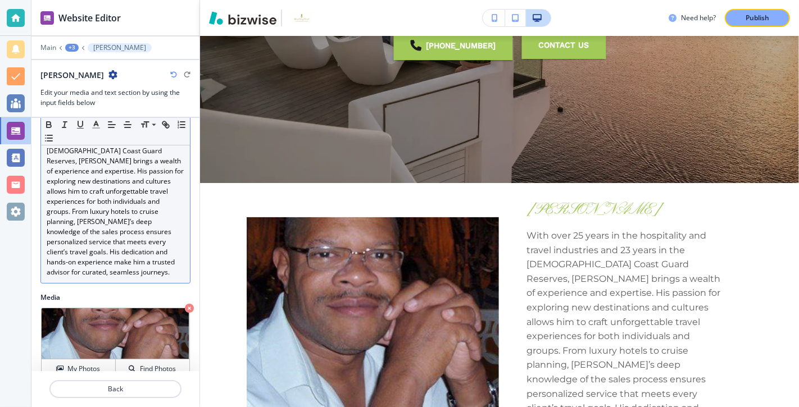
scroll to position [171, 0]
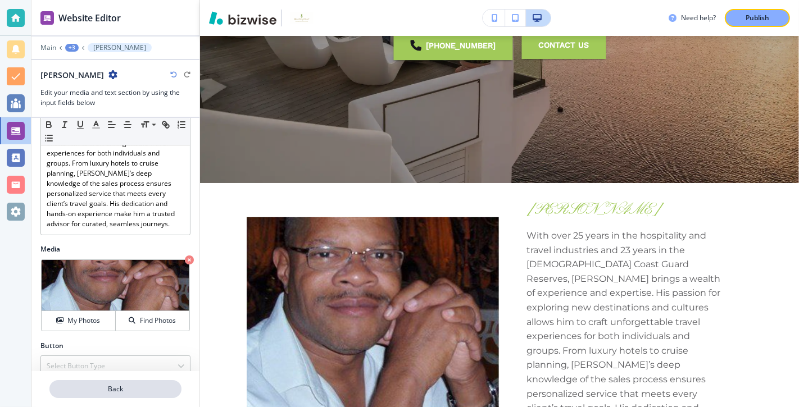
click at [120, 392] on p "Back" at bounding box center [116, 389] width 130 height 10
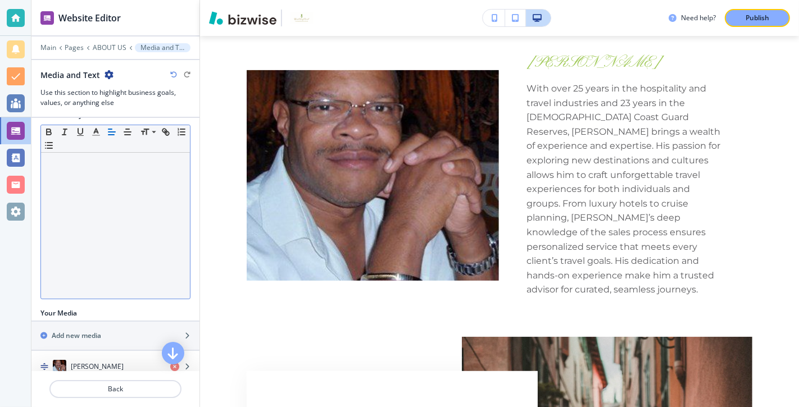
scroll to position [188, 0]
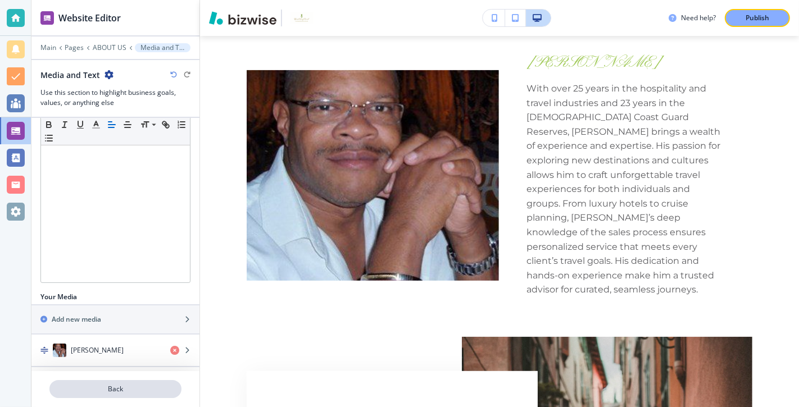
click at [118, 392] on p "Back" at bounding box center [116, 389] width 130 height 10
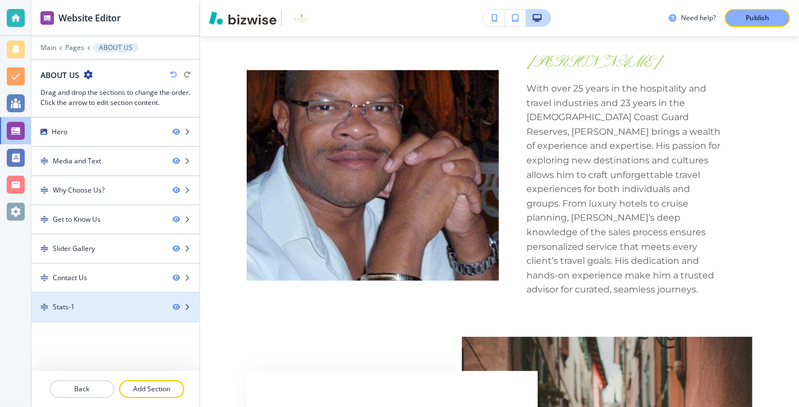
click at [110, 304] on div "Stats-1" at bounding box center [97, 307] width 132 height 10
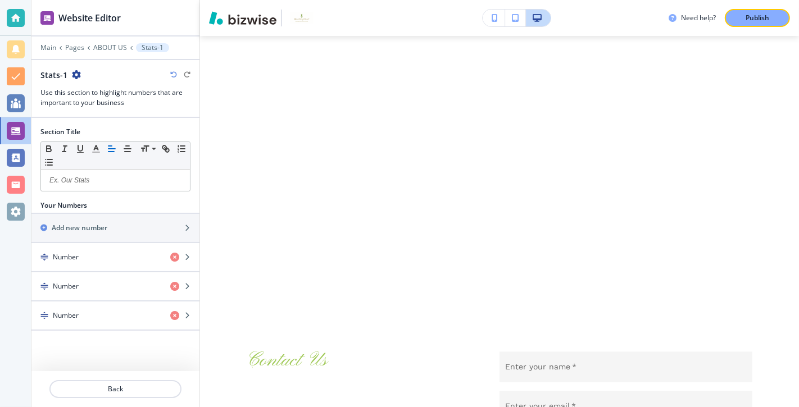
scroll to position [2062, 0]
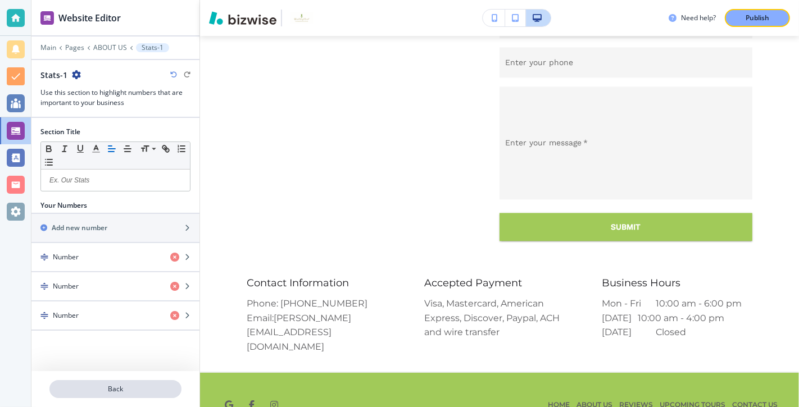
click at [91, 390] on p "Back" at bounding box center [116, 389] width 130 height 10
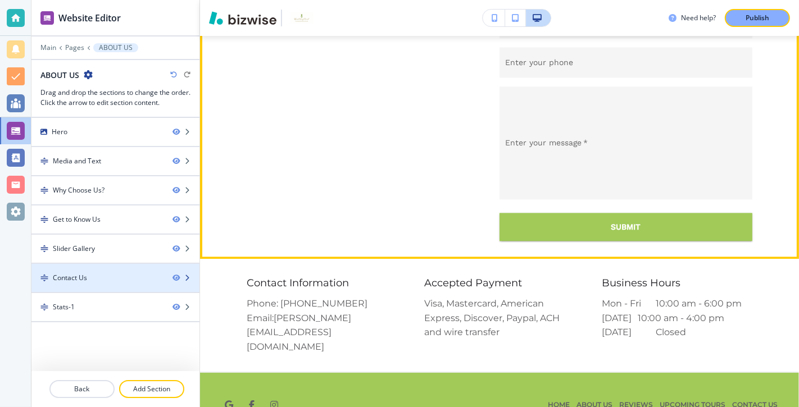
click at [113, 276] on div "Contact Us" at bounding box center [97, 278] width 132 height 10
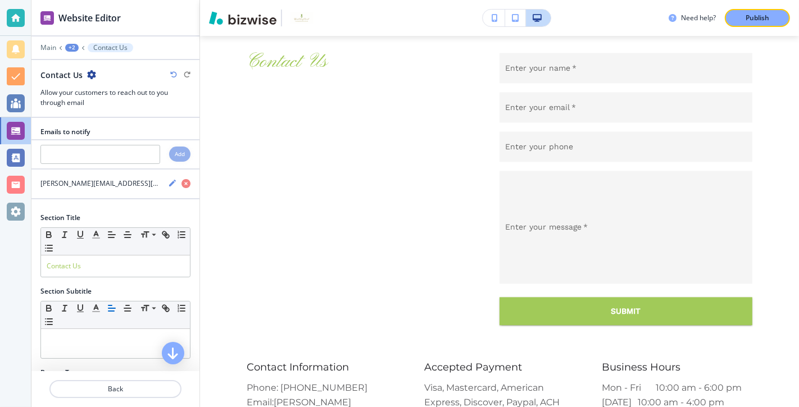
scroll to position [1962, 0]
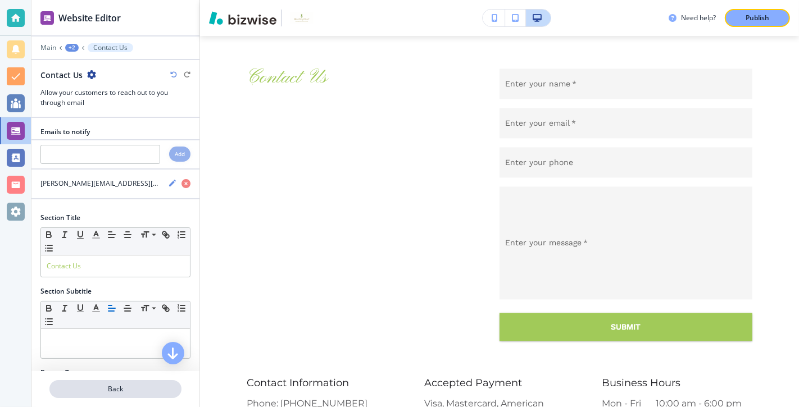
click at [117, 391] on p "Back" at bounding box center [116, 389] width 130 height 10
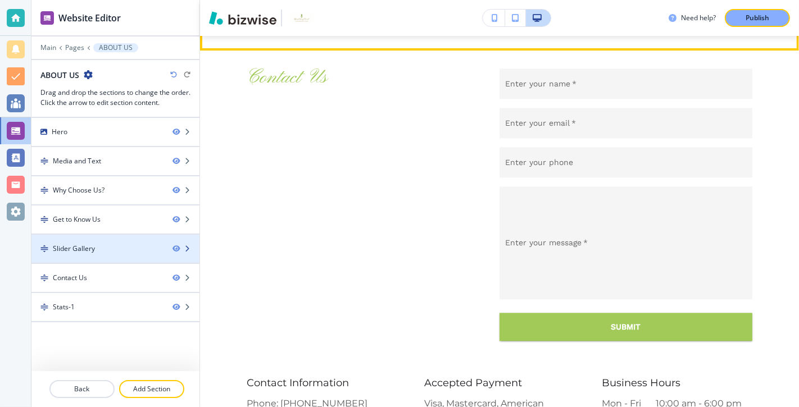
click at [116, 244] on div "Slider Gallery" at bounding box center [97, 249] width 132 height 10
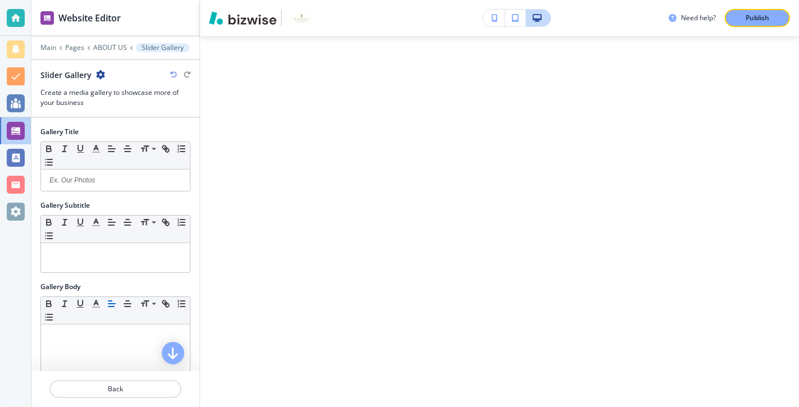
scroll to position [1585, 0]
click at [118, 392] on p "Back" at bounding box center [116, 389] width 130 height 10
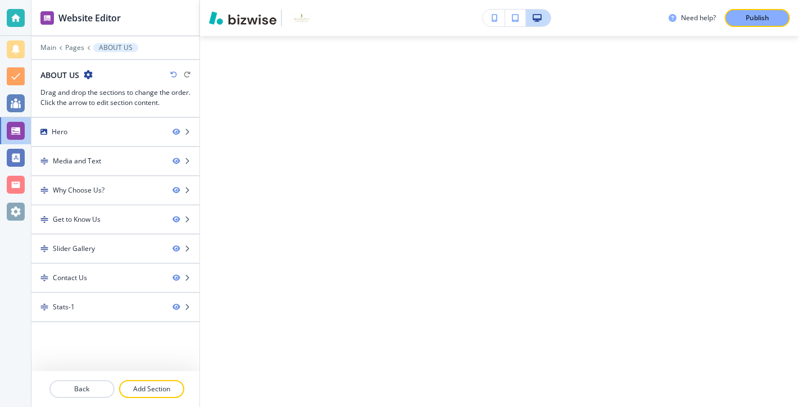
click at [130, 338] on div "Hero Media and Text Why Choose Us? Get to Know Us Slider Gallery Contact Us Sta…" at bounding box center [115, 244] width 168 height 253
click at [15, 130] on div at bounding box center [16, 131] width 18 height 18
click at [49, 47] on p "Main" at bounding box center [48, 48] width 16 height 8
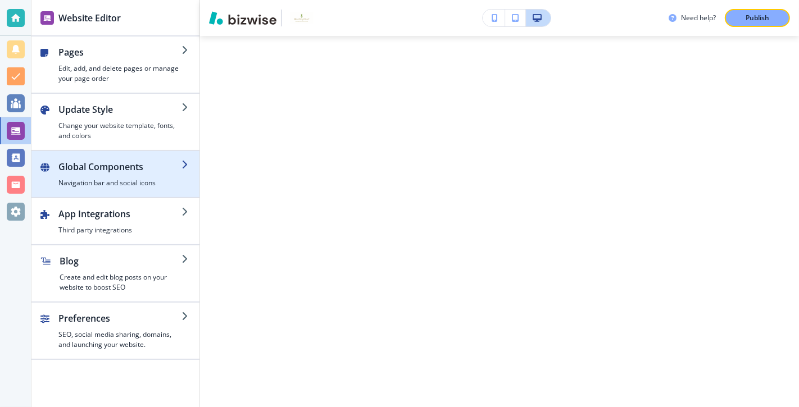
click at [166, 166] on h2 "Global Components" at bounding box center [119, 166] width 123 height 13
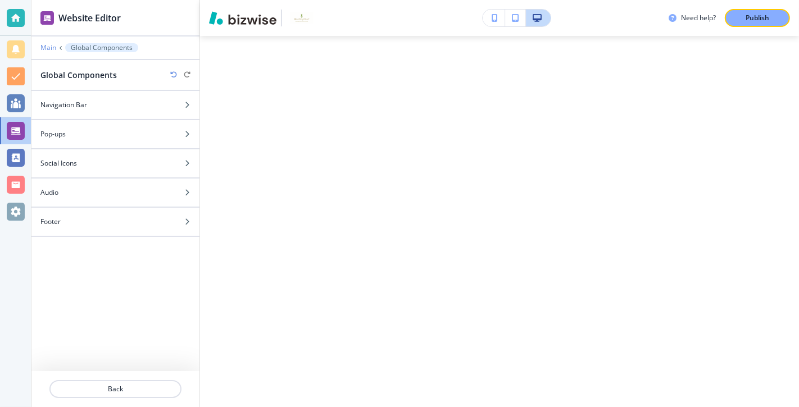
click at [48, 47] on p "Main" at bounding box center [48, 48] width 16 height 8
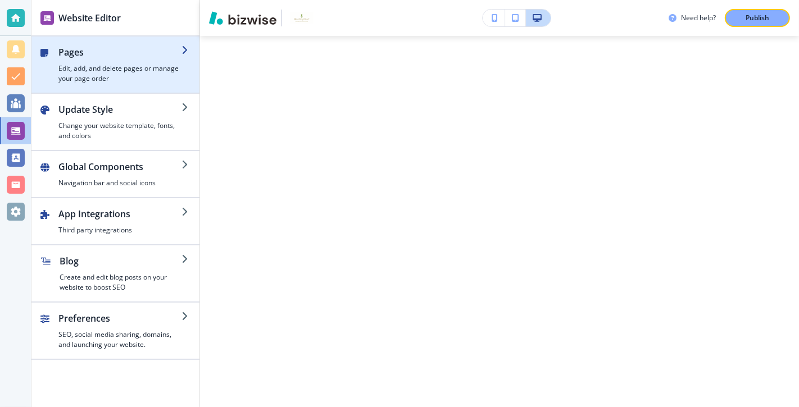
click at [149, 53] on h2 "Pages" at bounding box center [119, 51] width 123 height 13
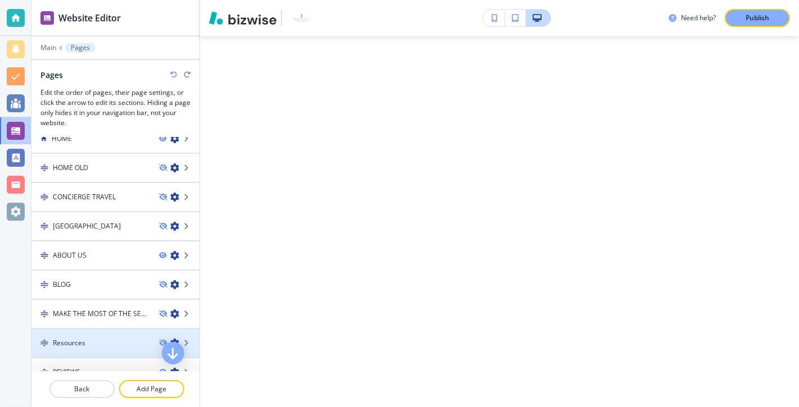
scroll to position [30, 0]
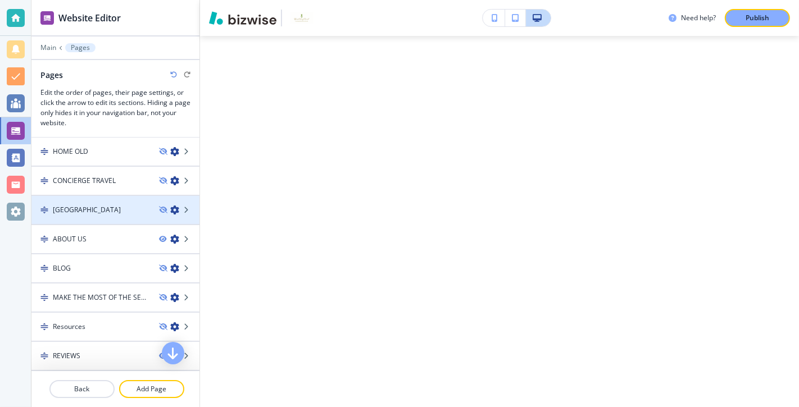
click at [126, 218] on div at bounding box center [115, 219] width 168 height 9
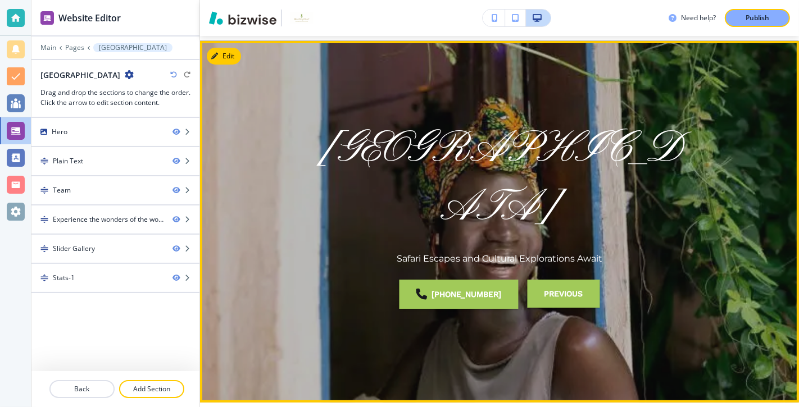
scroll to position [40, 0]
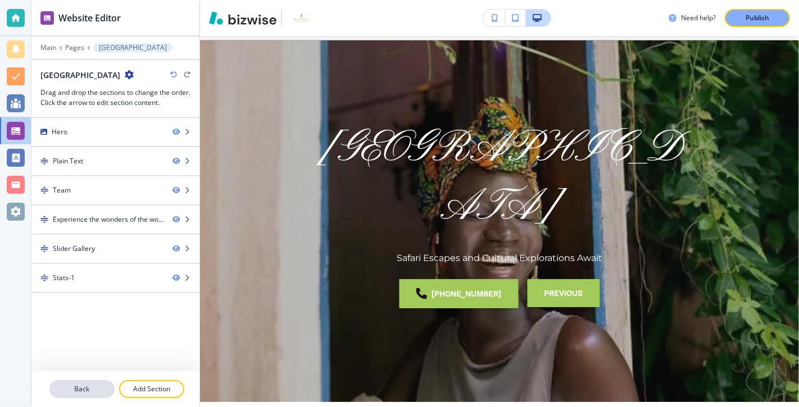
click at [80, 386] on p "Back" at bounding box center [82, 389] width 63 height 10
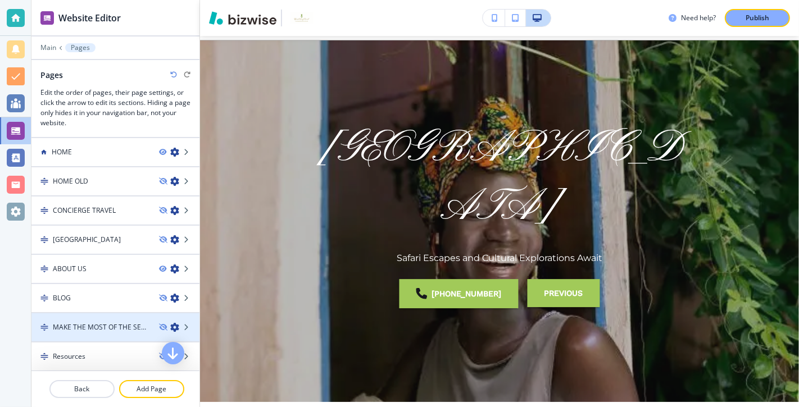
click at [95, 322] on h4 "MAKE THE MOST OF THE SEASON BY FOLLOWING THESE SIMPLE GUIDELINES" at bounding box center [101, 327] width 97 height 10
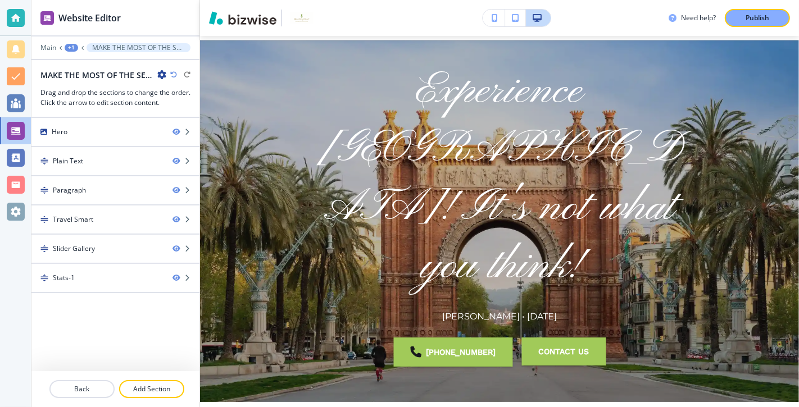
scroll to position [0, 0]
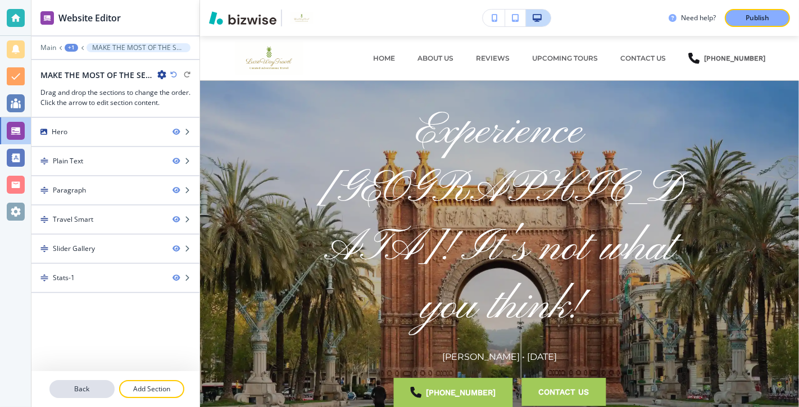
click at [81, 389] on p "Back" at bounding box center [82, 389] width 63 height 10
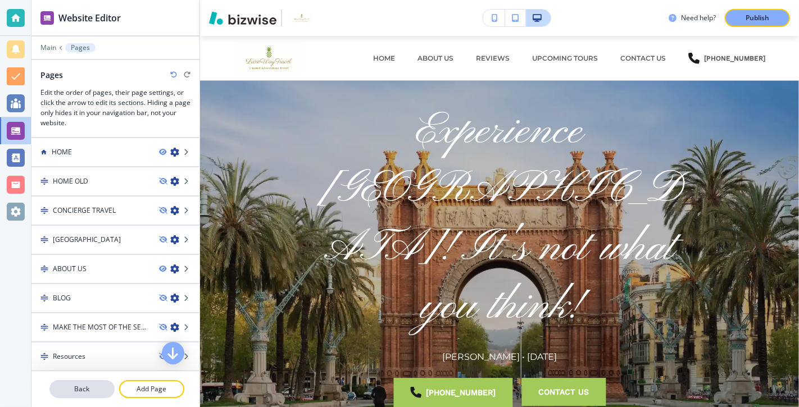
click at [85, 390] on p "Back" at bounding box center [82, 389] width 63 height 10
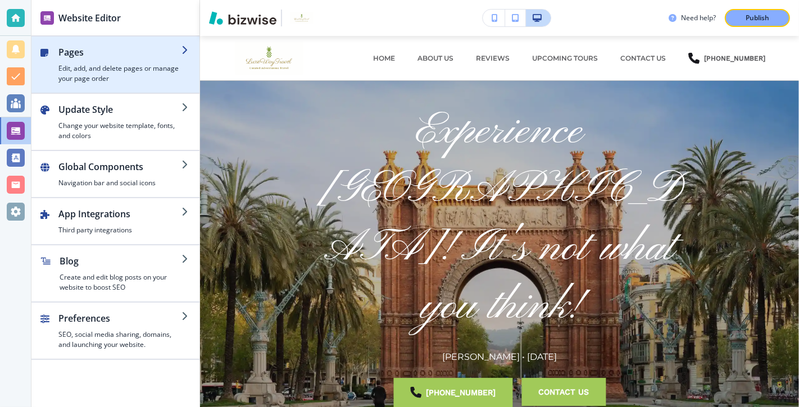
click at [145, 77] on h4 "Edit, add, and delete pages or manage your page order" at bounding box center [119, 73] width 123 height 20
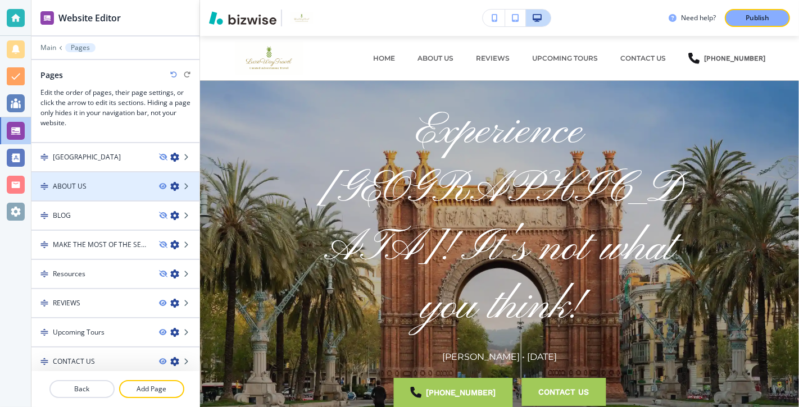
scroll to position [84, 0]
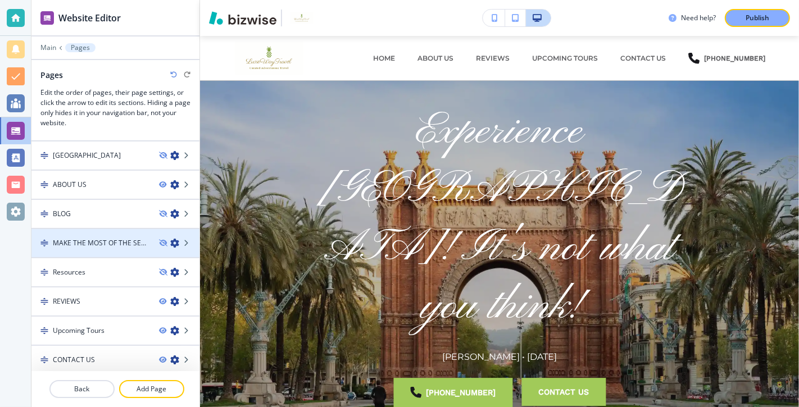
click at [130, 243] on h4 "MAKE THE MOST OF THE SEASON BY FOLLOWING THESE SIMPLE GUIDELINES" at bounding box center [101, 243] width 97 height 10
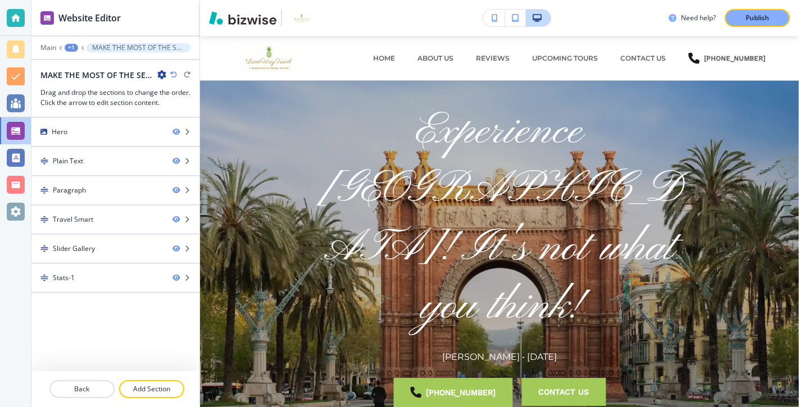
click at [131, 247] on div "Slider Gallery" at bounding box center [97, 249] width 132 height 10
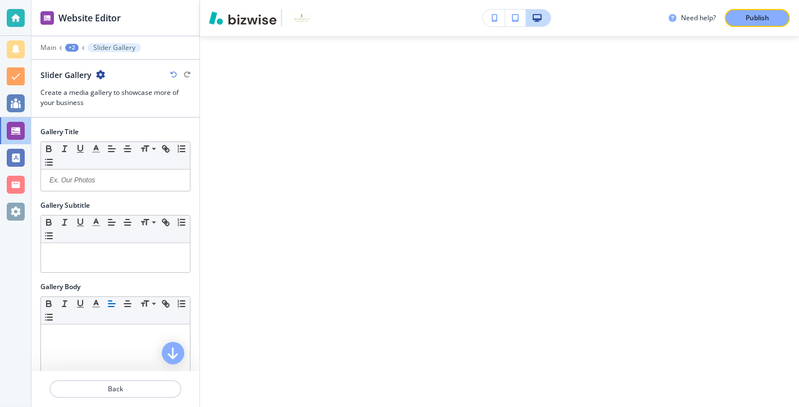
scroll to position [1431, 0]
click at [106, 386] on p "Back" at bounding box center [116, 389] width 130 height 10
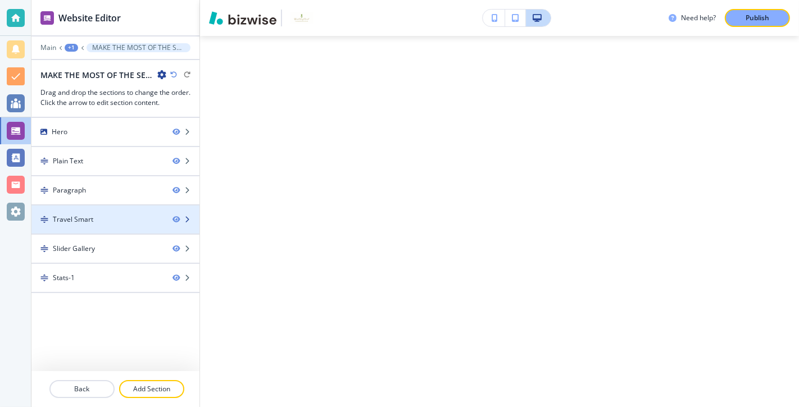
click at [122, 215] on div "Travel Smart" at bounding box center [97, 220] width 132 height 10
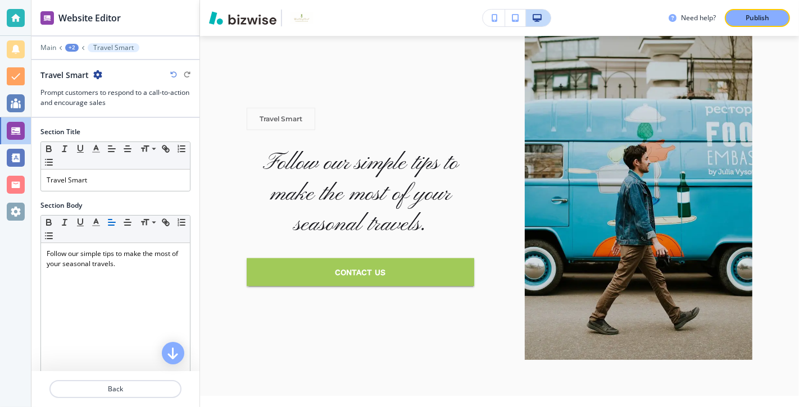
scroll to position [997, 0]
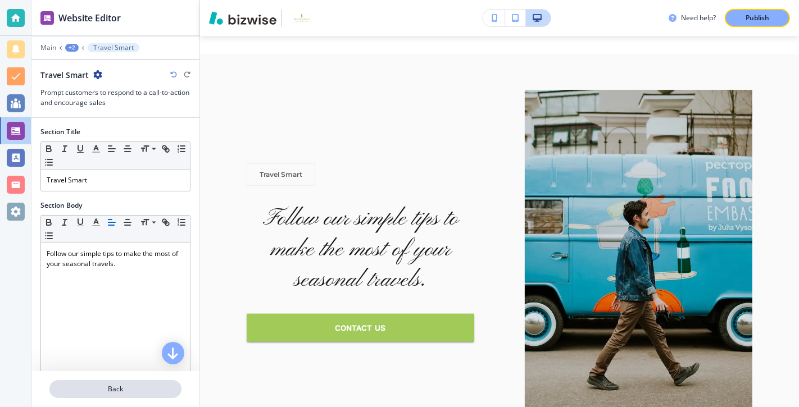
click at [120, 391] on p "Back" at bounding box center [116, 389] width 130 height 10
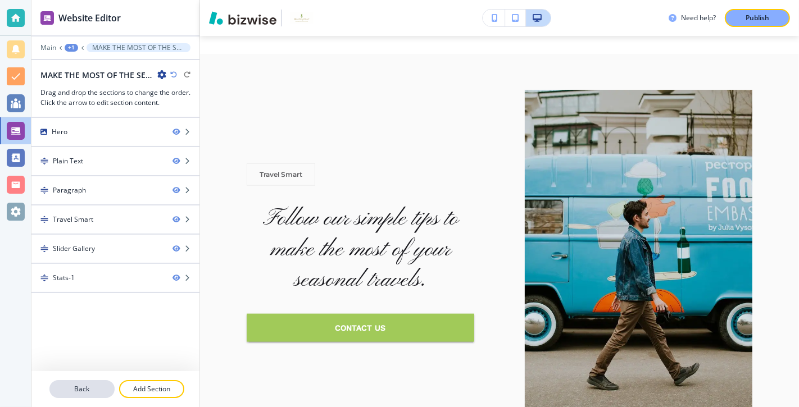
click at [97, 389] on p "Back" at bounding box center [82, 389] width 63 height 10
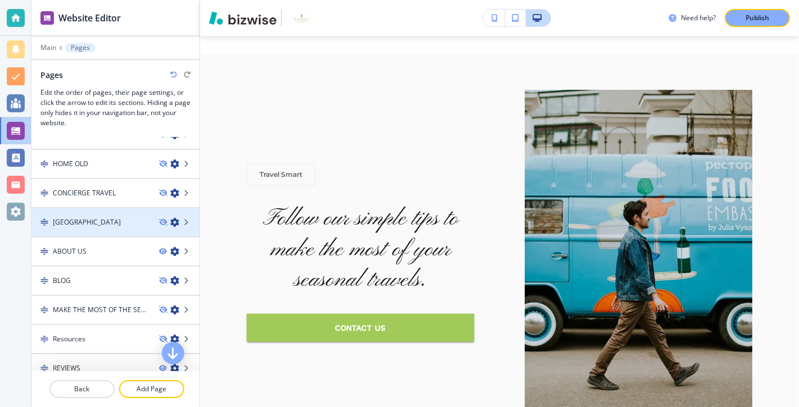
scroll to position [0, 0]
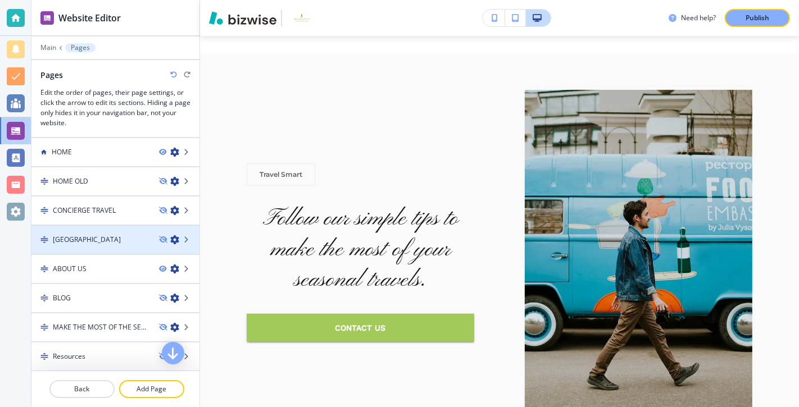
click at [120, 238] on div "[GEOGRAPHIC_DATA]" at bounding box center [90, 240] width 119 height 10
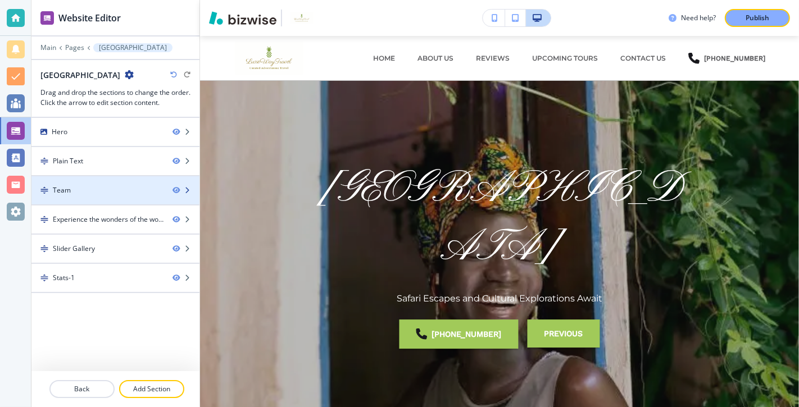
click at [120, 187] on div "Team" at bounding box center [97, 190] width 132 height 10
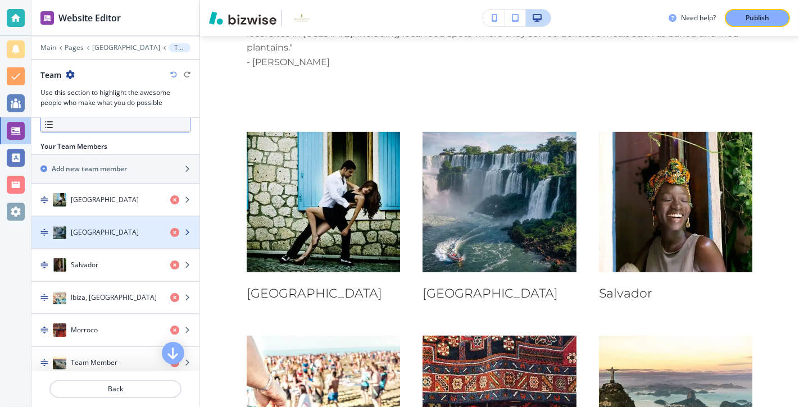
scroll to position [220, 0]
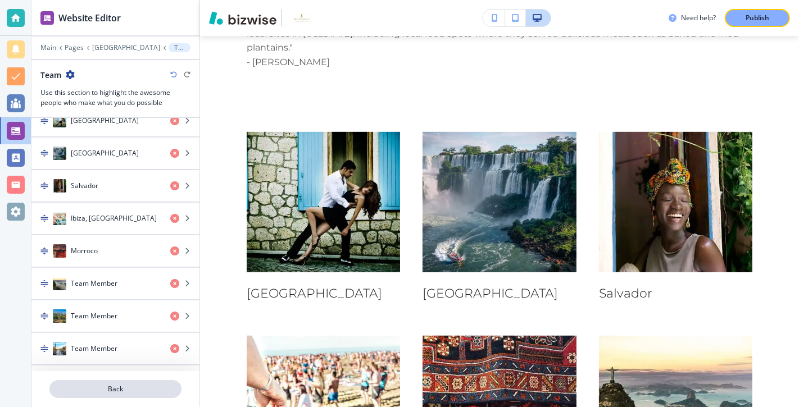
click at [116, 391] on p "Back" at bounding box center [116, 389] width 130 height 10
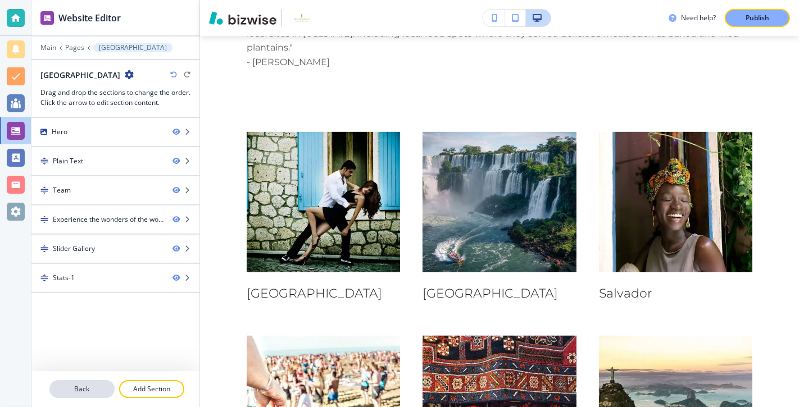
click at [84, 390] on p "Back" at bounding box center [82, 389] width 63 height 10
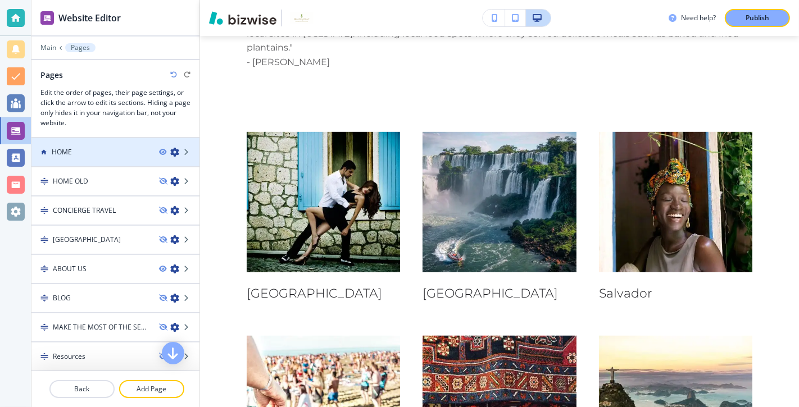
click at [111, 151] on div "HOME" at bounding box center [90, 152] width 119 height 10
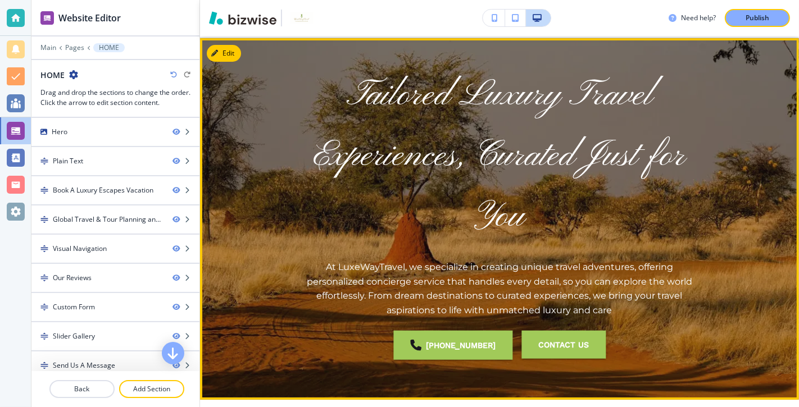
scroll to position [0, 0]
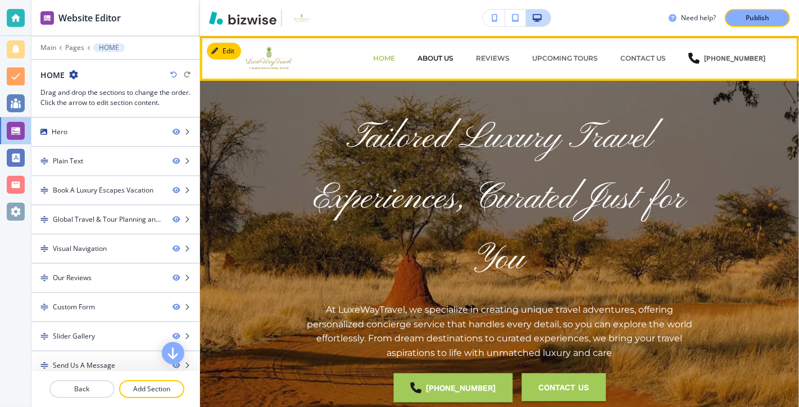
click at [448, 59] on p "ABOUT US" at bounding box center [435, 58] width 36 height 10
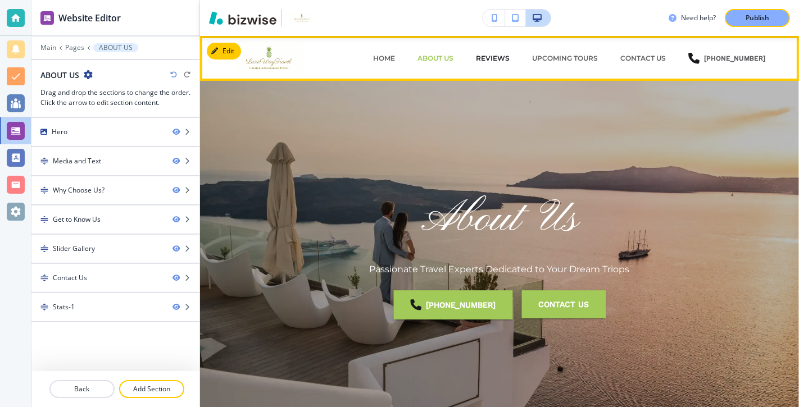
click at [503, 57] on p "REVIEWS" at bounding box center [493, 58] width 34 height 10
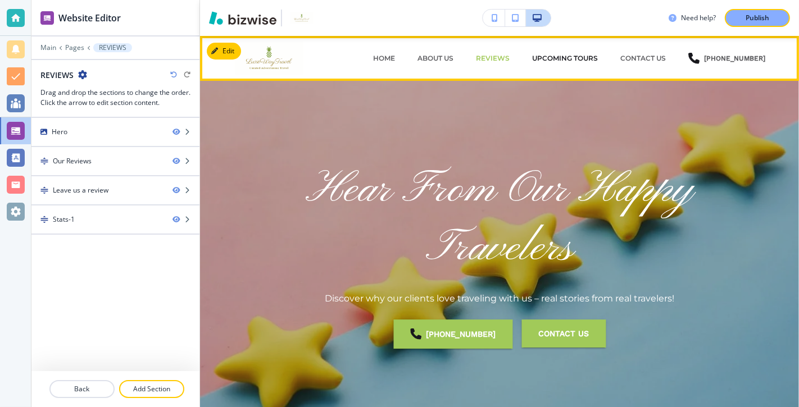
click at [575, 56] on p "Upcoming Tours" at bounding box center [565, 58] width 66 height 10
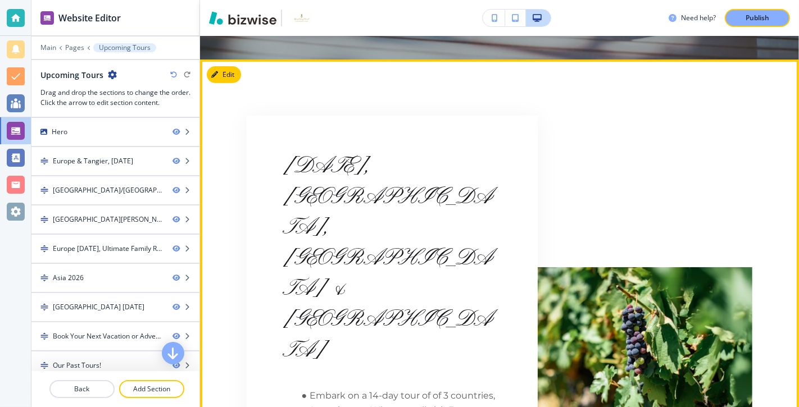
scroll to position [379, 0]
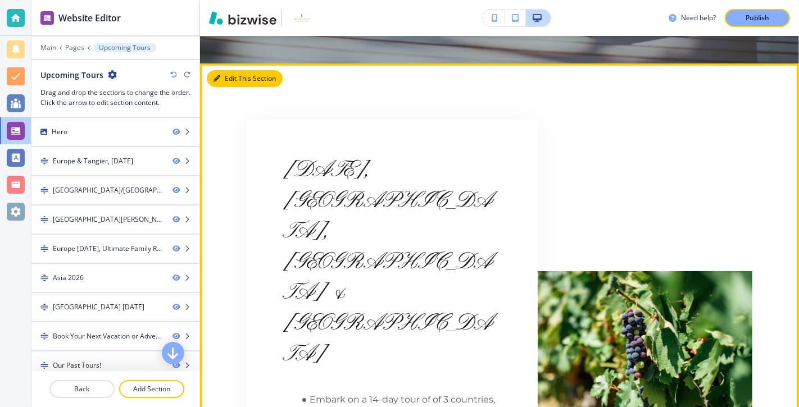
click at [231, 78] on button "Edit This Section" at bounding box center [245, 78] width 76 height 17
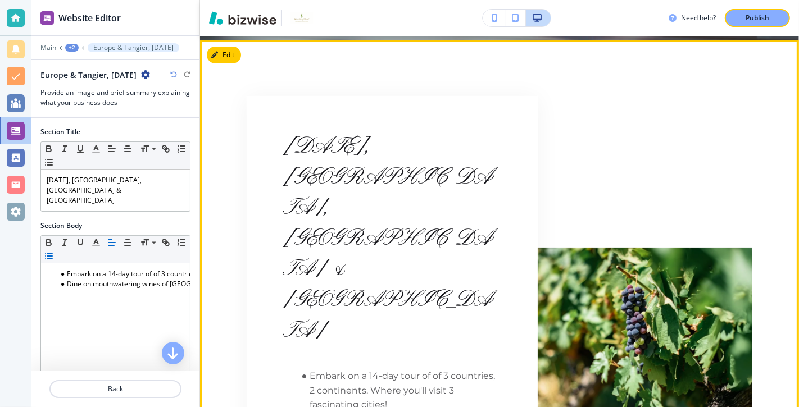
scroll to position [407, 0]
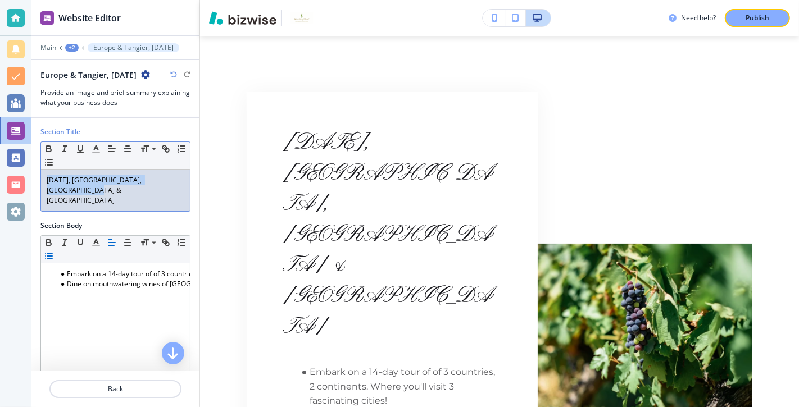
drag, startPoint x: 84, startPoint y: 192, endPoint x: 32, endPoint y: 174, distance: 55.2
click at [32, 174] on div "Section Title Small Normal Large Huge [DATE], [GEOGRAPHIC_DATA], [GEOGRAPHIC_DA…" at bounding box center [115, 174] width 168 height 94
click at [93, 145] on icon "button" at bounding box center [96, 149] width 10 height 10
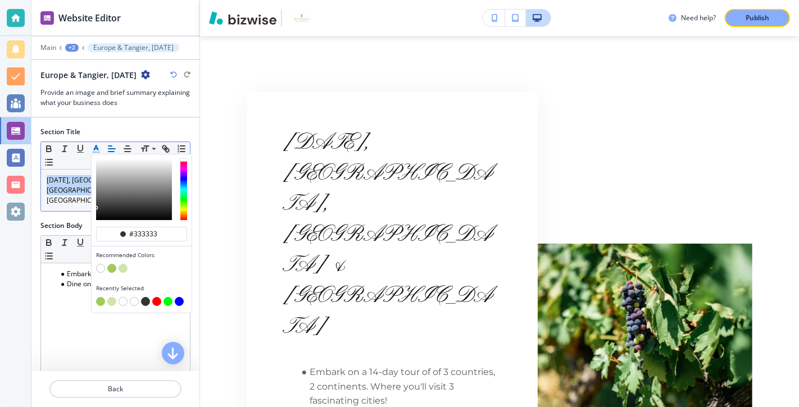
click at [110, 265] on button "button" at bounding box center [111, 268] width 9 height 9
type input "#a1ca59"
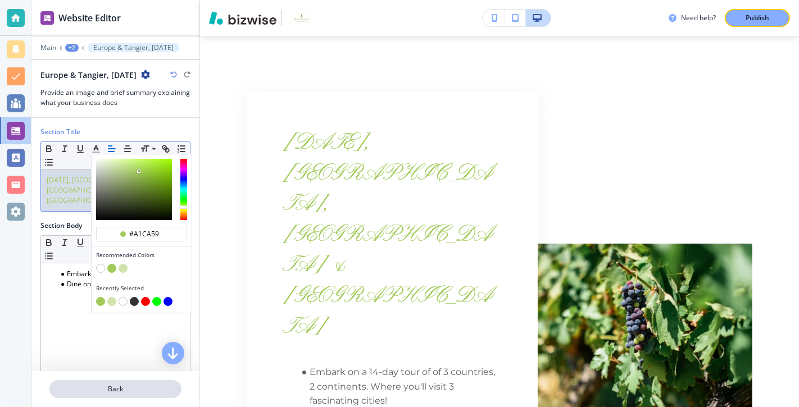
click at [124, 390] on p "Back" at bounding box center [116, 389] width 130 height 10
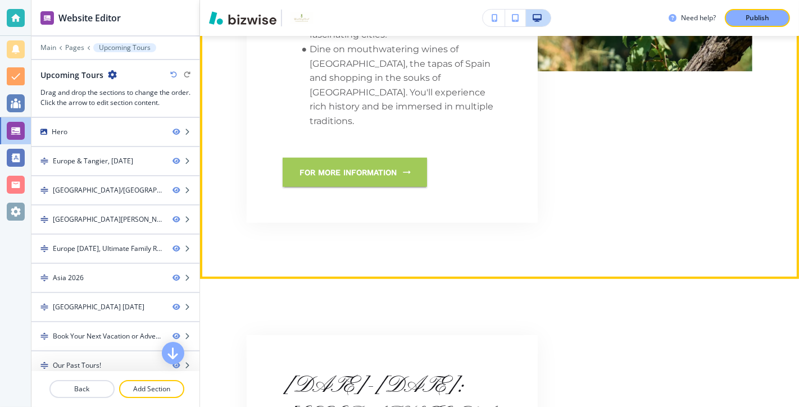
scroll to position [788, 0]
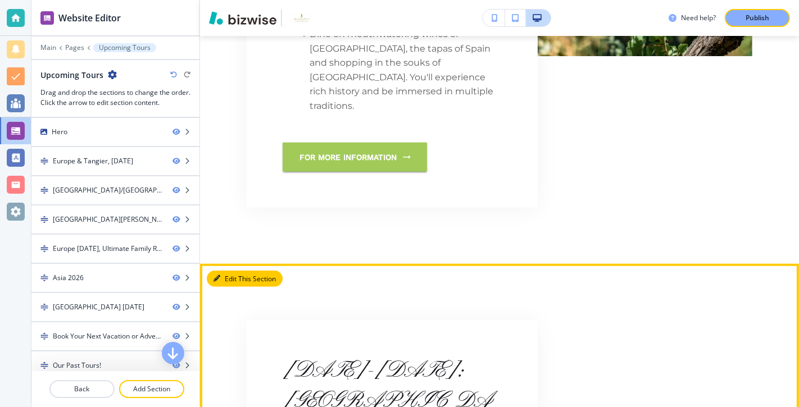
click at [244, 271] on button "Edit This Section" at bounding box center [245, 279] width 76 height 17
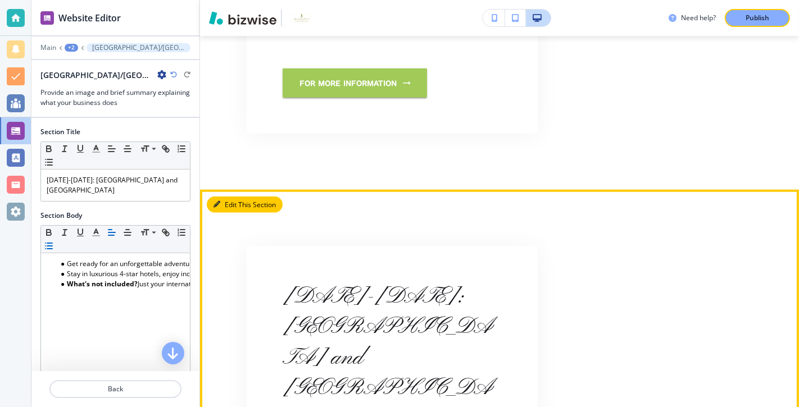
scroll to position [879, 0]
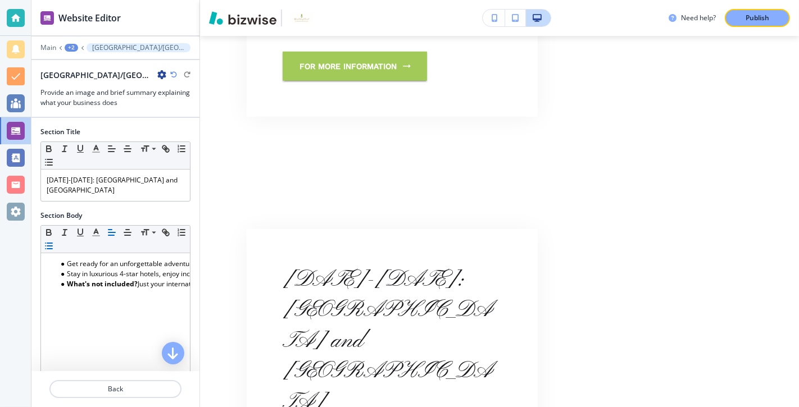
click at [157, 74] on icon "button" at bounding box center [161, 74] width 9 height 9
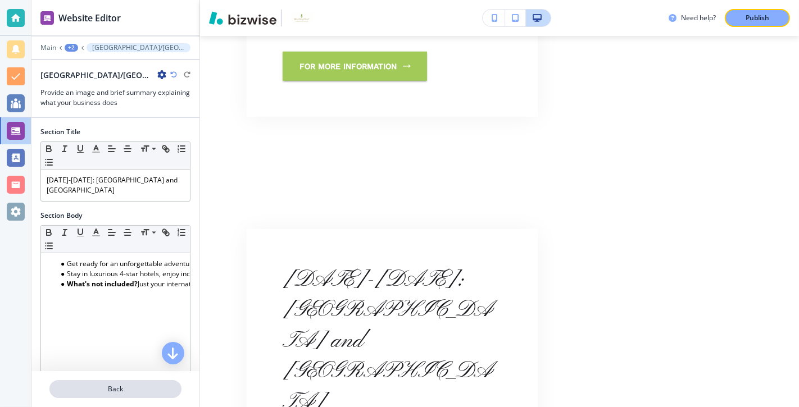
click at [119, 389] on p "Back" at bounding box center [116, 389] width 130 height 10
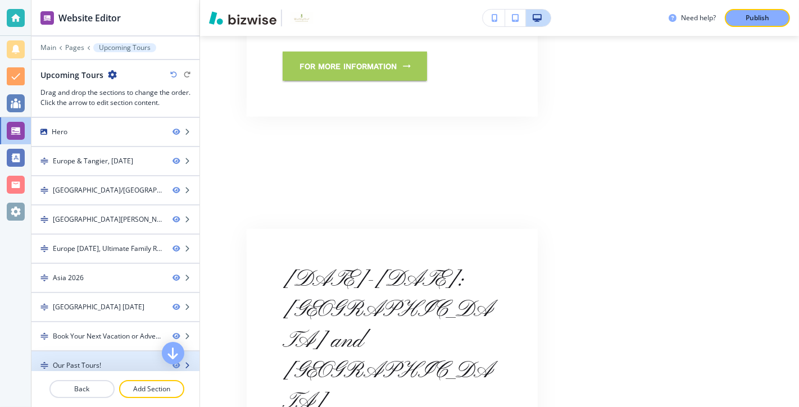
click at [115, 361] on div "Our Past Tours!" at bounding box center [97, 366] width 132 height 10
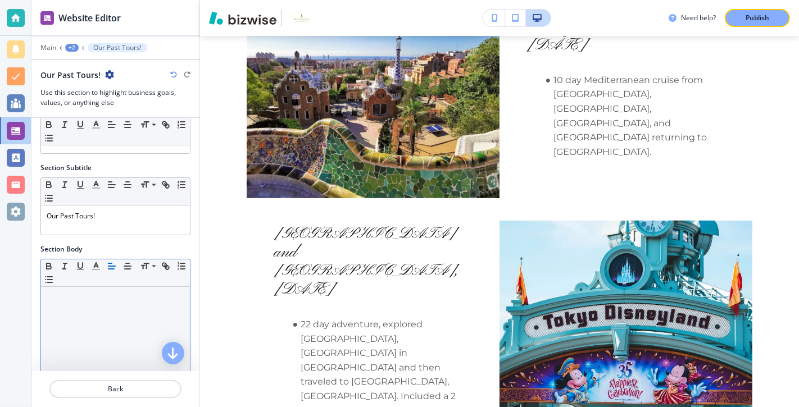
scroll to position [0, 0]
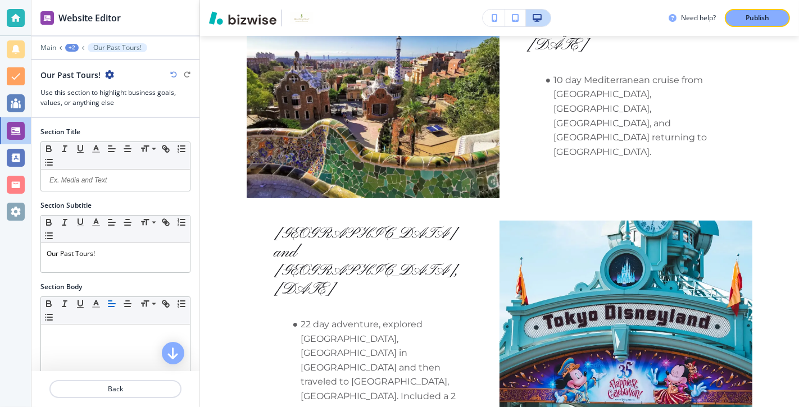
click at [107, 71] on icon "button" at bounding box center [109, 74] width 9 height 9
click at [131, 71] on div "Our Past Tours!" at bounding box center [115, 75] width 150 height 12
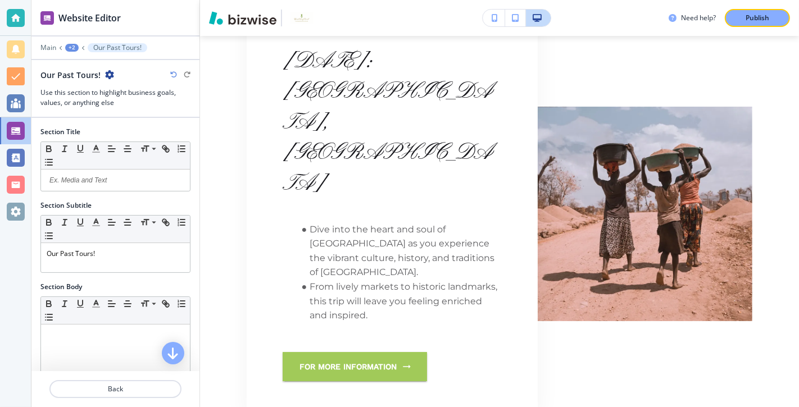
scroll to position [3105, 0]
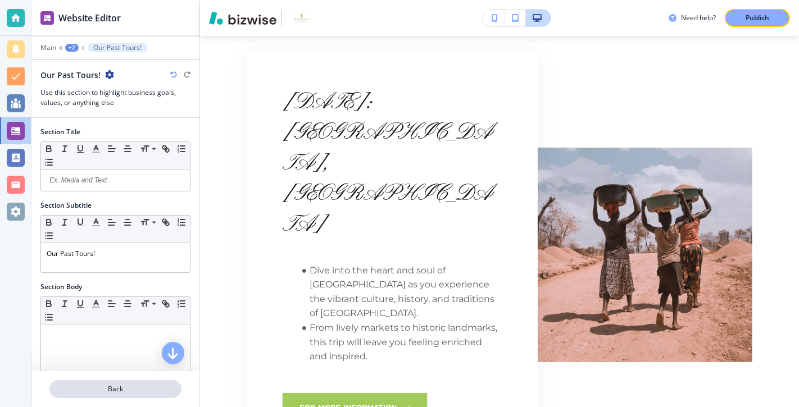
click at [101, 386] on p "Back" at bounding box center [116, 389] width 130 height 10
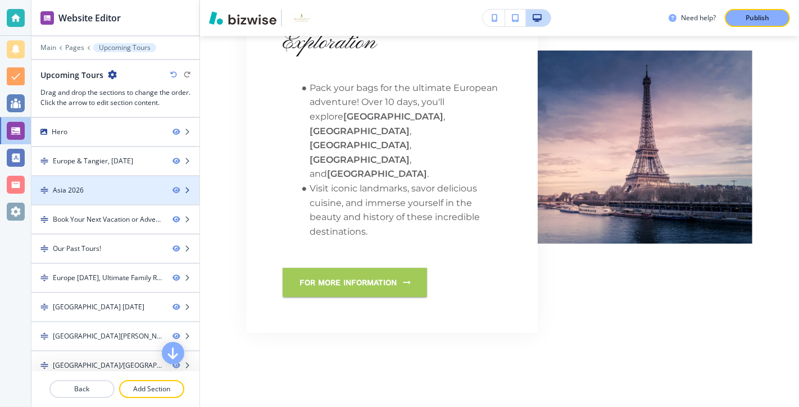
scroll to position [2657, 0]
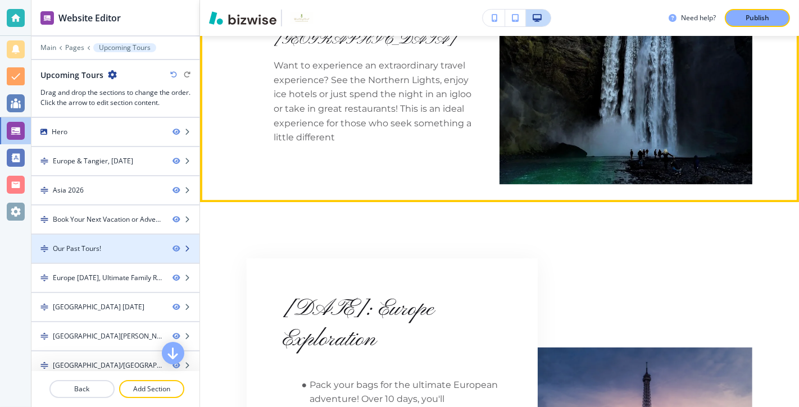
click at [114, 239] on div at bounding box center [115, 239] width 168 height 9
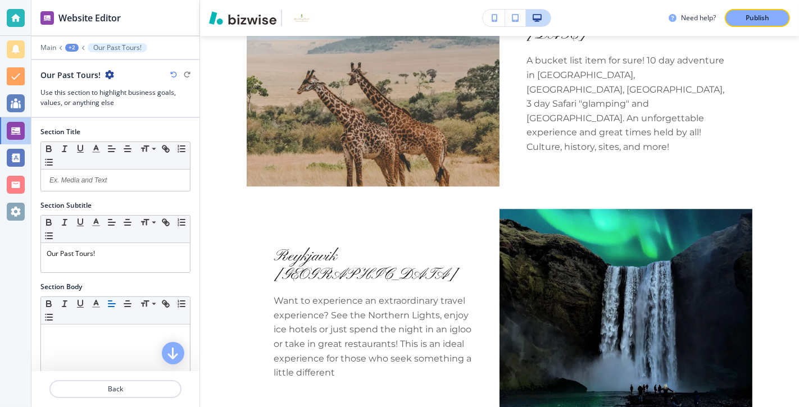
scroll to position [2407, 0]
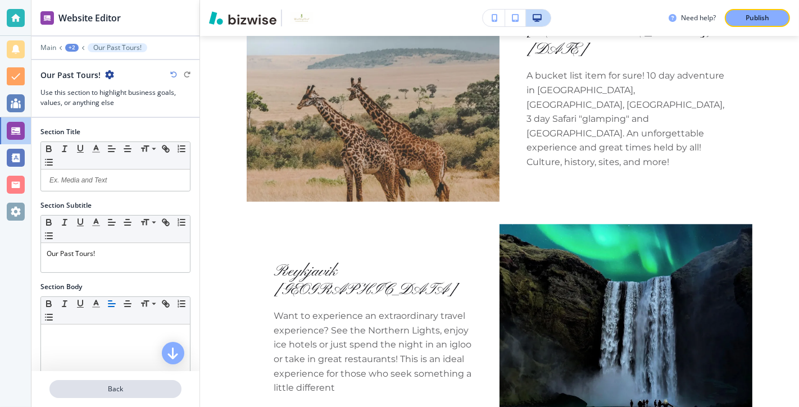
click at [117, 388] on p "Back" at bounding box center [116, 389] width 130 height 10
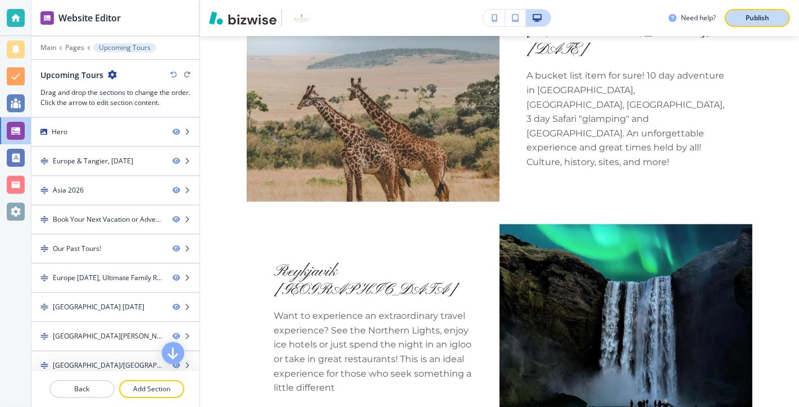
click at [758, 16] on p "Publish" at bounding box center [757, 18] width 24 height 10
click at [90, 391] on p "Back" at bounding box center [82, 389] width 63 height 10
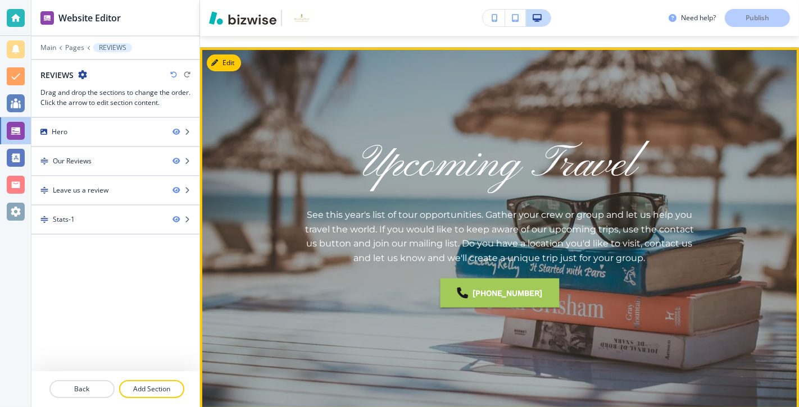
scroll to position [0, 0]
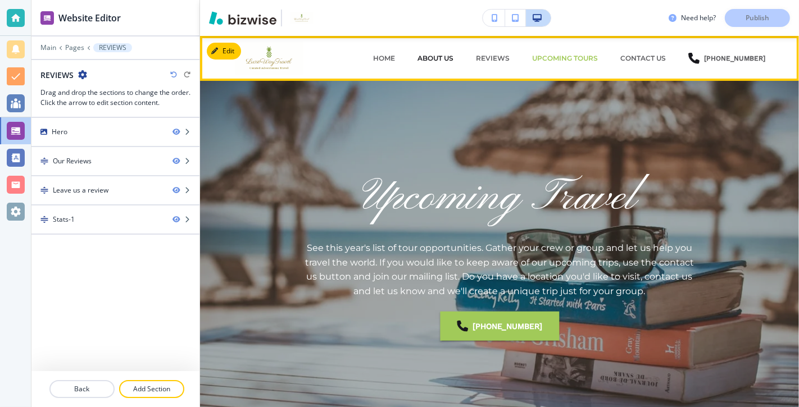
click at [445, 58] on p "ABOUT US" at bounding box center [435, 58] width 36 height 10
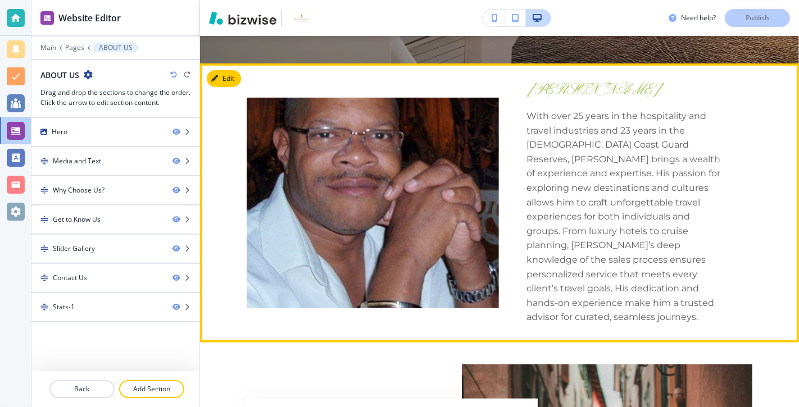
scroll to position [374, 0]
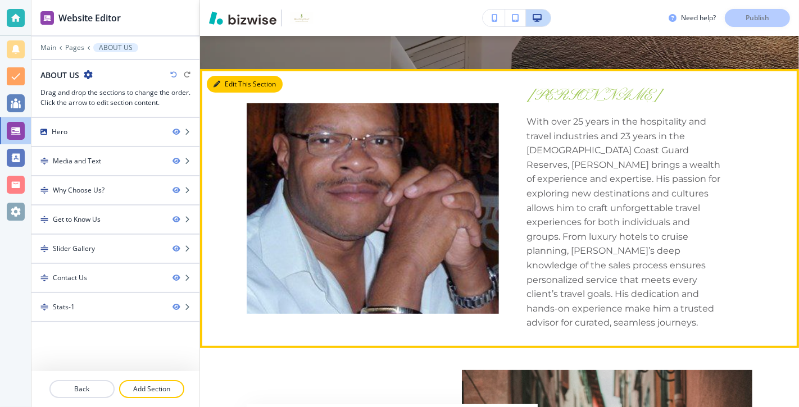
click at [224, 82] on button "Edit This Section" at bounding box center [245, 84] width 76 height 17
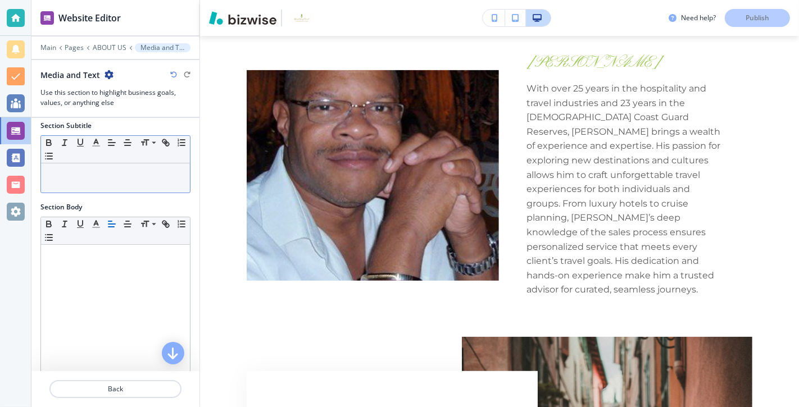
scroll to position [188, 0]
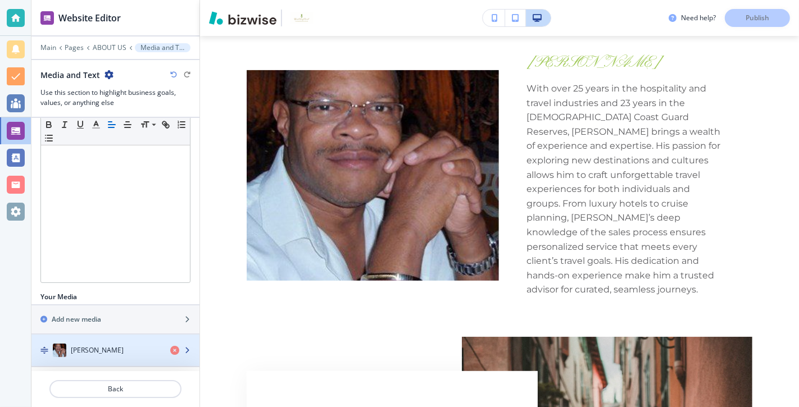
click at [133, 352] on div "[PERSON_NAME]" at bounding box center [96, 350] width 130 height 13
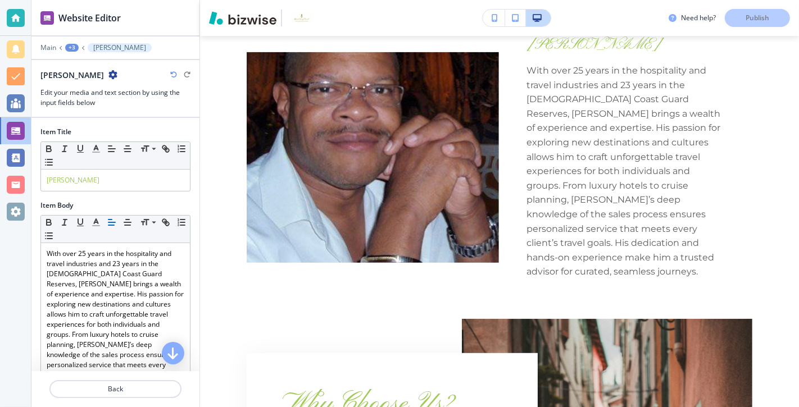
scroll to position [425, 0]
click at [112, 180] on p "[PERSON_NAME]" at bounding box center [116, 180] width 138 height 10
click at [154, 188] on span at bounding box center [152, 191] width 25 height 13
click at [156, 206] on span at bounding box center [152, 204] width 25 height 13
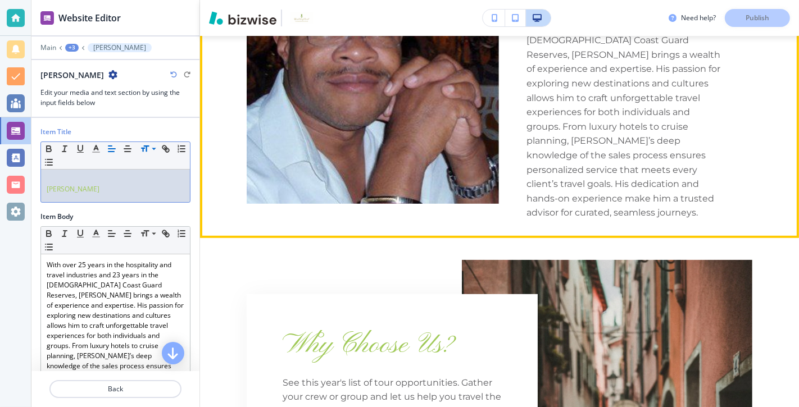
scroll to position [483, 0]
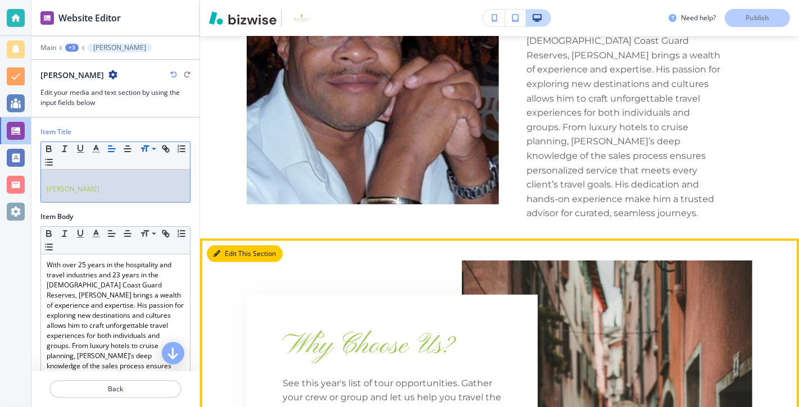
click at [226, 245] on button "Edit This Section" at bounding box center [245, 253] width 76 height 17
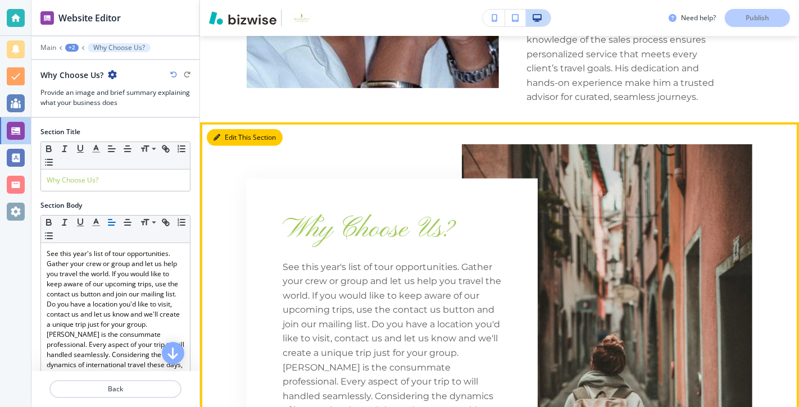
scroll to position [671, 0]
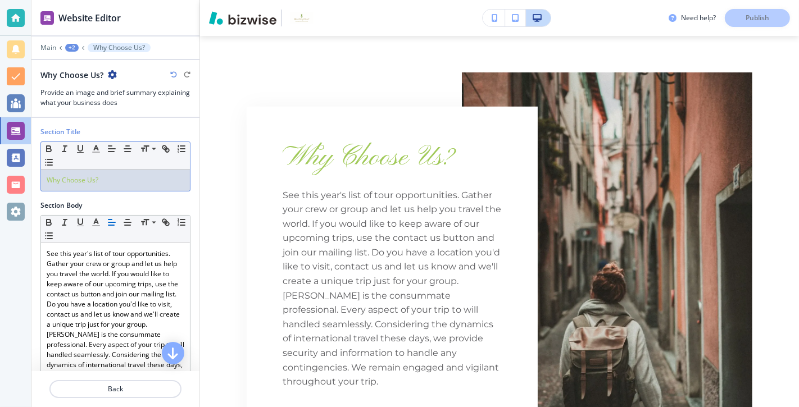
click at [120, 180] on p "Why Choose Us?" at bounding box center [116, 180] width 138 height 10
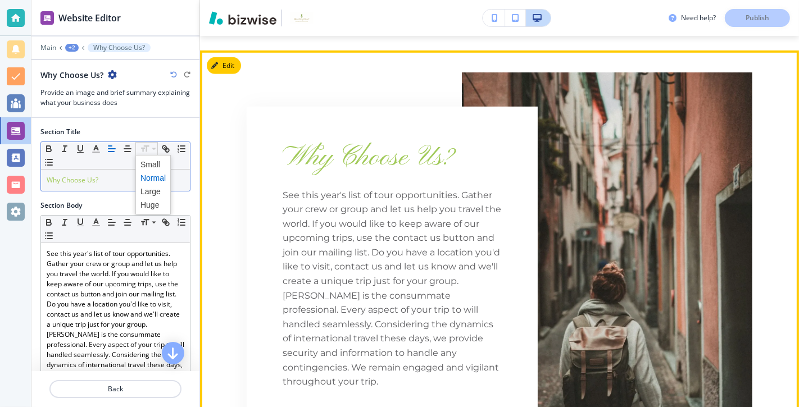
click at [253, 168] on div "Why Choose Us? See this year's list of tour opportunities. Gather your crew or …" at bounding box center [392, 291] width 291 height 368
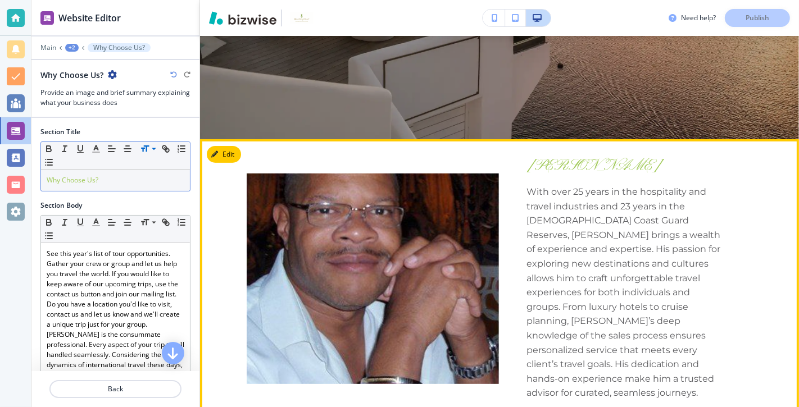
scroll to position [298, 0]
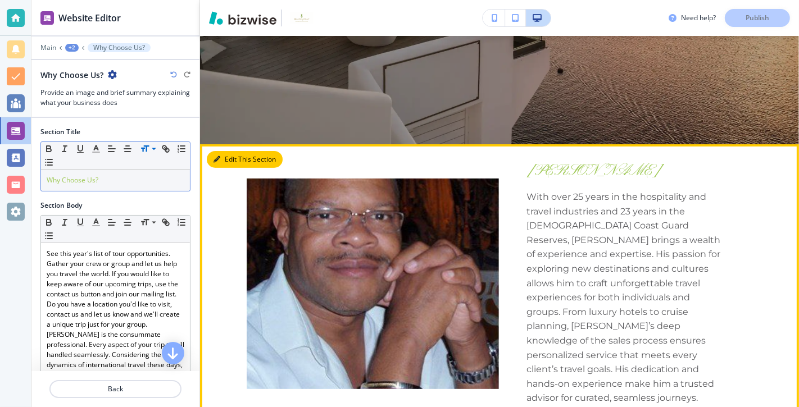
click at [226, 160] on button "Edit This Section" at bounding box center [245, 159] width 76 height 17
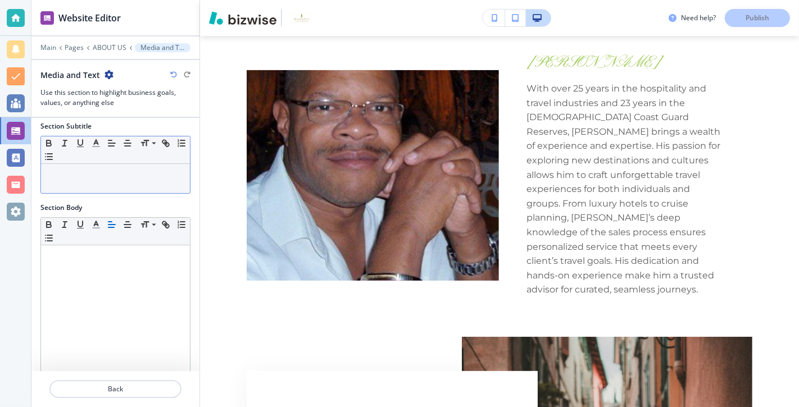
scroll to position [188, 0]
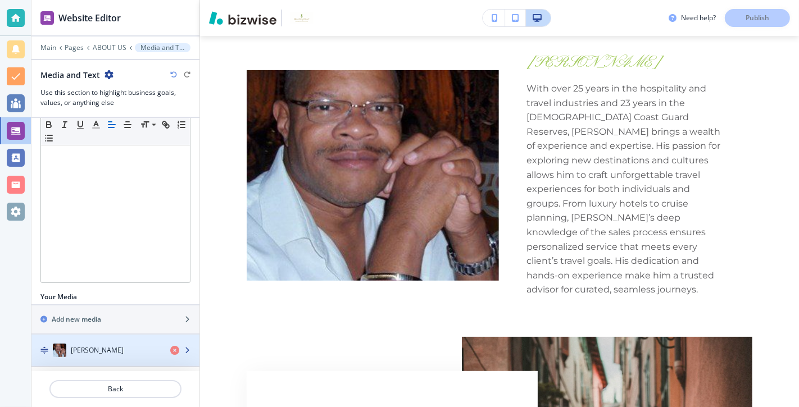
click at [139, 346] on div "[PERSON_NAME]" at bounding box center [96, 350] width 130 height 13
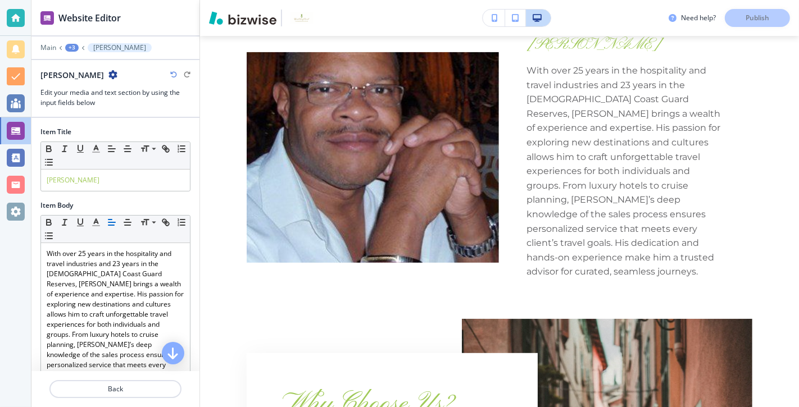
scroll to position [425, 0]
click at [137, 181] on p "[PERSON_NAME]" at bounding box center [116, 180] width 138 height 10
click at [156, 188] on span at bounding box center [152, 191] width 25 height 13
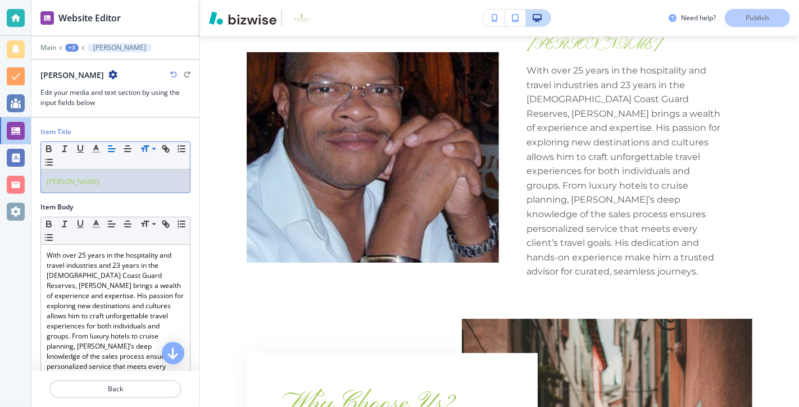
click at [120, 171] on div "[PERSON_NAME] ﻿" at bounding box center [115, 182] width 149 height 24
drag, startPoint x: 104, startPoint y: 180, endPoint x: 38, endPoint y: 179, distance: 66.3
click at [38, 179] on div "Item Title Small Normal Large Huge [PERSON_NAME]" at bounding box center [115, 164] width 168 height 74
click at [49, 145] on icon "button" at bounding box center [49, 149] width 10 height 10
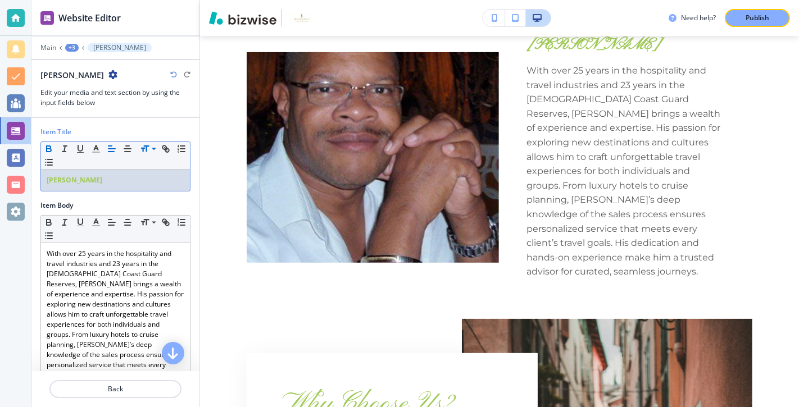
click at [49, 145] on icon "button" at bounding box center [49, 149] width 10 height 10
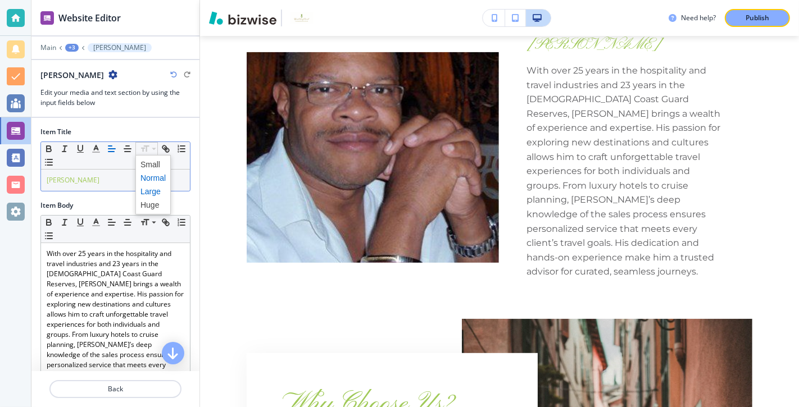
click at [153, 189] on span at bounding box center [152, 191] width 25 height 13
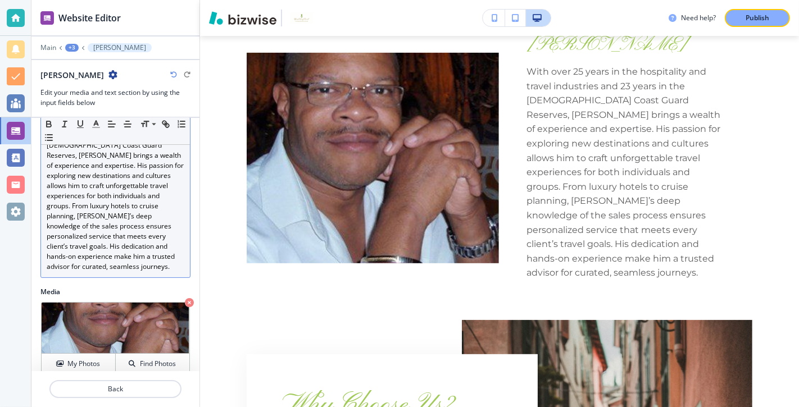
scroll to position [173, 0]
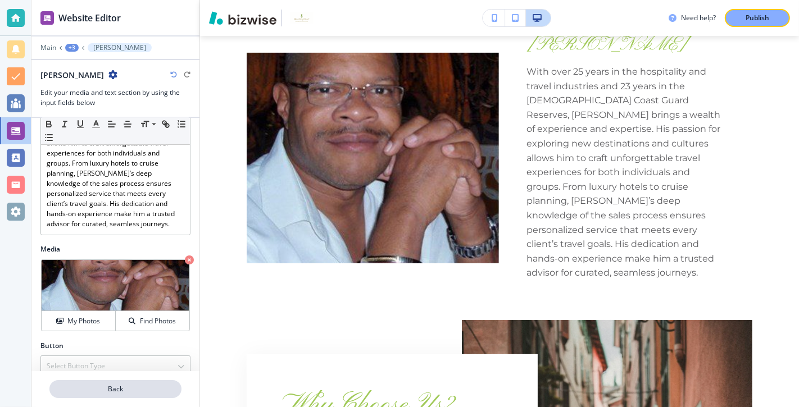
click at [119, 387] on p "Back" at bounding box center [116, 389] width 130 height 10
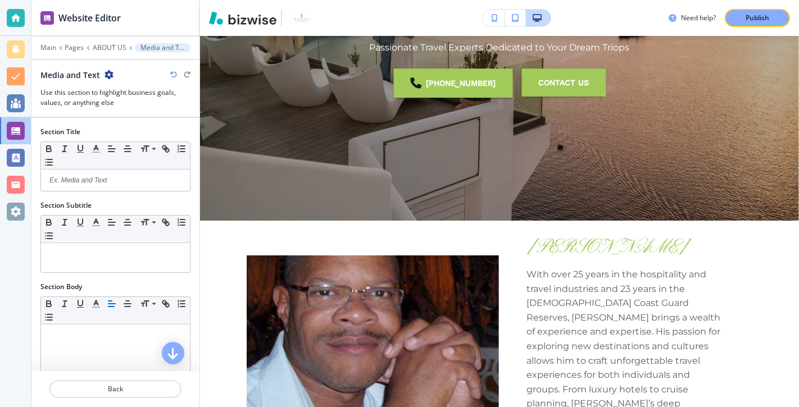
scroll to position [88, 0]
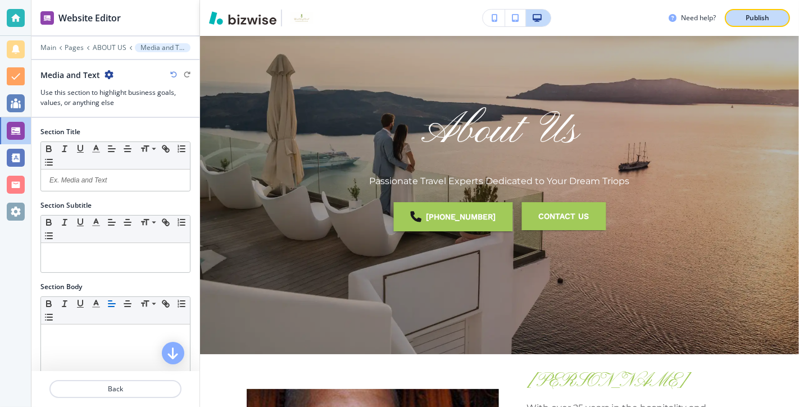
click at [754, 17] on p "Publish" at bounding box center [757, 18] width 24 height 10
click at [100, 394] on p "Back" at bounding box center [116, 389] width 130 height 10
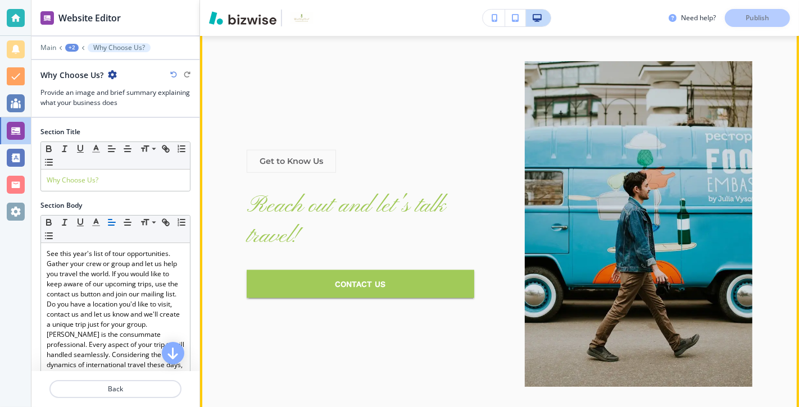
scroll to position [1222, 0]
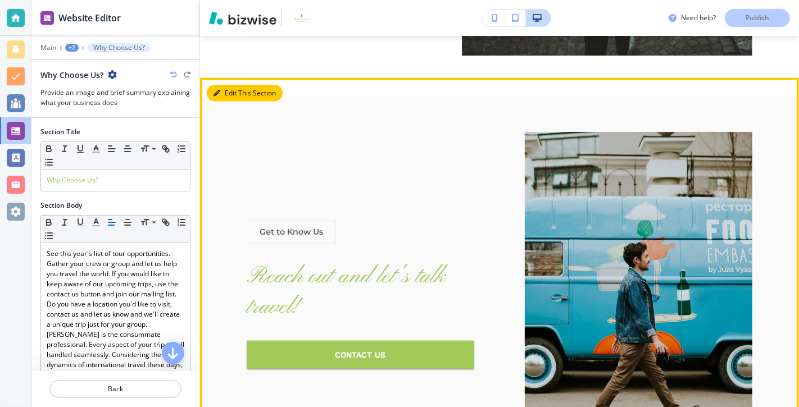
click at [222, 85] on button "Edit This Section" at bounding box center [245, 93] width 76 height 17
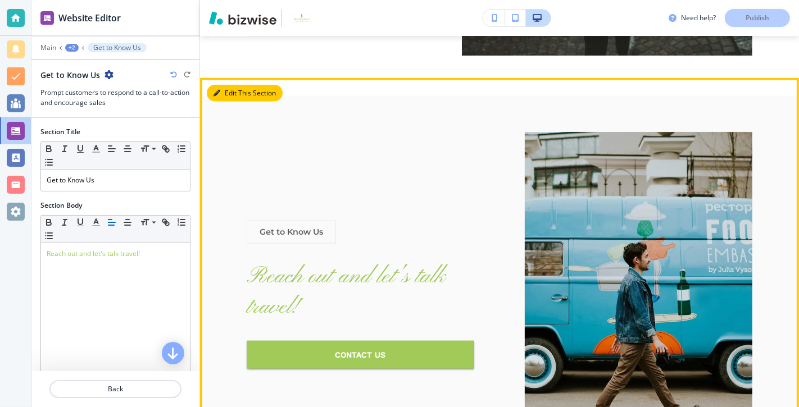
scroll to position [1153, 0]
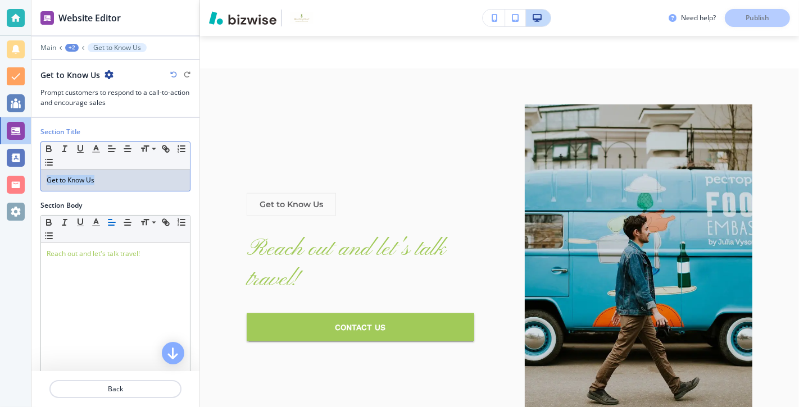
drag, startPoint x: 108, startPoint y: 181, endPoint x: 33, endPoint y: 179, distance: 75.3
click at [31, 179] on div "Section Title Small Normal Large Huge Get to Know Us" at bounding box center [115, 164] width 168 height 74
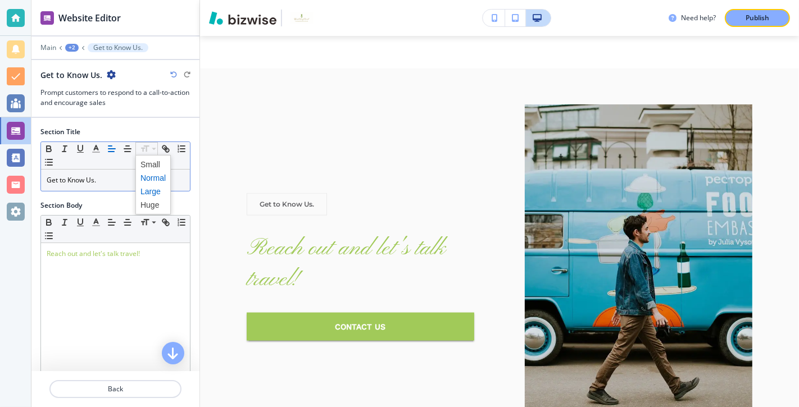
click at [153, 190] on span at bounding box center [152, 191] width 25 height 13
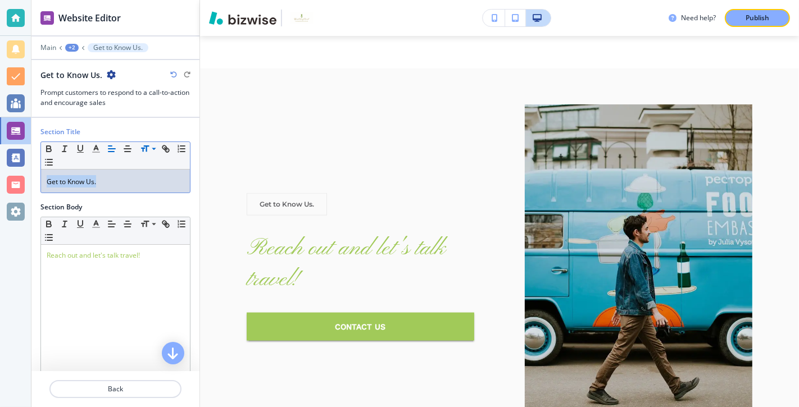
drag, startPoint x: 101, startPoint y: 181, endPoint x: 38, endPoint y: 180, distance: 62.9
click at [38, 180] on div "Section Title Small Normal Large Huge Get to Know Us. ﻿" at bounding box center [115, 165] width 168 height 76
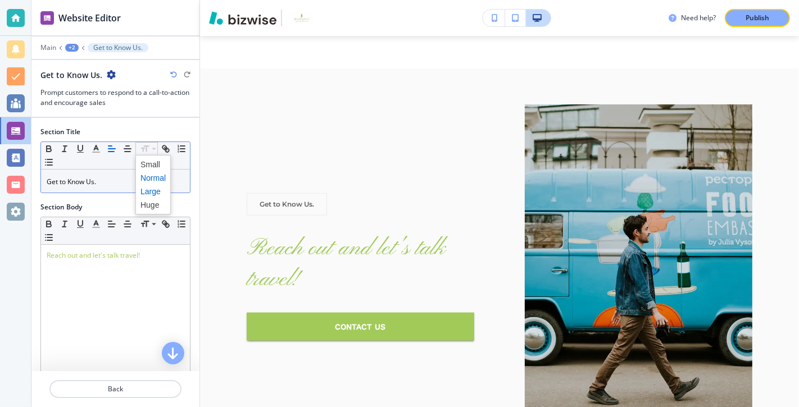
click at [156, 189] on span at bounding box center [152, 191] width 25 height 13
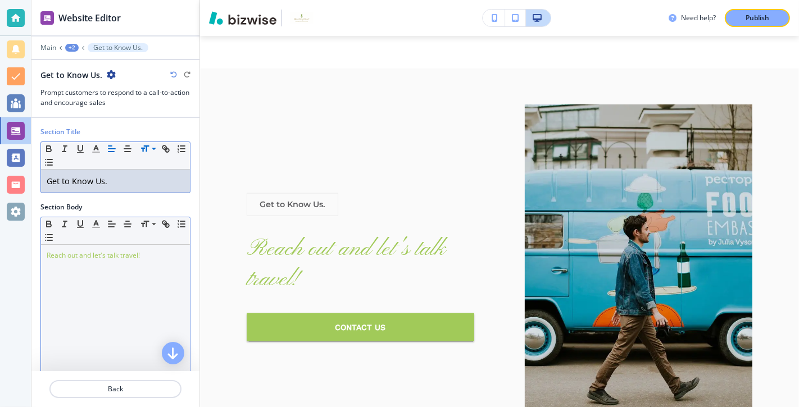
click at [155, 262] on div "Reach out and let's talk travel!" at bounding box center [115, 318] width 149 height 146
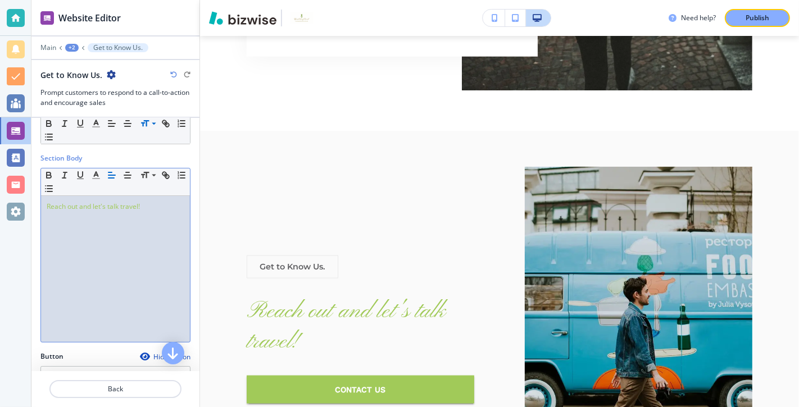
scroll to position [48, 0]
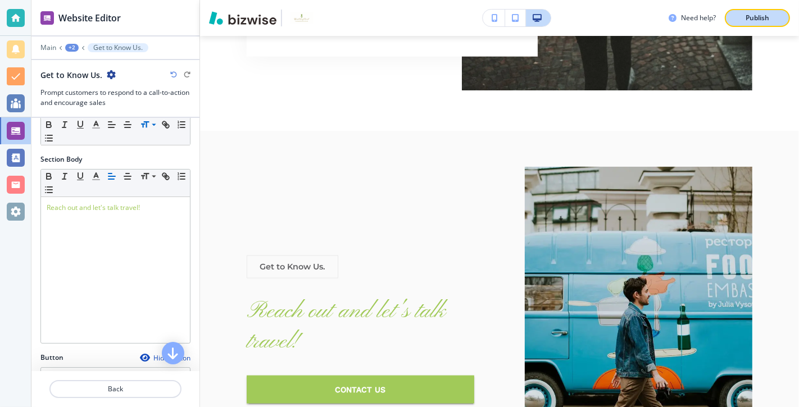
click at [760, 15] on p "Publish" at bounding box center [757, 18] width 24 height 10
click at [106, 391] on p "Back" at bounding box center [116, 389] width 130 height 10
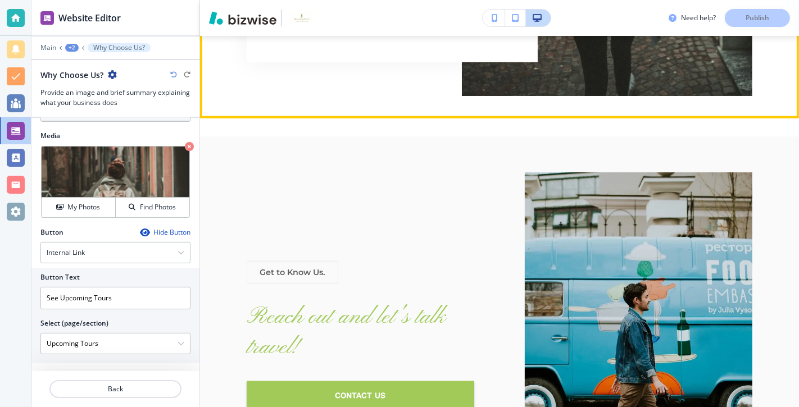
scroll to position [1068, 0]
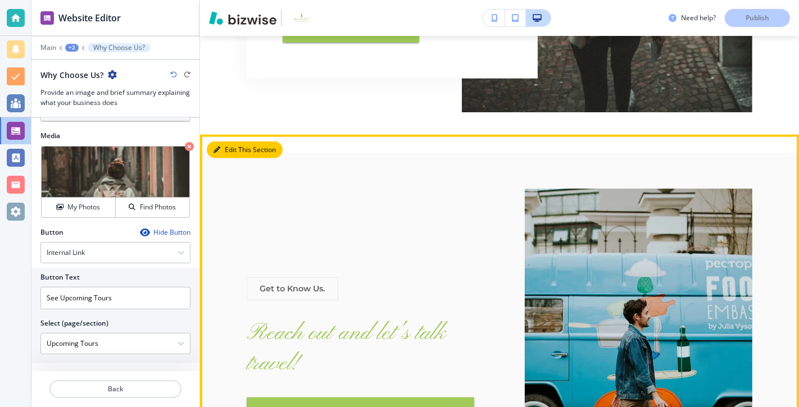
click at [233, 142] on button "Edit This Section" at bounding box center [245, 150] width 76 height 17
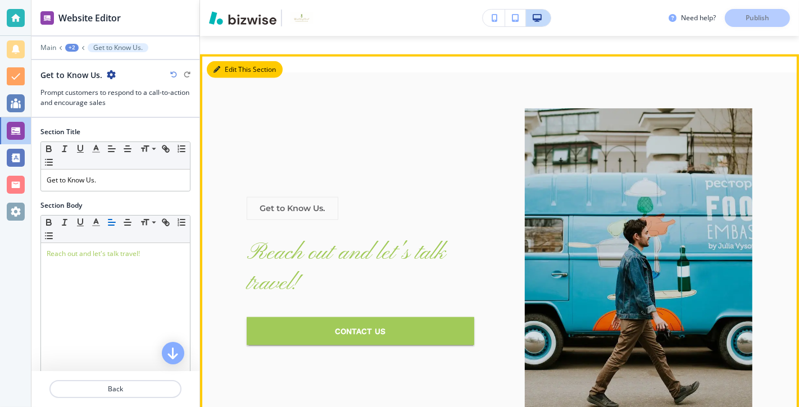
scroll to position [1153, 0]
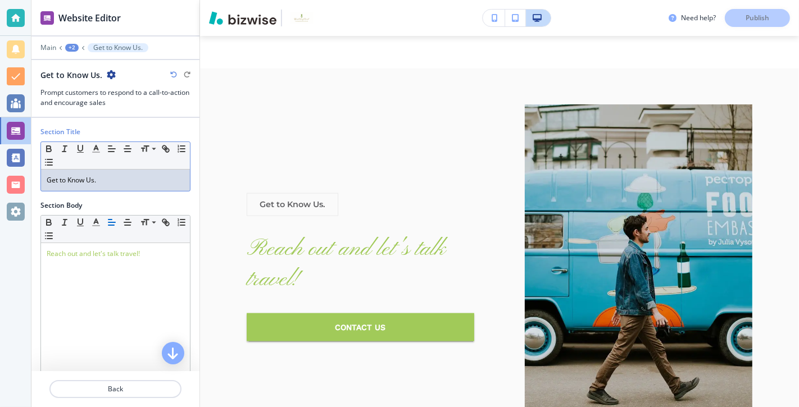
drag, startPoint x: 99, startPoint y: 180, endPoint x: 30, endPoint y: 185, distance: 69.2
click at [30, 185] on div "Website Editor Main +2 Get to Know Us.﻿ Get to Know Us.﻿ Prompt customers to re…" at bounding box center [399, 203] width 799 height 407
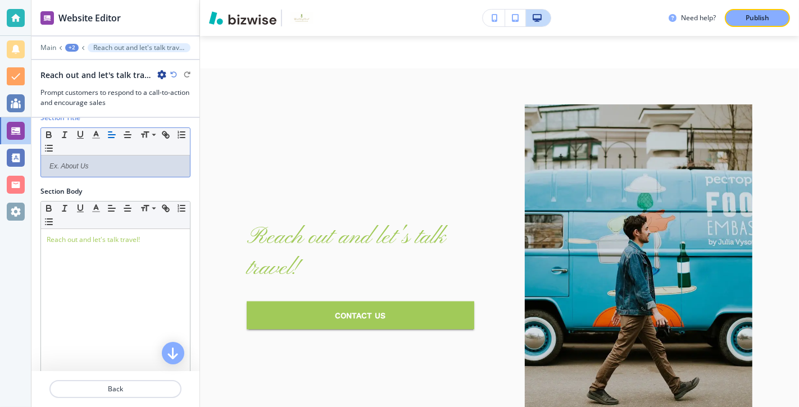
scroll to position [6, 0]
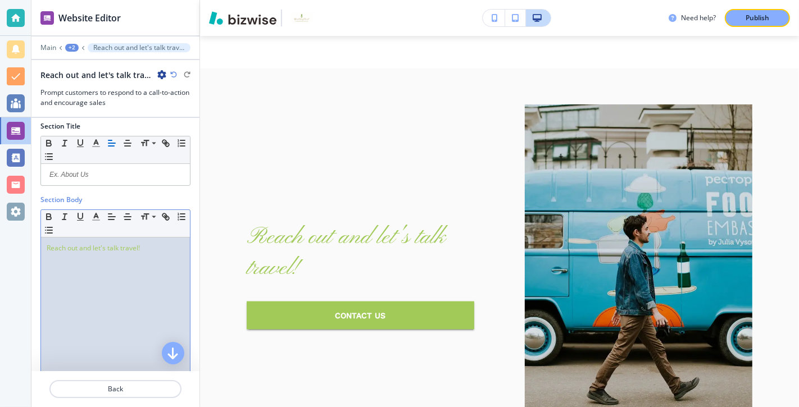
click at [45, 245] on div "Reach out and let's talk travel!" at bounding box center [115, 311] width 149 height 146
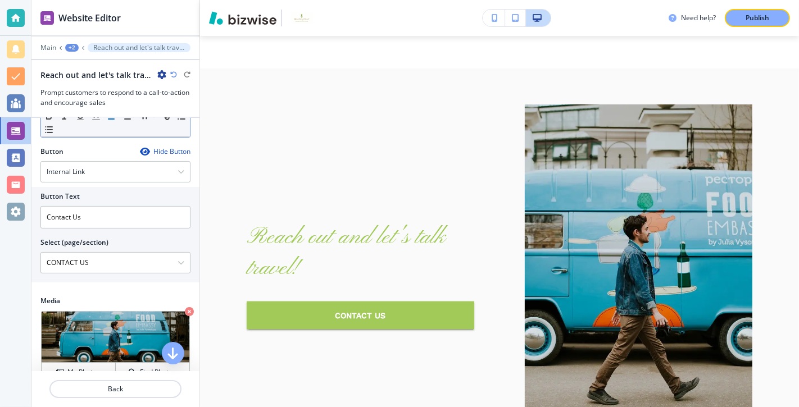
scroll to position [268, 0]
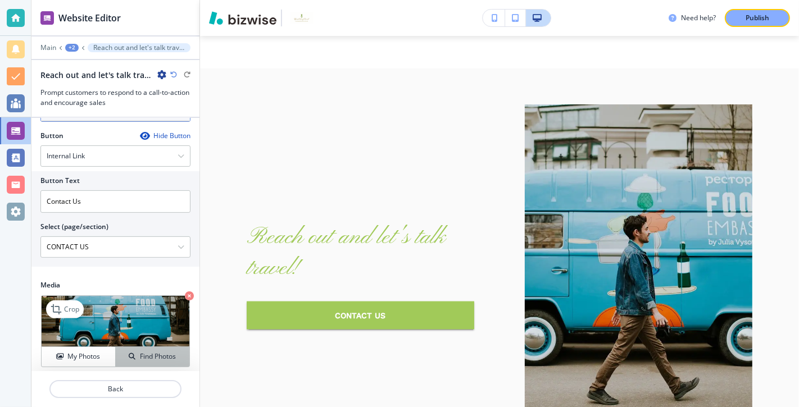
click at [155, 353] on h4 "Find Photos" at bounding box center [158, 357] width 36 height 10
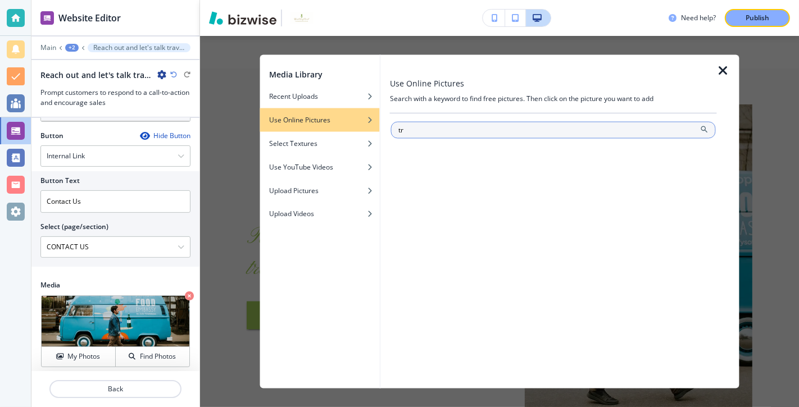
type input "t"
type input "walking in [GEOGRAPHIC_DATA]"
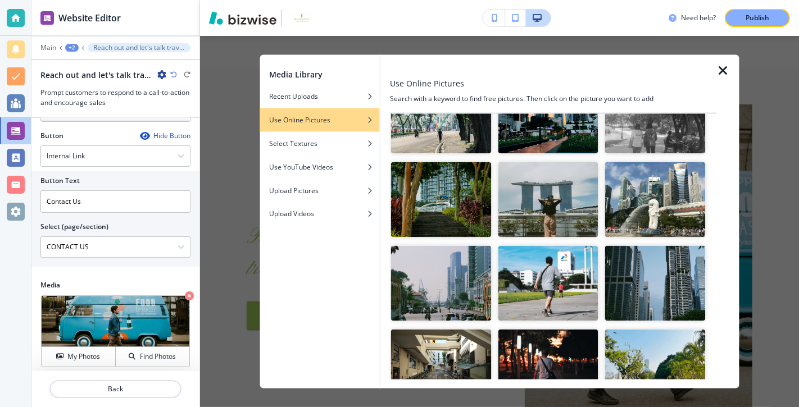
scroll to position [6377, 0]
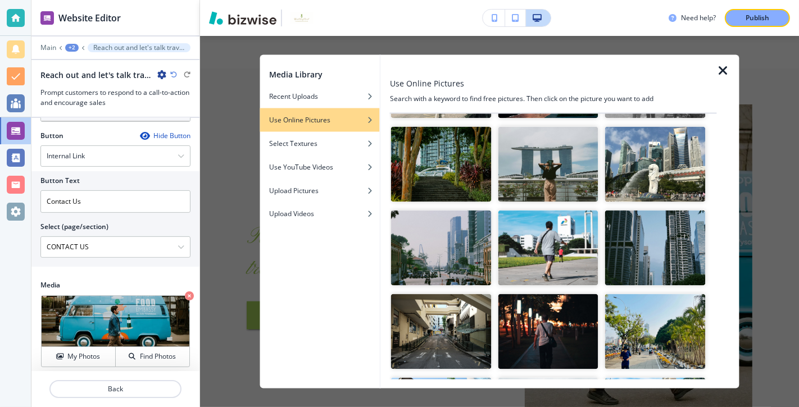
click at [564, 202] on img "button" at bounding box center [548, 163] width 101 height 75
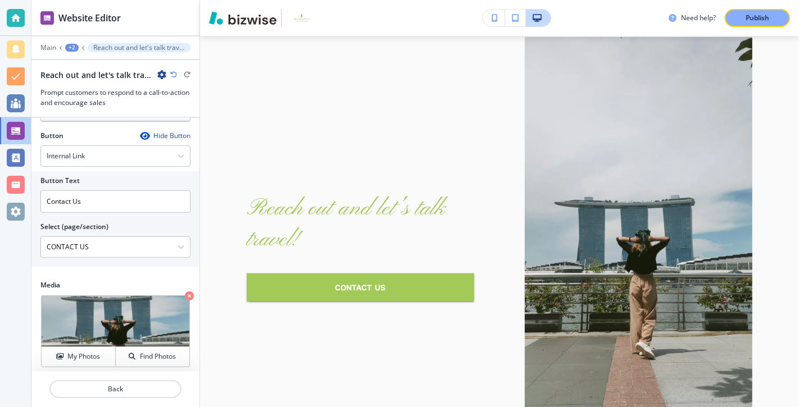
scroll to position [1221, 0]
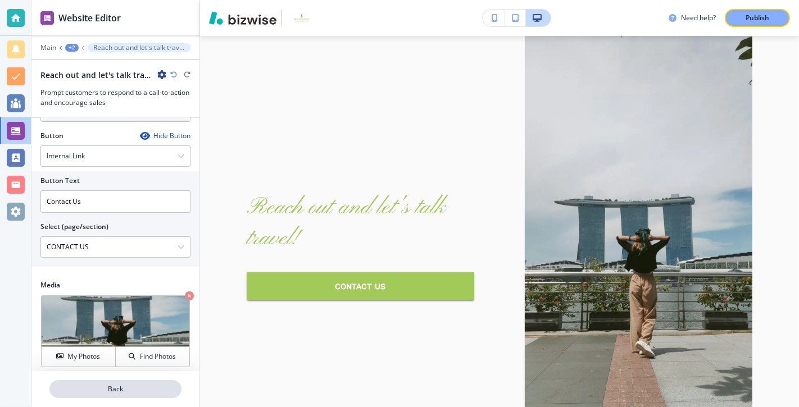
click at [116, 389] on p "Back" at bounding box center [116, 389] width 130 height 10
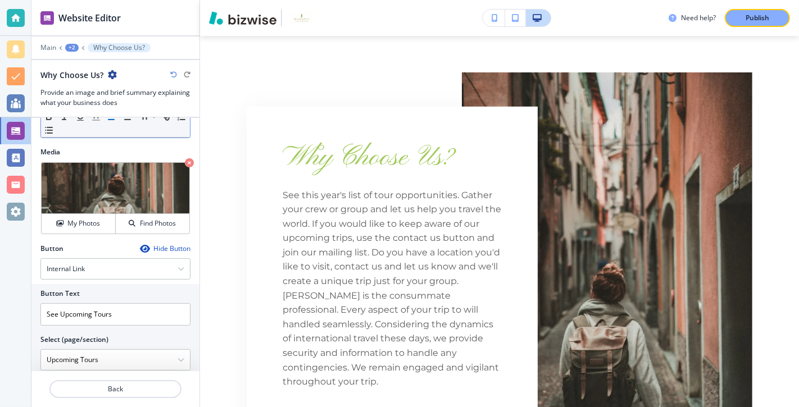
scroll to position [285, 0]
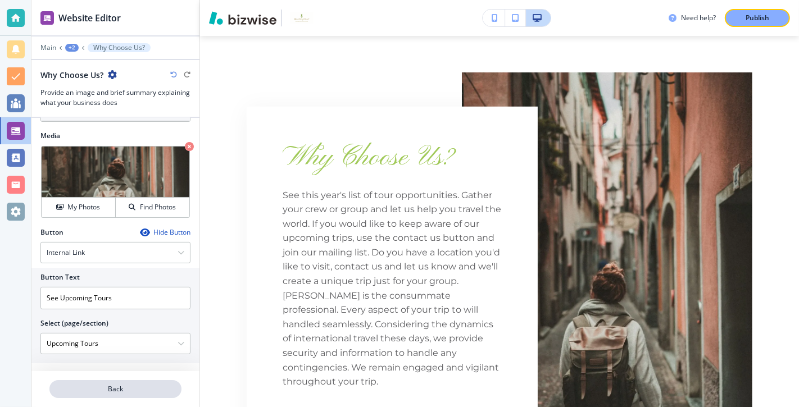
click at [115, 390] on p "Back" at bounding box center [116, 389] width 130 height 10
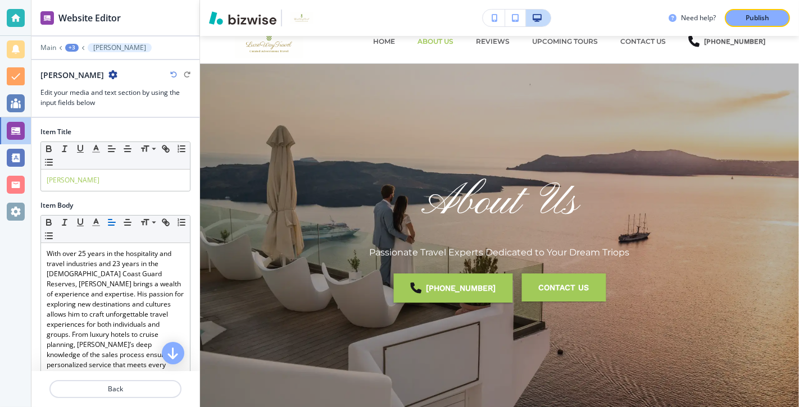
scroll to position [8, 0]
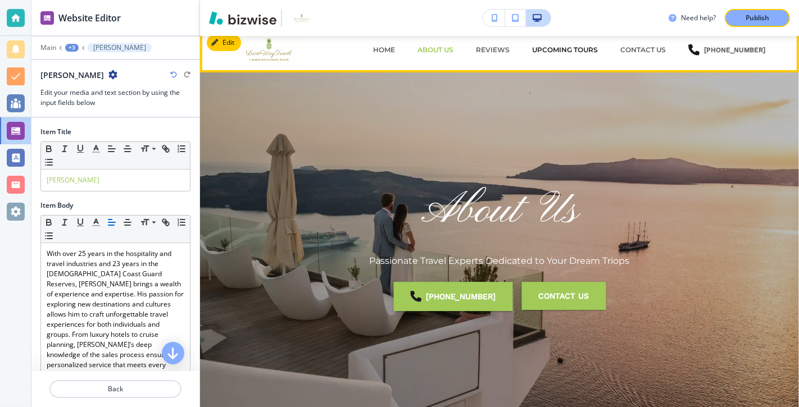
click at [587, 51] on p "Upcoming Tours" at bounding box center [565, 50] width 66 height 10
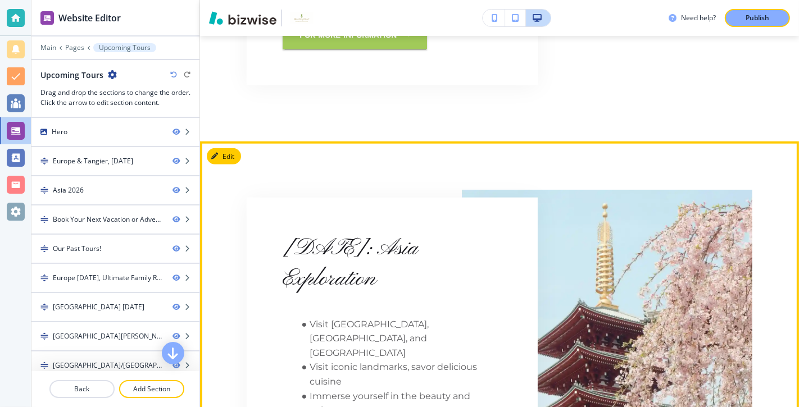
scroll to position [866, 0]
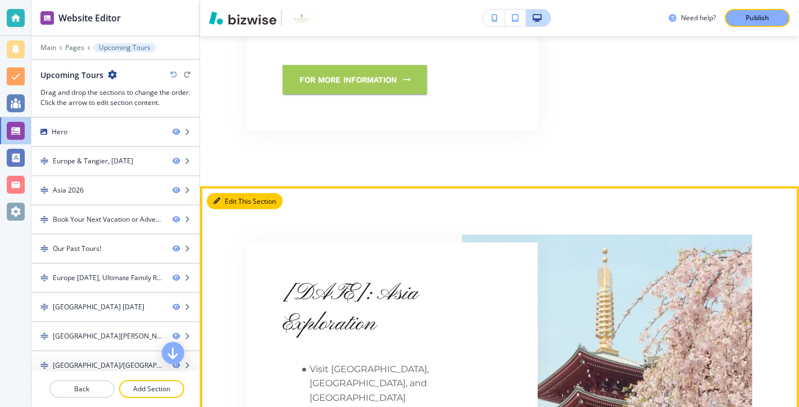
click at [218, 198] on icon "button" at bounding box center [216, 201] width 7 height 7
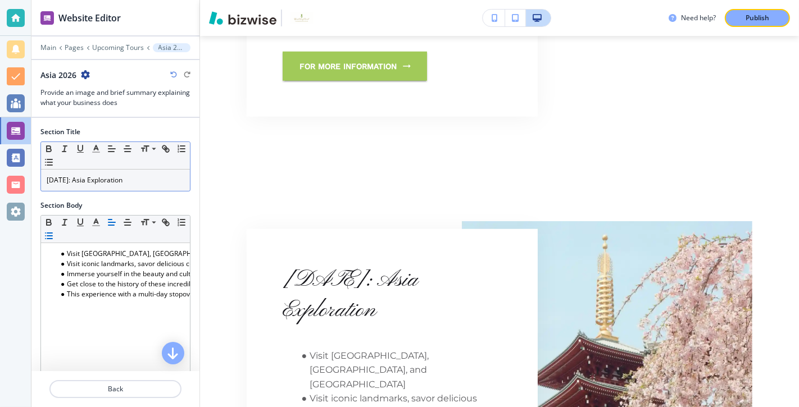
click at [163, 180] on p "[DATE]: Asia Exploration" at bounding box center [116, 180] width 138 height 10
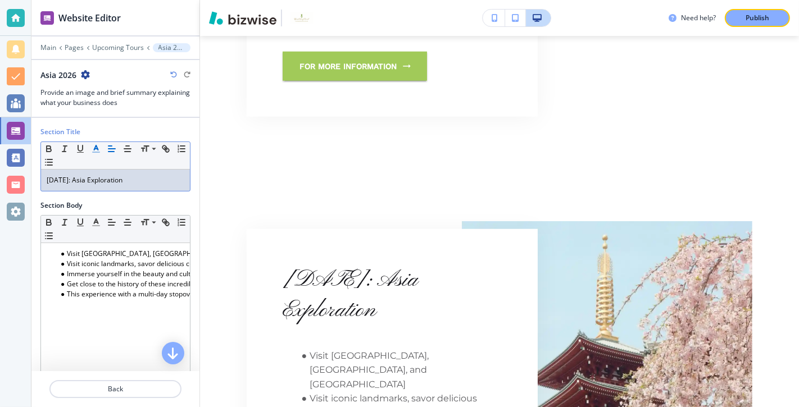
click at [95, 149] on line "button" at bounding box center [95, 149] width 3 height 0
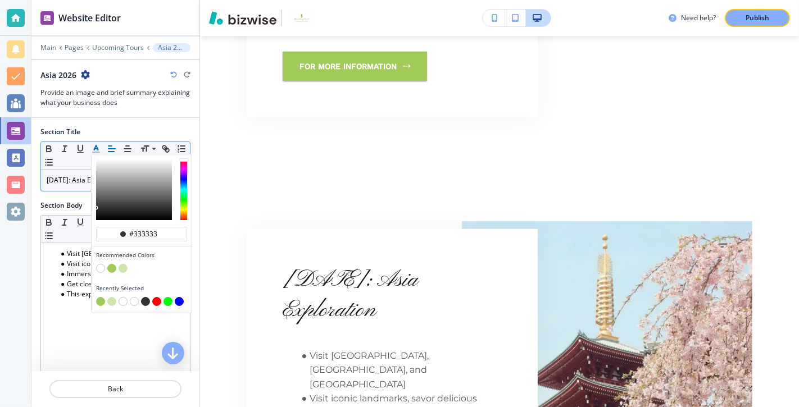
click at [111, 265] on button "button" at bounding box center [111, 268] width 9 height 9
type input "#a1ca59"
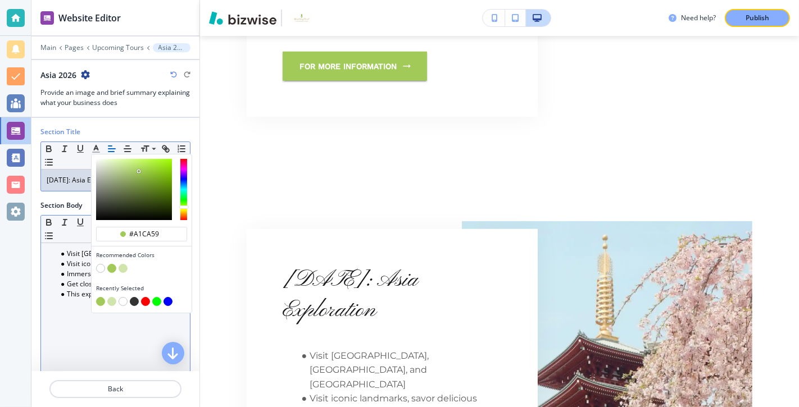
click at [136, 349] on div "Visit [GEOGRAPHIC_DATA], [GEOGRAPHIC_DATA], and [GEOGRAPHIC_DATA] Visit iconic …" at bounding box center [115, 316] width 149 height 146
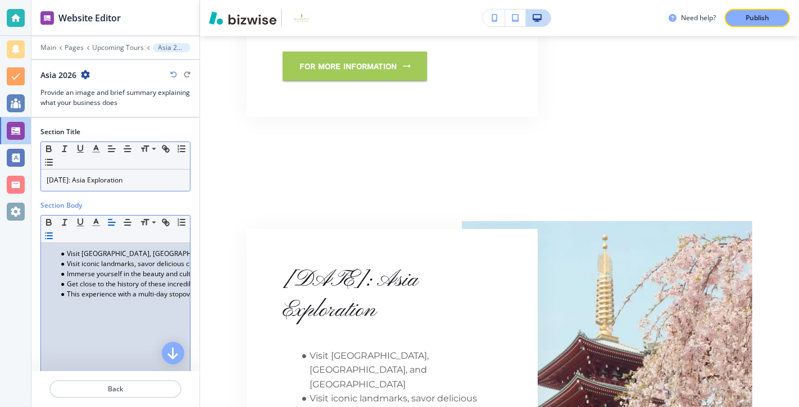
click at [163, 180] on p "[DATE]: Asia Exploration ﻿" at bounding box center [116, 180] width 138 height 10
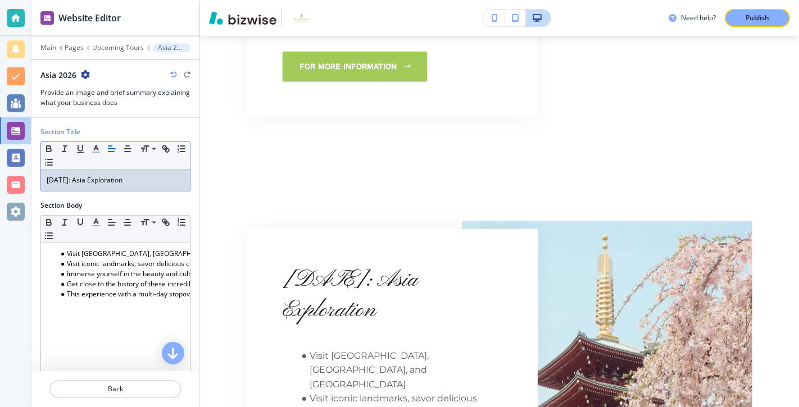
drag, startPoint x: 157, startPoint y: 178, endPoint x: 13, endPoint y: 179, distance: 143.8
click at [13, 179] on div "Website Editor Main Pages Upcoming Tours [GEOGRAPHIC_DATA] 2026 [GEOGRAPHIC_DAT…" at bounding box center [399, 203] width 799 height 407
click at [94, 146] on polyline "button" at bounding box center [96, 147] width 4 height 4
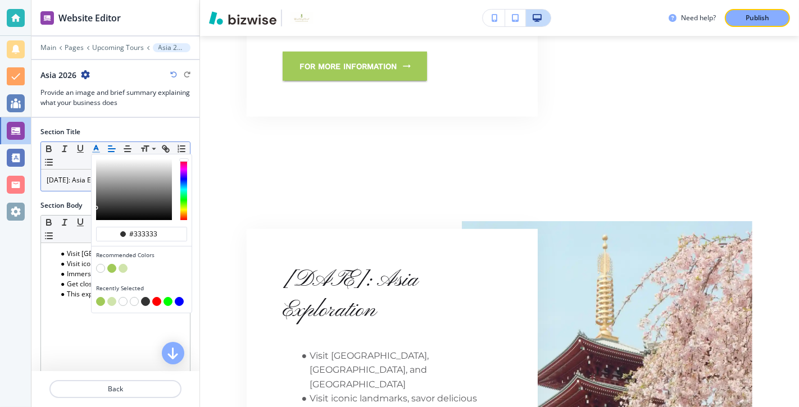
click at [112, 267] on button "button" at bounding box center [111, 268] width 9 height 9
type input "#a1ca59"
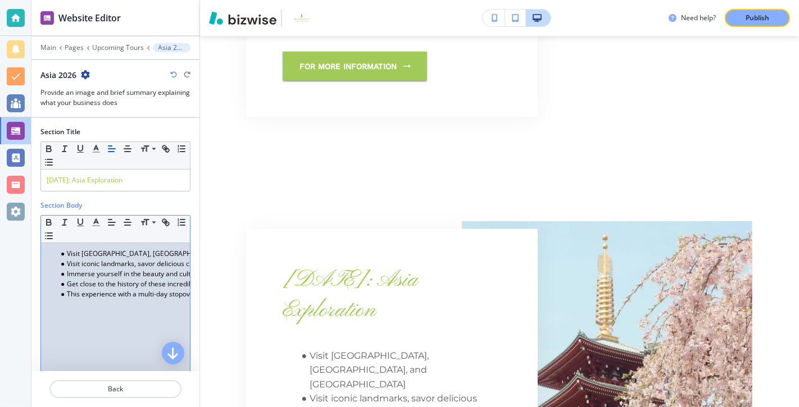
click at [110, 340] on div "Visit [GEOGRAPHIC_DATA], [GEOGRAPHIC_DATA], and [GEOGRAPHIC_DATA] Visit iconic …" at bounding box center [115, 316] width 149 height 146
click at [117, 385] on p "Back" at bounding box center [116, 389] width 130 height 10
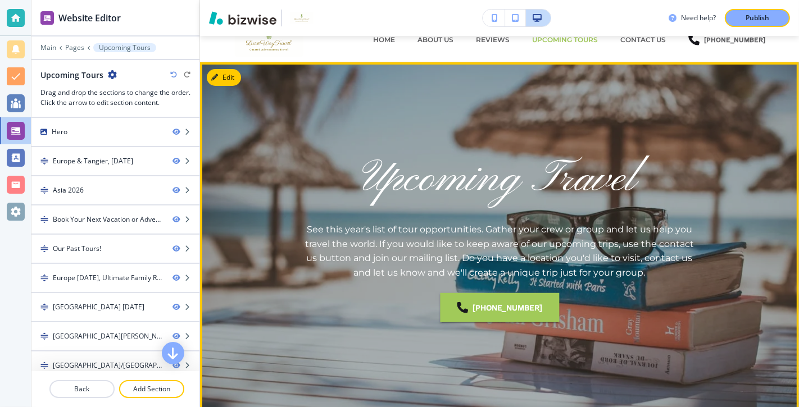
scroll to position [0, 0]
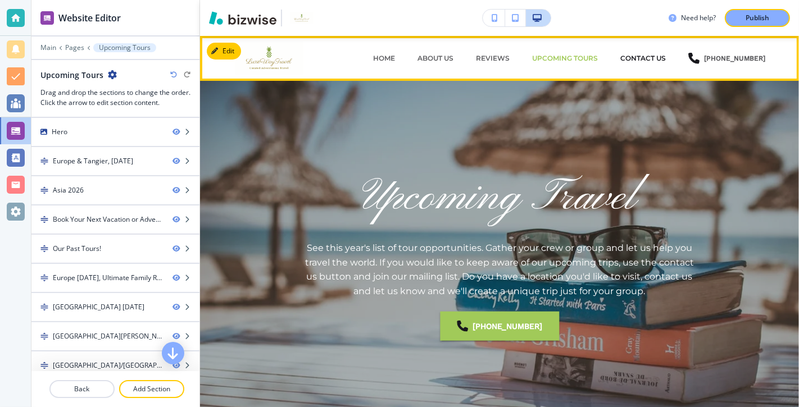
click at [659, 60] on p "CONTACT US" at bounding box center [642, 58] width 45 height 10
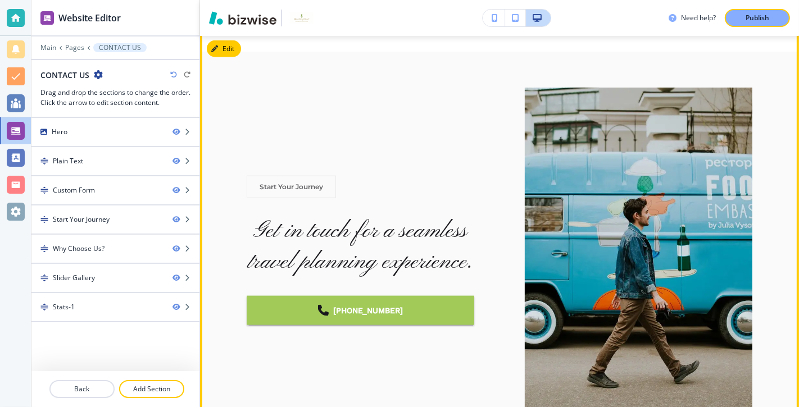
scroll to position [997, 0]
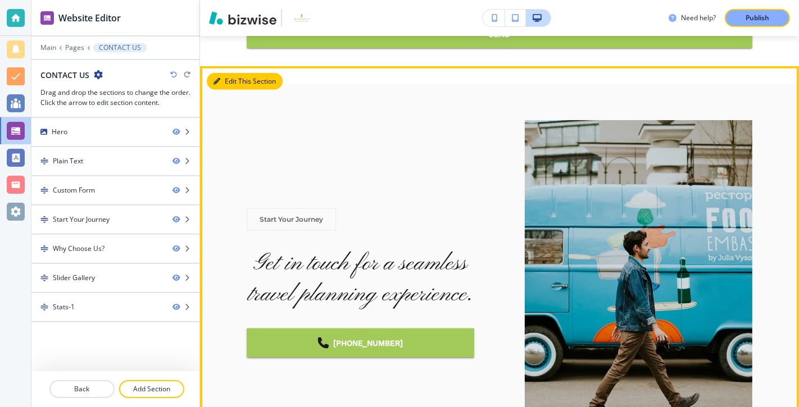
click at [226, 84] on button "Edit This Section" at bounding box center [245, 81] width 76 height 17
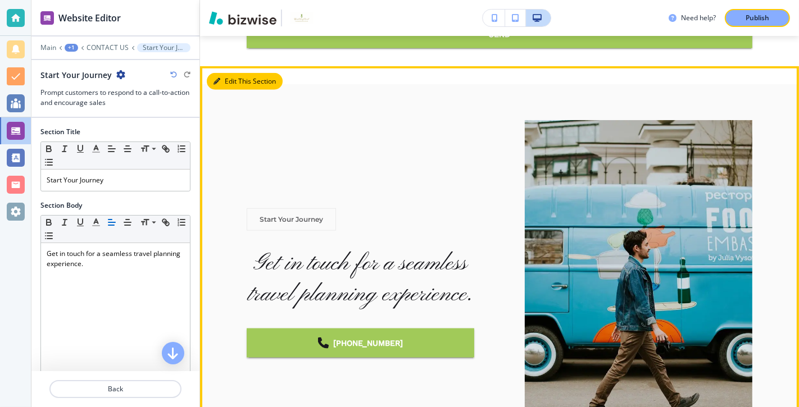
scroll to position [1031, 0]
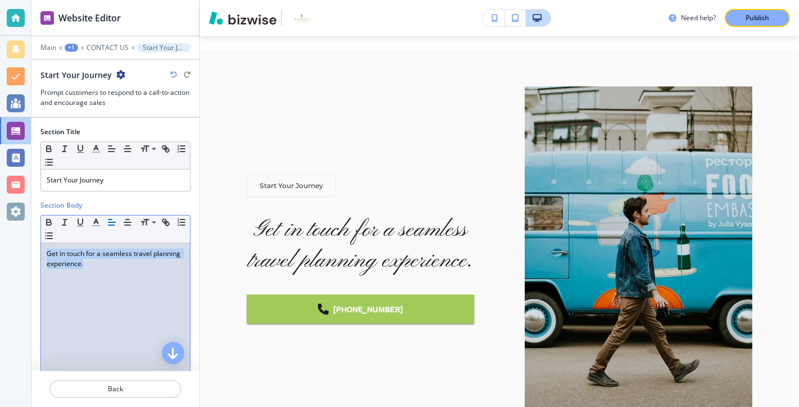
drag, startPoint x: 88, startPoint y: 263, endPoint x: 30, endPoint y: 249, distance: 58.9
click at [30, 249] on div "Website Editor Main +1 CONTACT US Start Your Journey Start Your Journey Prompt …" at bounding box center [399, 203] width 799 height 407
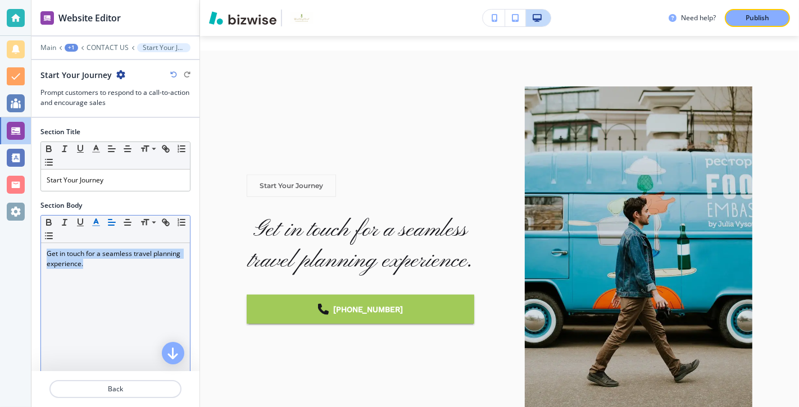
click at [96, 222] on line "button" at bounding box center [95, 222] width 3 height 0
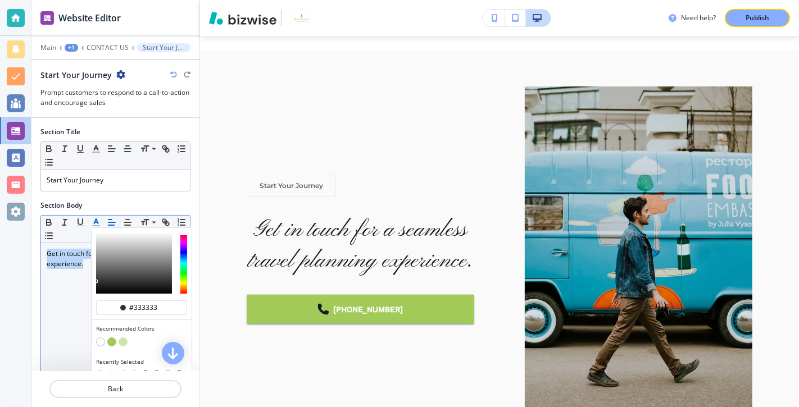
click at [113, 341] on button "button" at bounding box center [111, 342] width 9 height 9
type input "#a1ca59"
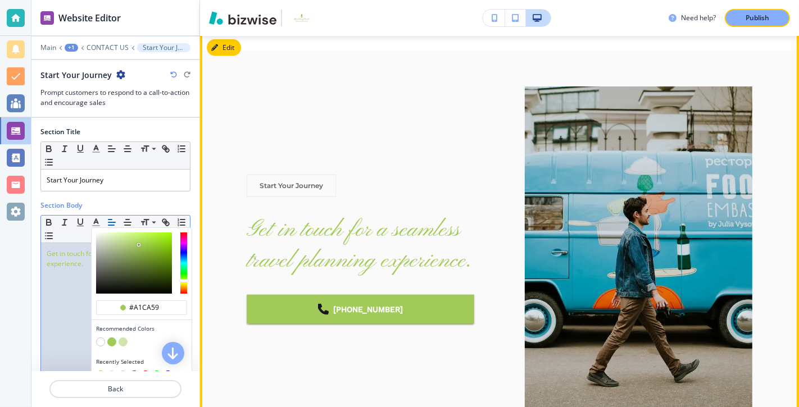
click at [249, 371] on div "Start Your Journey Get in touch for a seamless travel planning experience. [PHO…" at bounding box center [499, 250] width 505 height 398
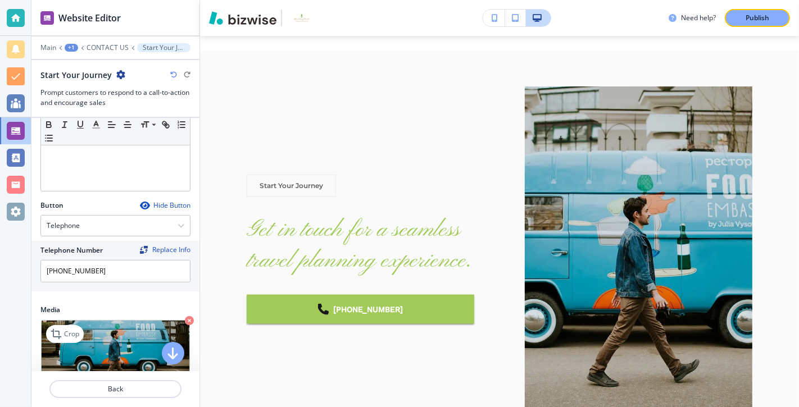
scroll to position [225, 0]
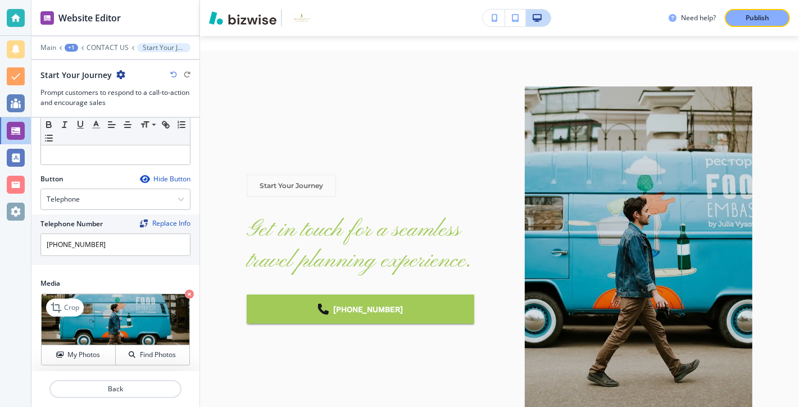
click at [159, 305] on img at bounding box center [116, 319] width 148 height 51
click at [146, 350] on h4 "Find Photos" at bounding box center [158, 355] width 36 height 10
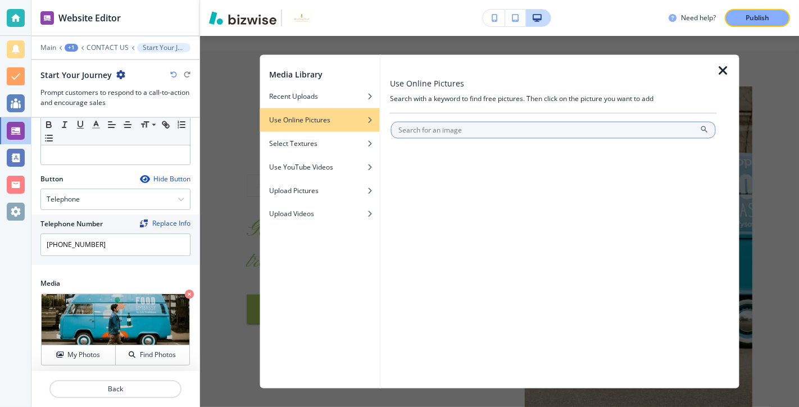
click at [465, 128] on input "text" at bounding box center [553, 129] width 325 height 17
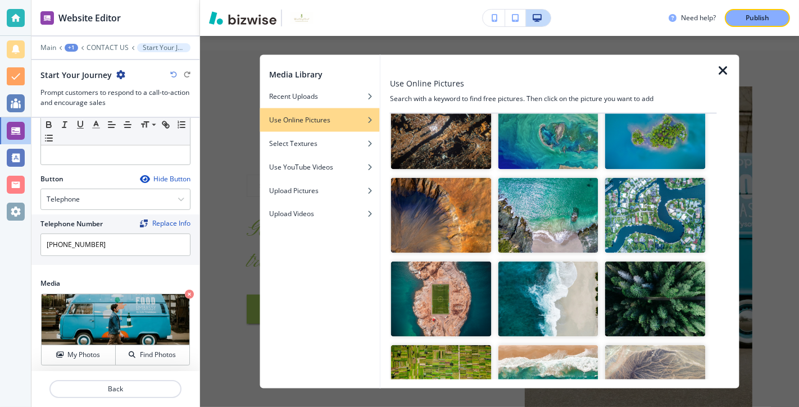
scroll to position [0, 0]
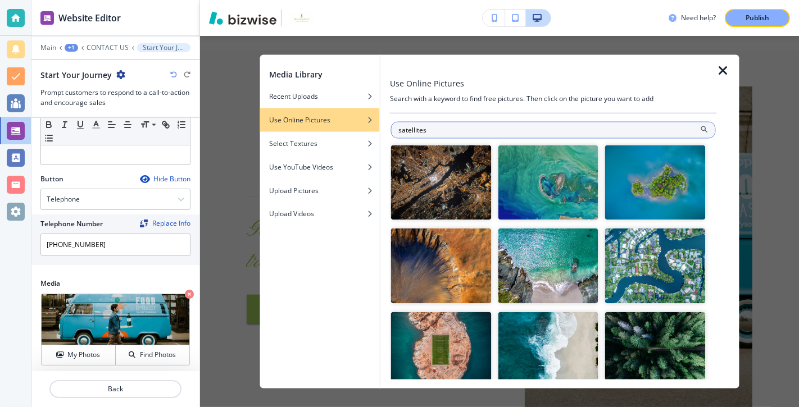
type input "satellites"
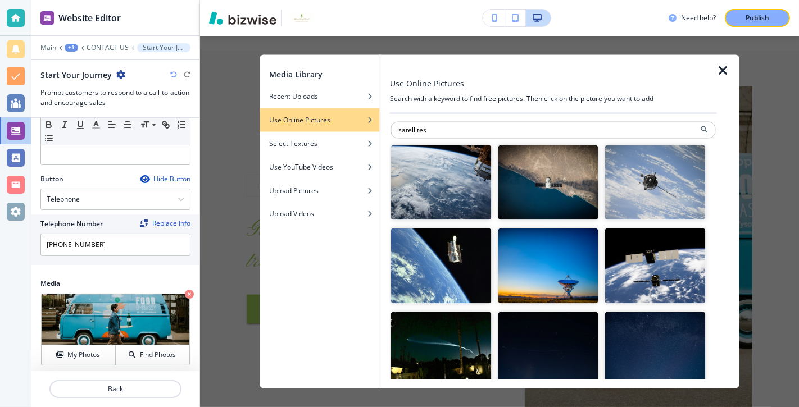
click at [658, 267] on img "button" at bounding box center [655, 266] width 101 height 75
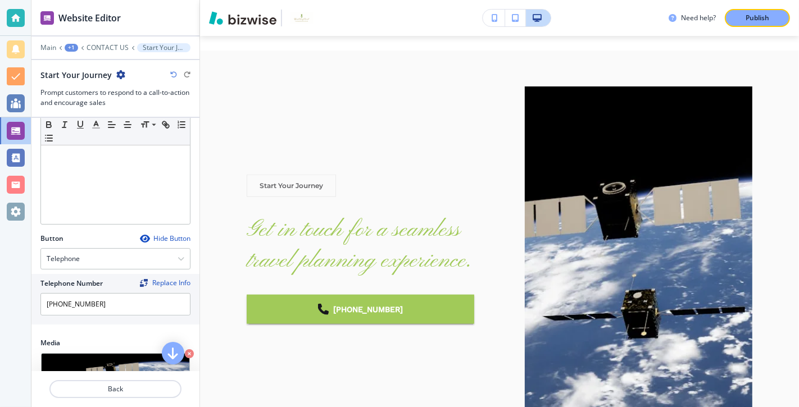
scroll to position [24, 0]
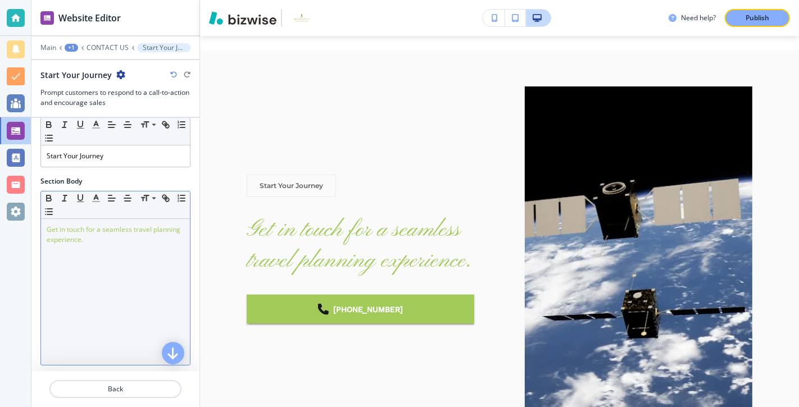
click at [90, 240] on p "Get in touch for a seamless travel planning experience." at bounding box center [116, 235] width 138 height 20
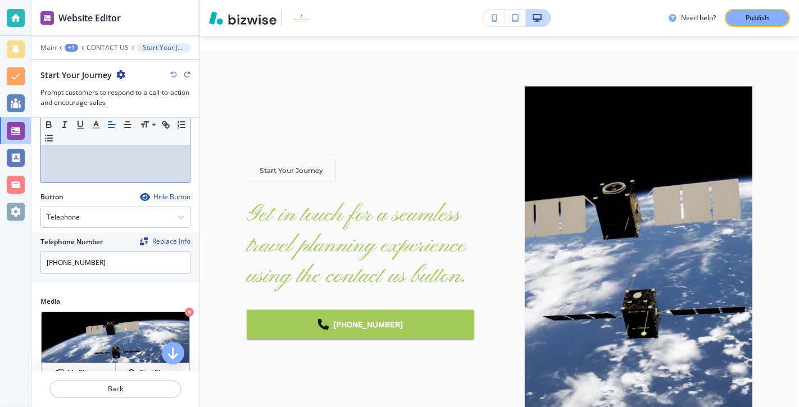
scroll to position [225, 0]
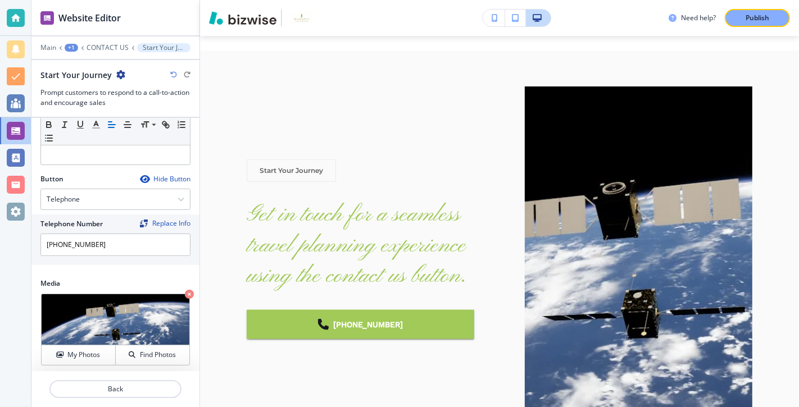
click at [157, 175] on div "Hide Button" at bounding box center [165, 179] width 51 height 9
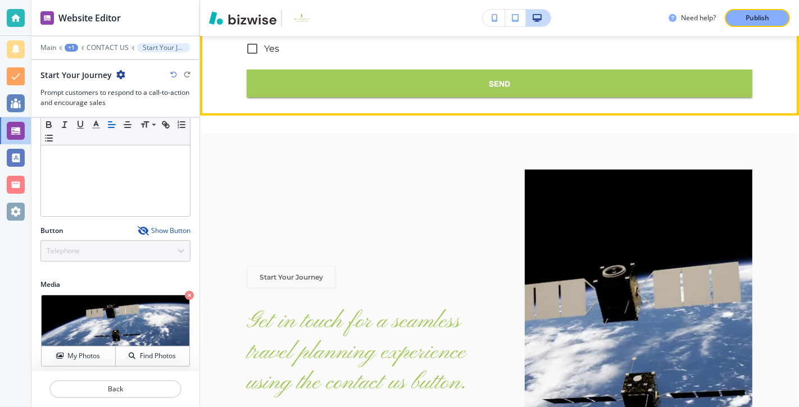
scroll to position [947, 0]
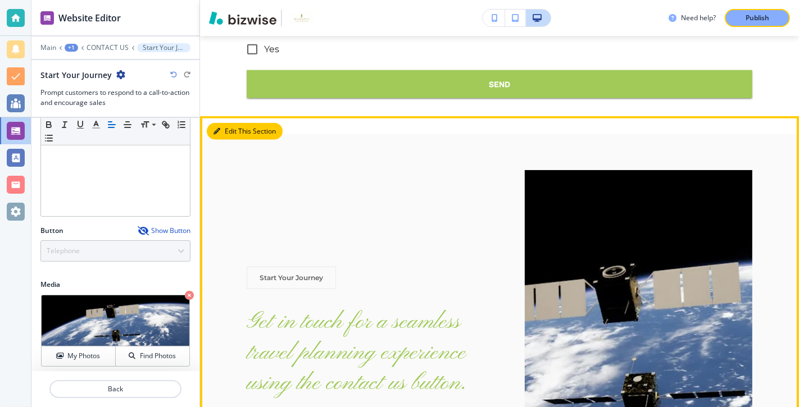
click at [233, 136] on button "Edit This Section" at bounding box center [245, 131] width 76 height 17
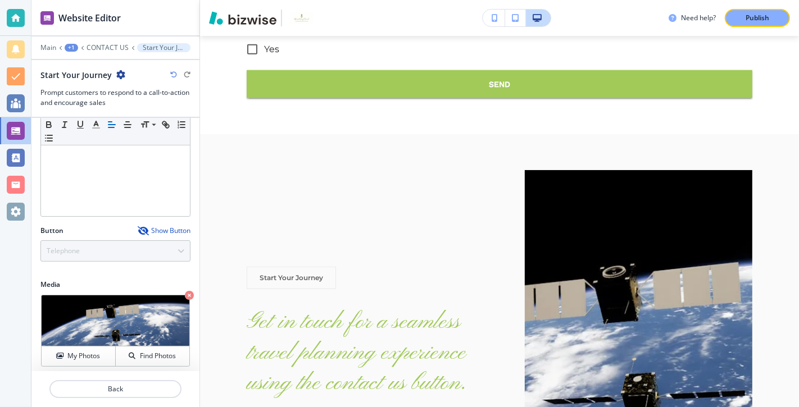
click at [158, 226] on div "Show Button" at bounding box center [164, 230] width 53 height 9
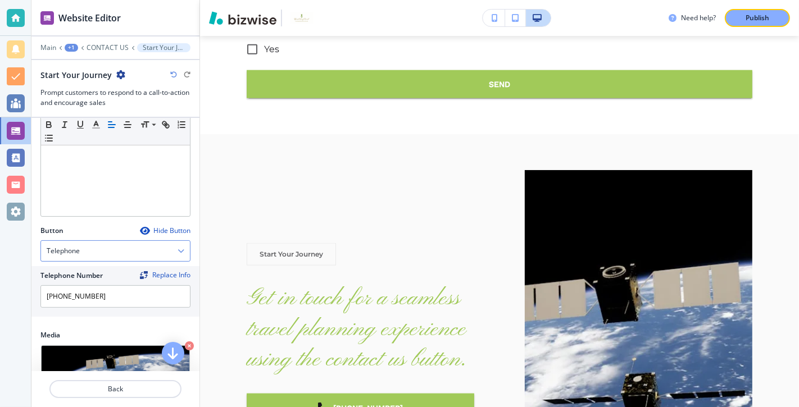
click at [181, 248] on icon "button" at bounding box center [180, 251] width 7 height 7
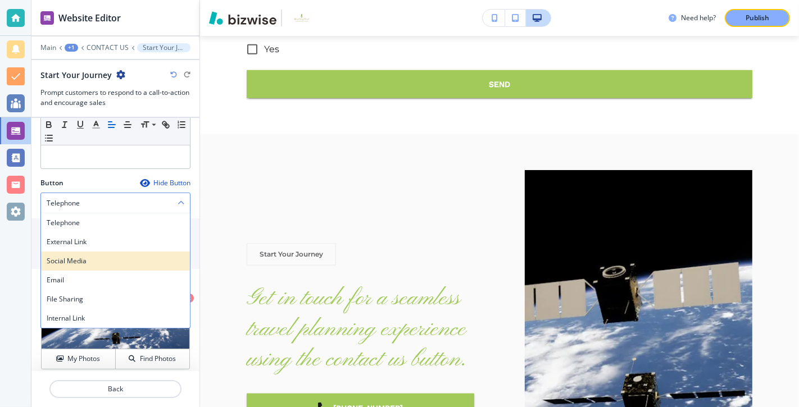
scroll to position [225, 0]
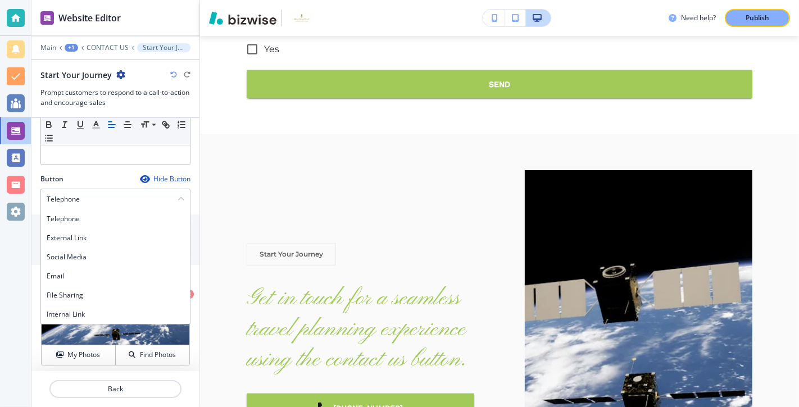
click at [76, 196] on h4 "Telephone" at bounding box center [63, 199] width 33 height 10
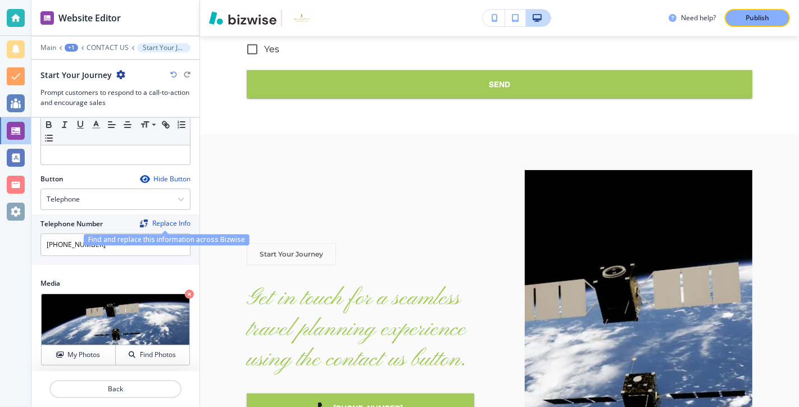
click at [165, 220] on div "Replace Info" at bounding box center [165, 224] width 51 height 8
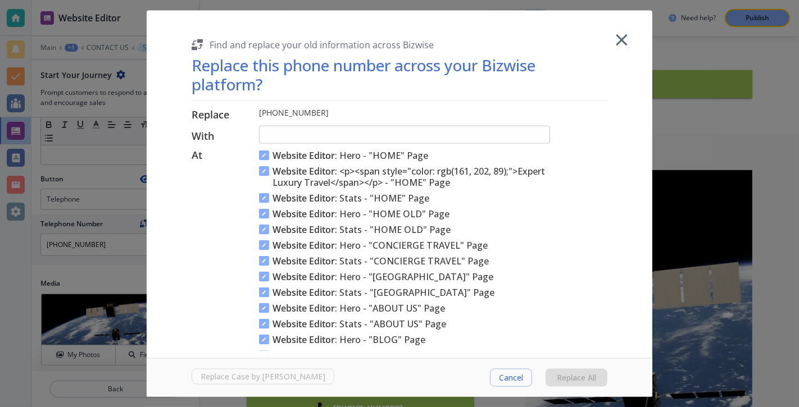
click at [618, 40] on icon "button" at bounding box center [622, 40] width 20 height 20
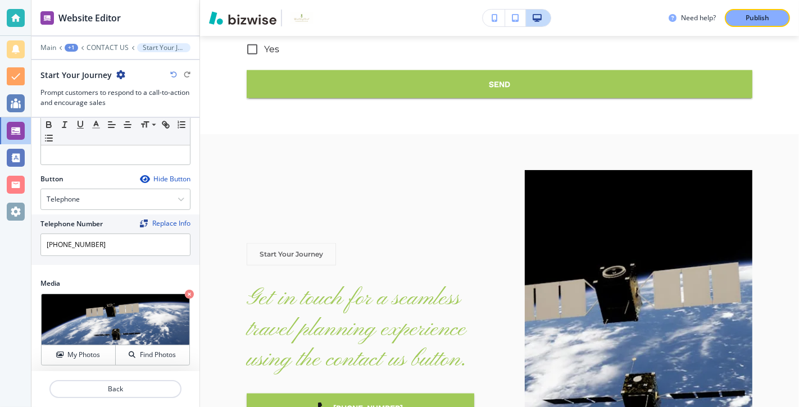
click at [95, 219] on h2 "Telephone Number" at bounding box center [71, 224] width 62 height 10
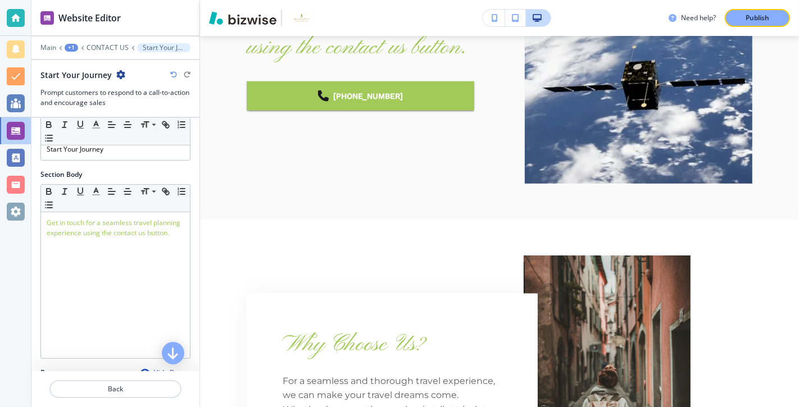
scroll to position [0, 0]
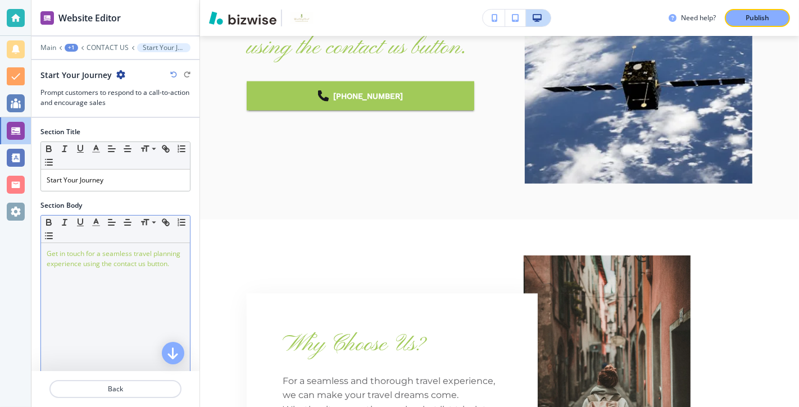
click at [175, 263] on p "Get in touch for a seamless travel planning experience using the contact us but…" at bounding box center [116, 259] width 138 height 20
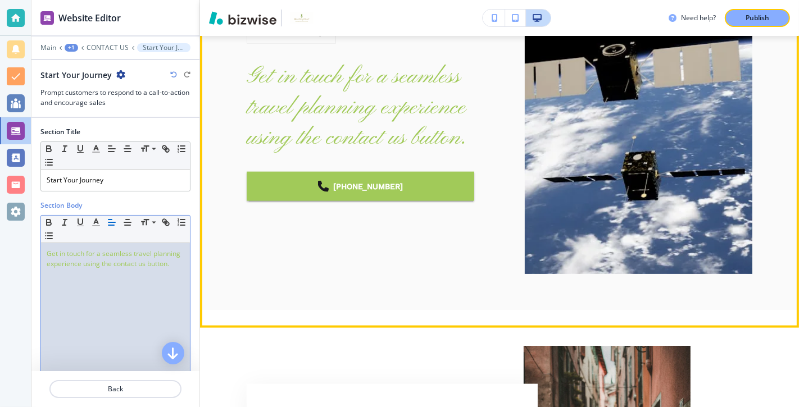
scroll to position [1158, 0]
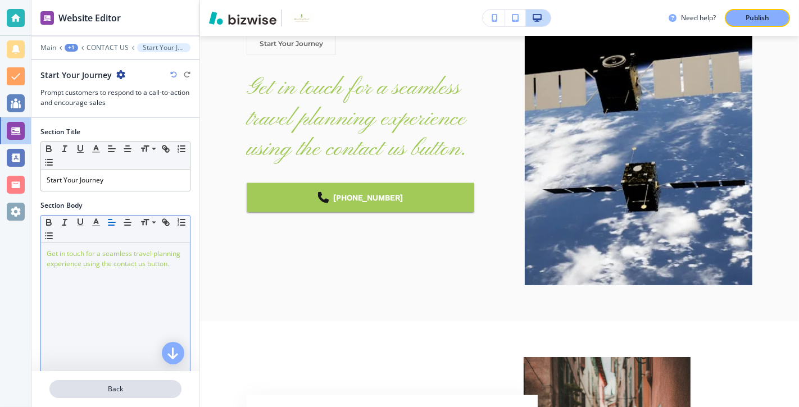
click at [112, 390] on p "Back" at bounding box center [116, 389] width 130 height 10
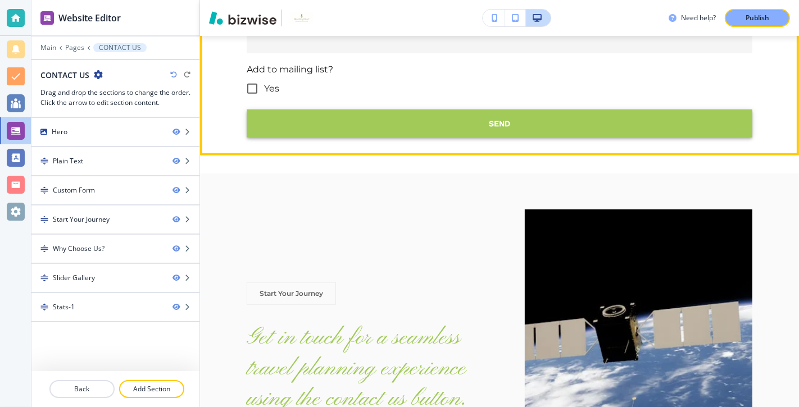
scroll to position [877, 0]
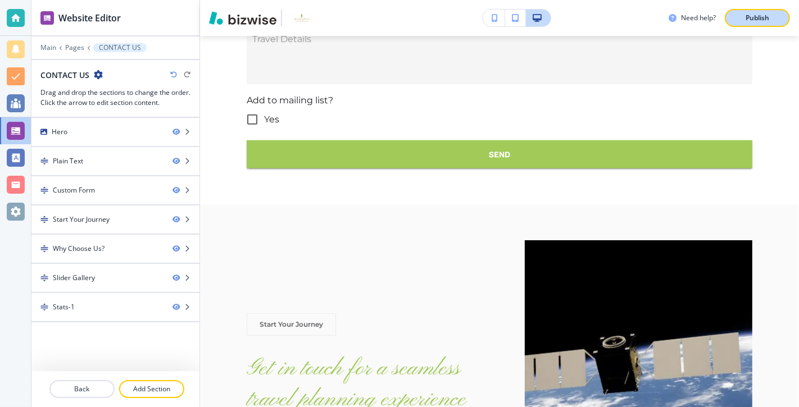
click at [755, 17] on p "Publish" at bounding box center [757, 18] width 24 height 10
click at [14, 131] on div at bounding box center [16, 131] width 18 height 18
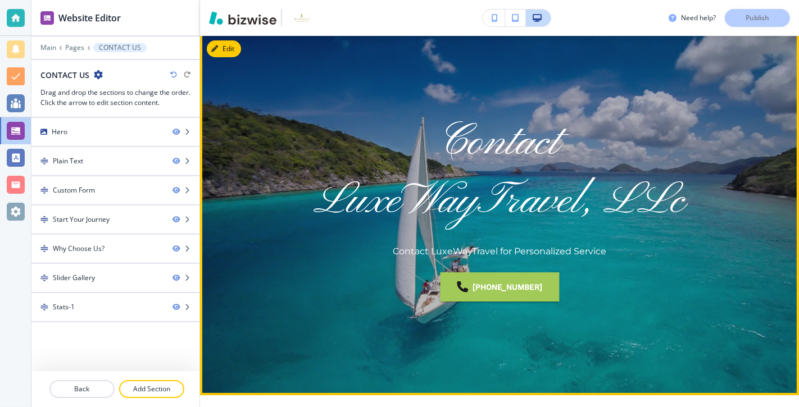
scroll to position [0, 0]
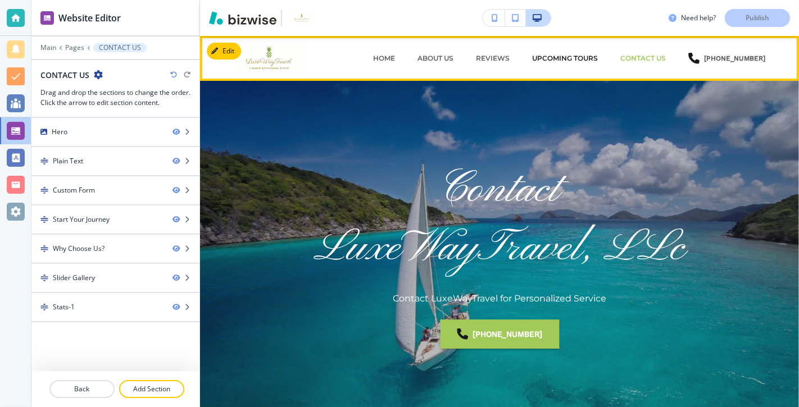
click at [575, 57] on p "Upcoming Tours" at bounding box center [565, 58] width 66 height 10
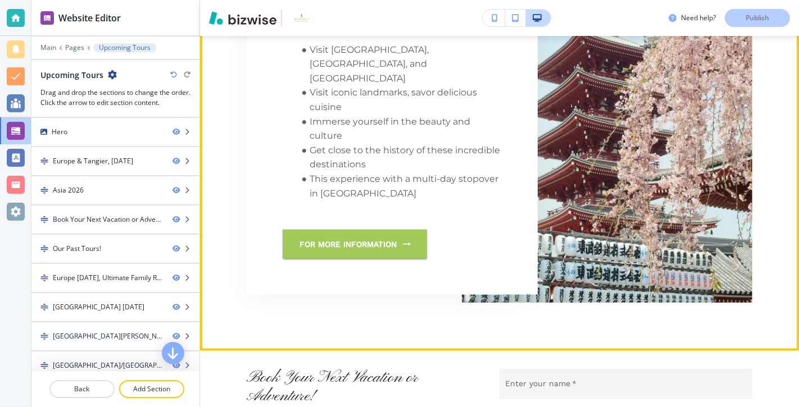
scroll to position [1186, 0]
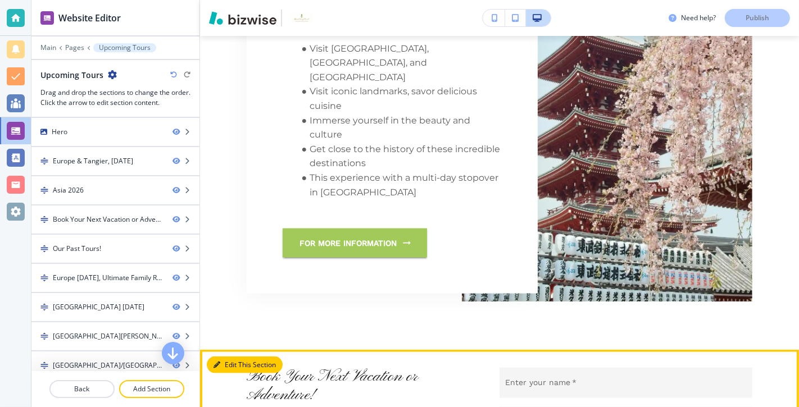
click at [227, 357] on button "Edit This Section" at bounding box center [245, 365] width 76 height 17
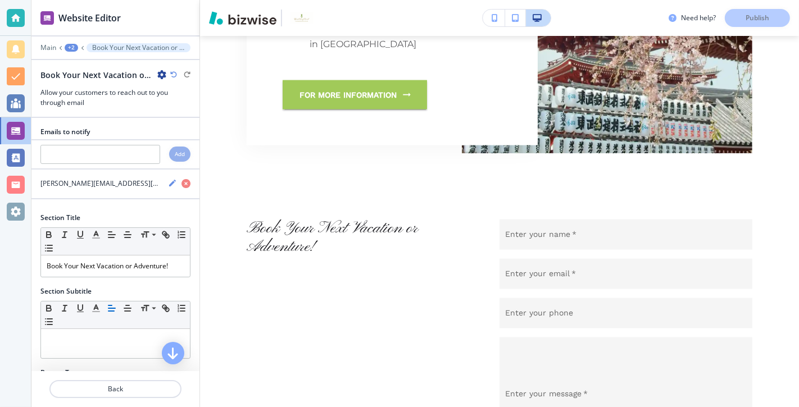
scroll to position [1335, 0]
click at [173, 262] on p "Book Your Next Vacation or Adventure!" at bounding box center [116, 266] width 138 height 10
click at [96, 235] on line "button" at bounding box center [95, 235] width 3 height 0
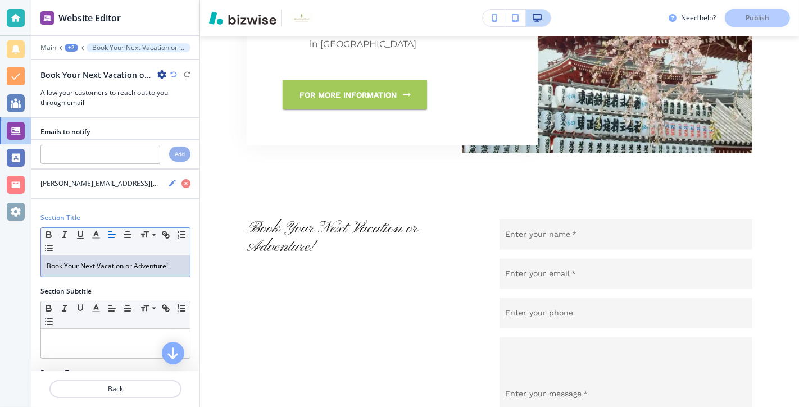
click at [63, 271] on div "Book Your Next Vacation or Adventure! ﻿" at bounding box center [115, 266] width 149 height 21
drag, startPoint x: 42, startPoint y: 260, endPoint x: 174, endPoint y: 258, distance: 132.0
click at [174, 258] on div "Book Your Next Vacation or Adventure! ﻿" at bounding box center [115, 266] width 149 height 21
click at [94, 230] on icon "button" at bounding box center [96, 235] width 10 height 10
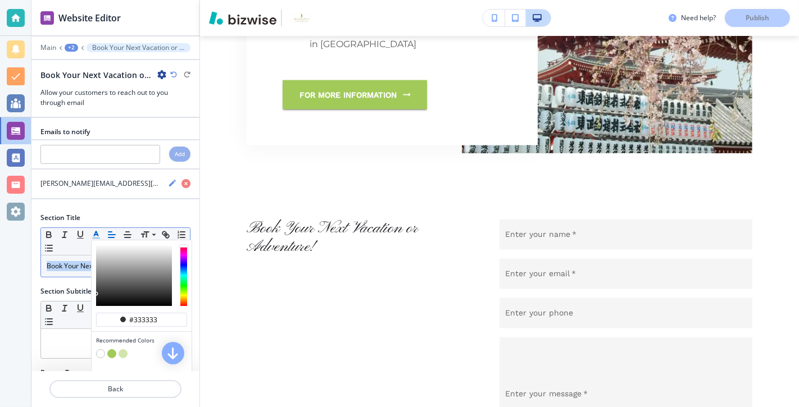
click at [112, 350] on button "button" at bounding box center [111, 353] width 9 height 9
type input "#a1ca59"
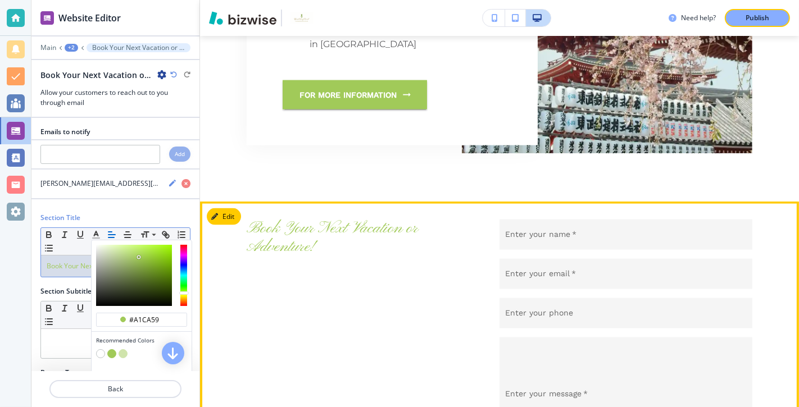
click at [306, 297] on div "Book Your Next Vacation or Adventure! ﻿" at bounding box center [348, 356] width 202 height 272
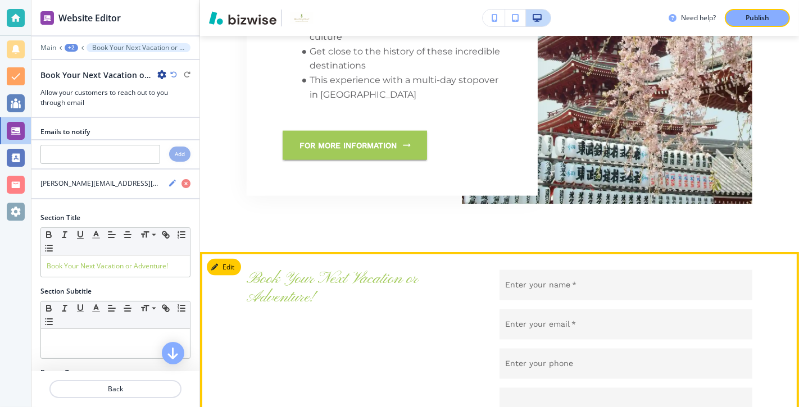
scroll to position [1221, 0]
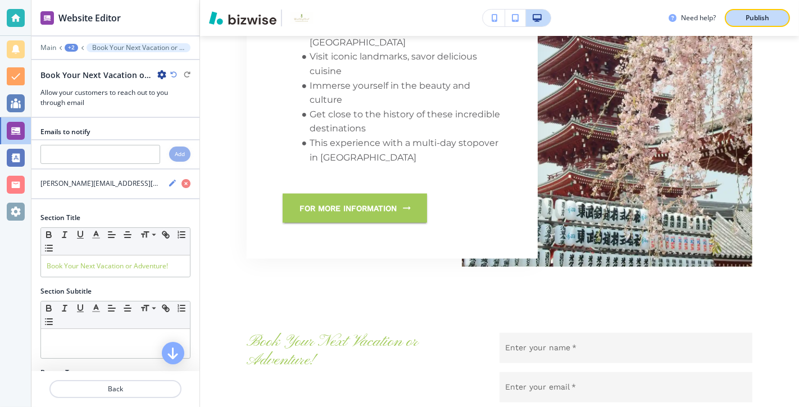
click at [759, 17] on p "Publish" at bounding box center [757, 18] width 24 height 10
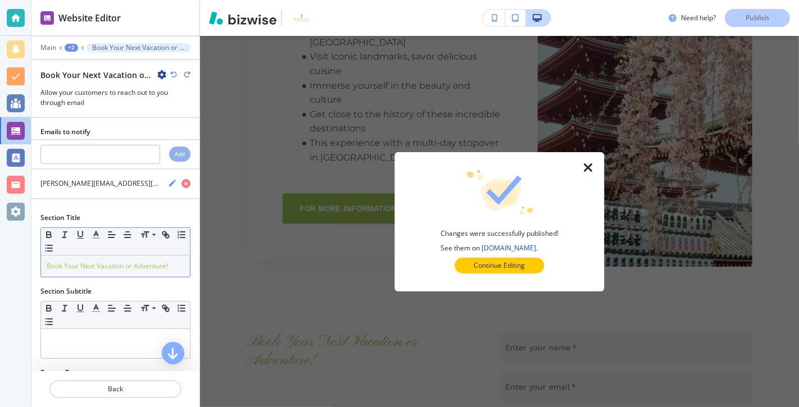
click at [176, 265] on p "Book Your Next Vacation or Adventure! ﻿" at bounding box center [116, 266] width 138 height 10
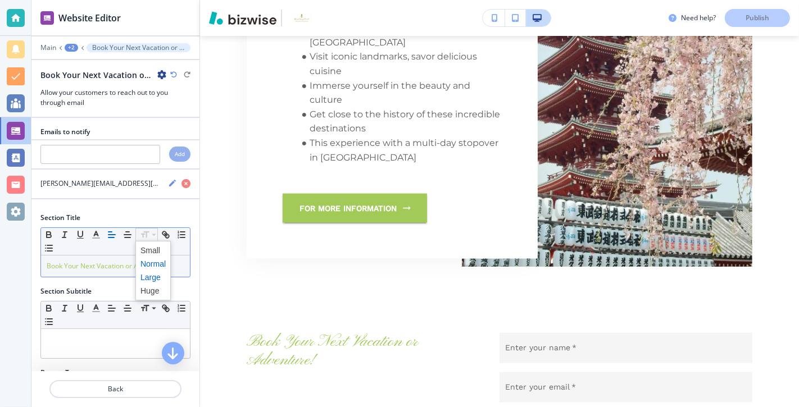
click at [153, 276] on span at bounding box center [152, 277] width 25 height 13
click at [154, 288] on span at bounding box center [152, 290] width 25 height 13
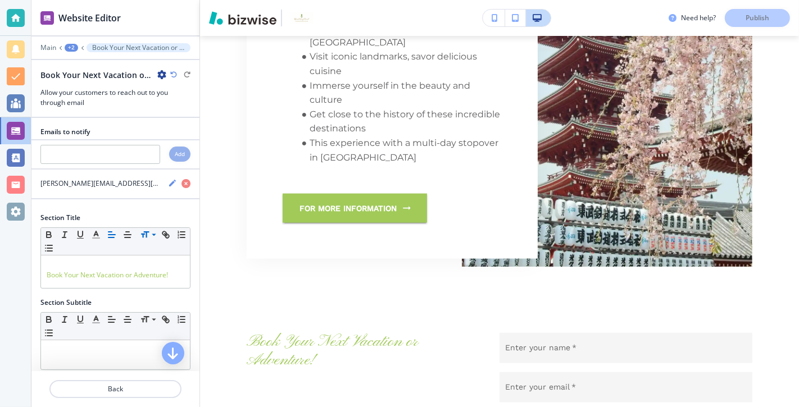
click at [763, 17] on div "Need help? Publish" at bounding box center [733, 18] width 130 height 18
click at [759, 20] on div "Need help? Publish" at bounding box center [733, 18] width 130 height 18
click at [758, 17] on div "Need help? Publish" at bounding box center [733, 18] width 130 height 18
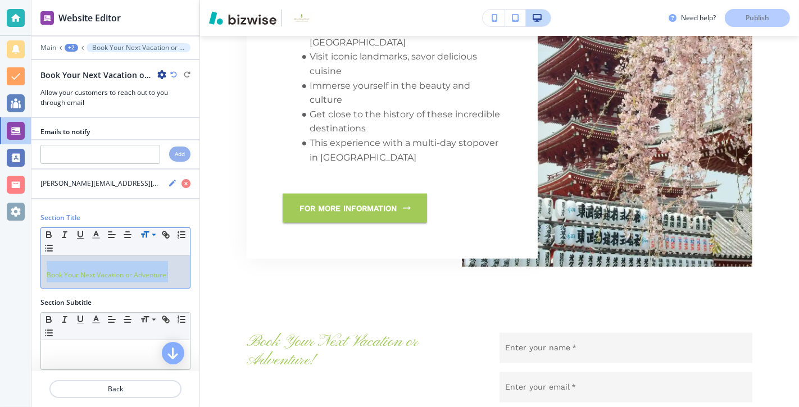
drag, startPoint x: 177, startPoint y: 272, endPoint x: 7, endPoint y: 277, distance: 170.8
click at [6, 277] on div "Website Editor Main +2 Book Your Next Vacation or Adventure!﻿ Book Your Next Va…" at bounding box center [399, 203] width 799 height 407
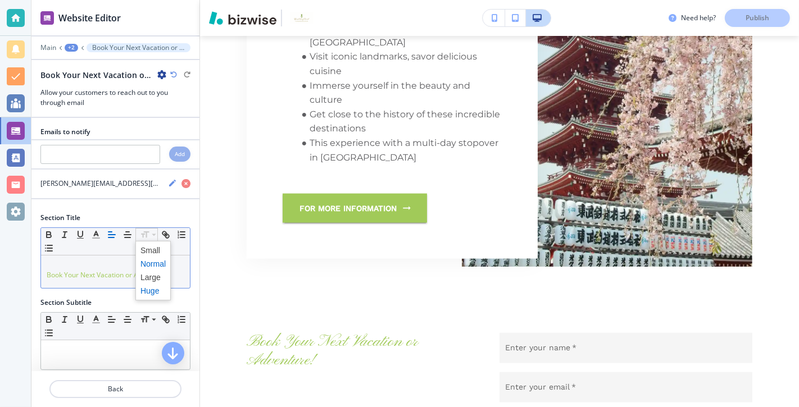
click at [156, 291] on span at bounding box center [152, 290] width 25 height 13
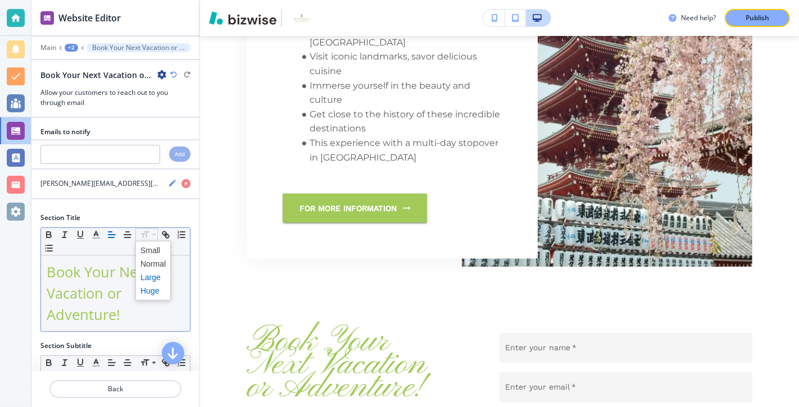
click at [154, 272] on span at bounding box center [152, 277] width 25 height 13
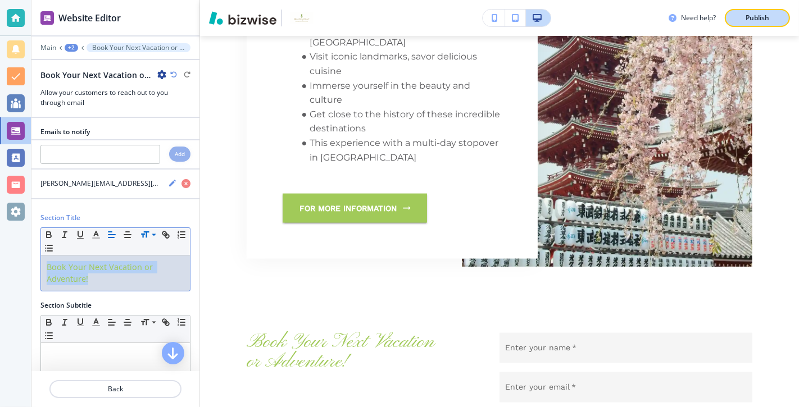
click at [764, 19] on p "Publish" at bounding box center [757, 18] width 24 height 10
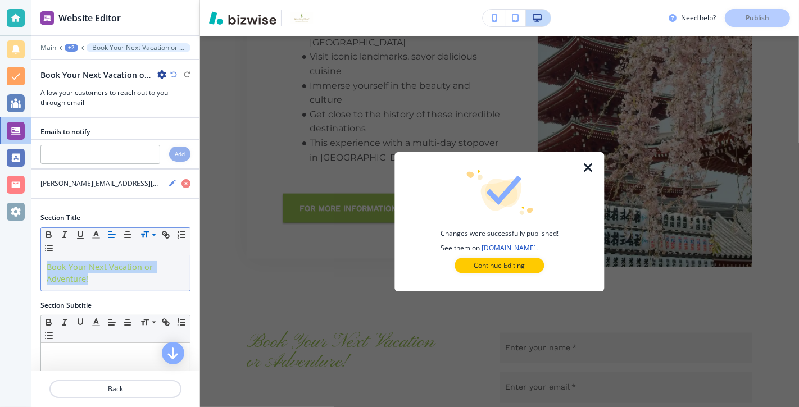
scroll to position [51, 0]
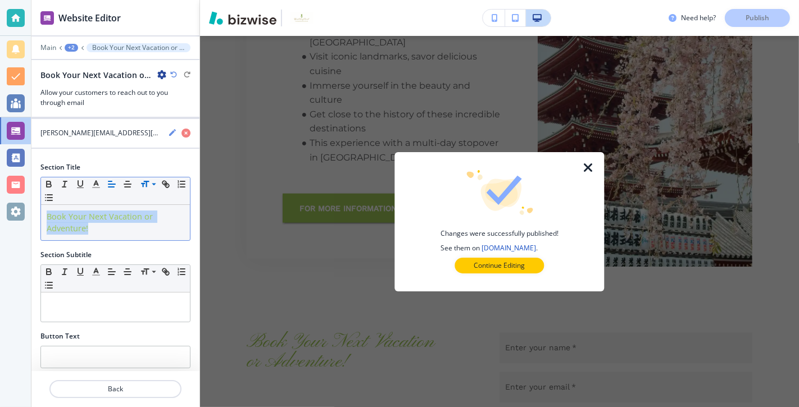
click at [158, 229] on p "Book Your Next Vacation or Adventure! ﻿" at bounding box center [116, 223] width 138 height 24
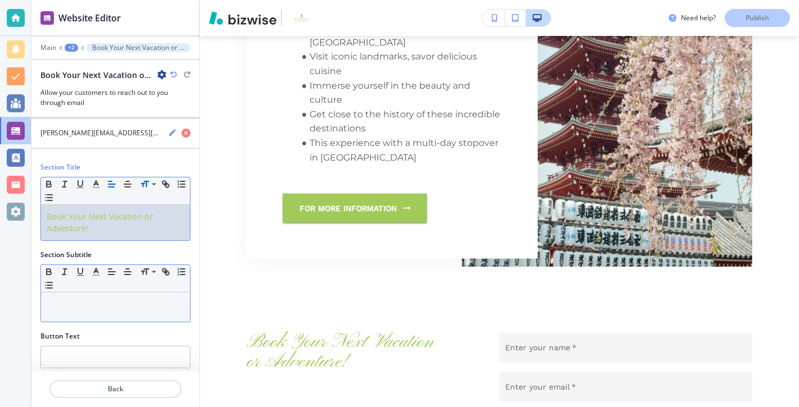
click at [124, 298] on p at bounding box center [116, 303] width 138 height 10
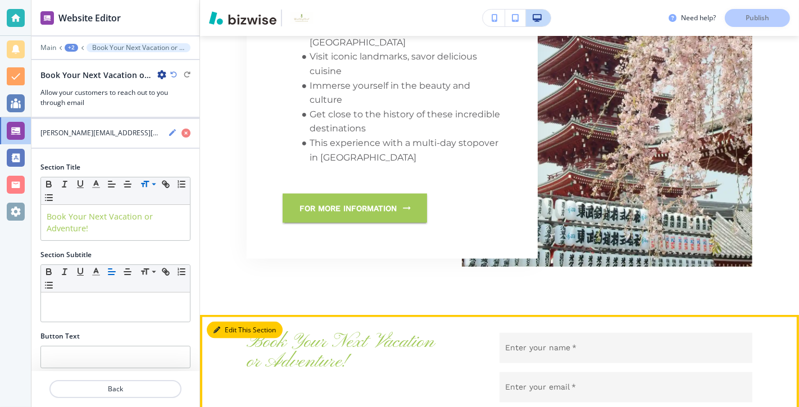
click at [233, 322] on button "Edit This Section" at bounding box center [245, 330] width 76 height 17
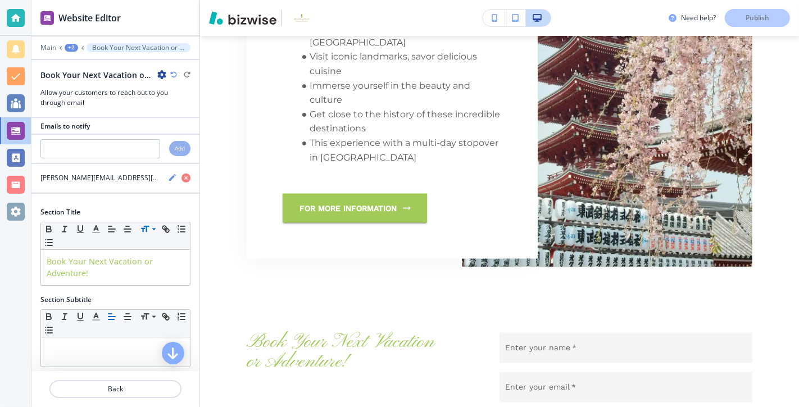
scroll to position [0, 0]
